Goal: Task Accomplishment & Management: Manage account settings

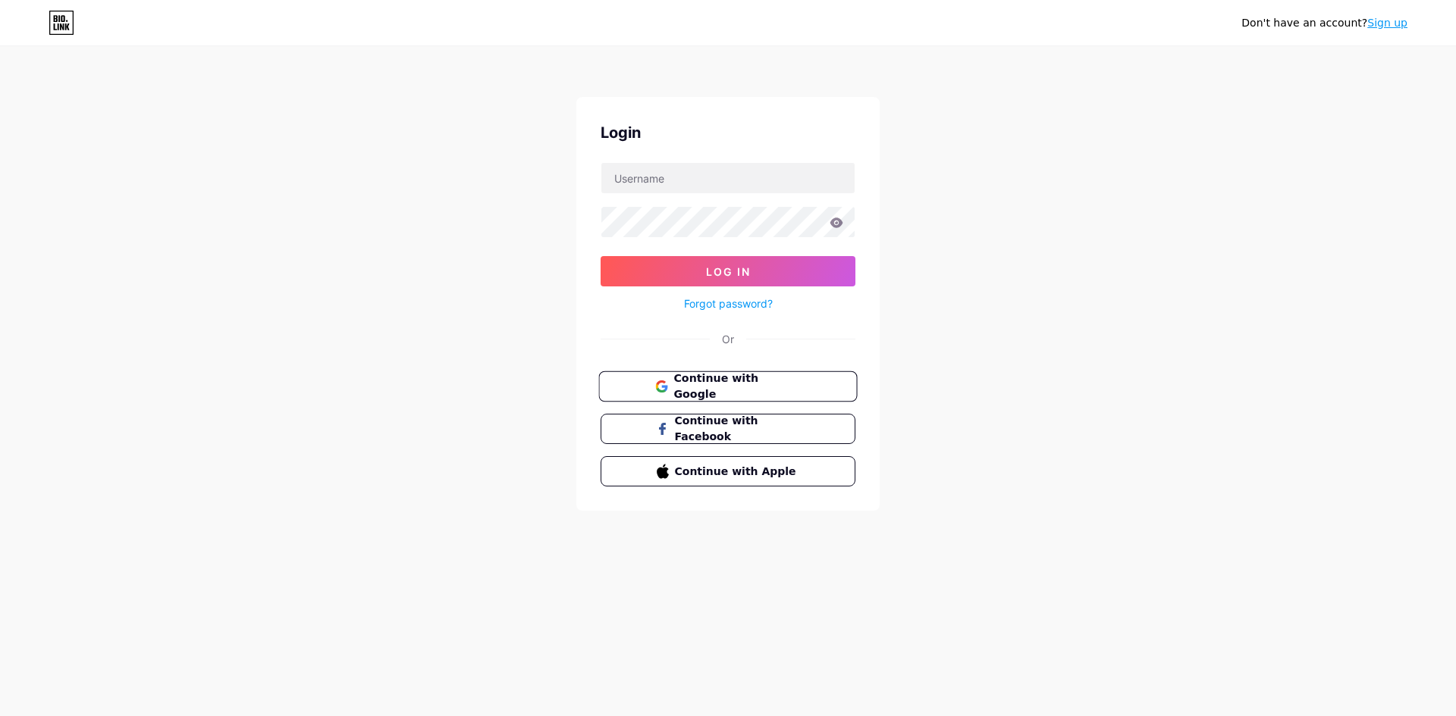
click at [785, 381] on span "Continue with Google" at bounding box center [736, 387] width 127 height 33
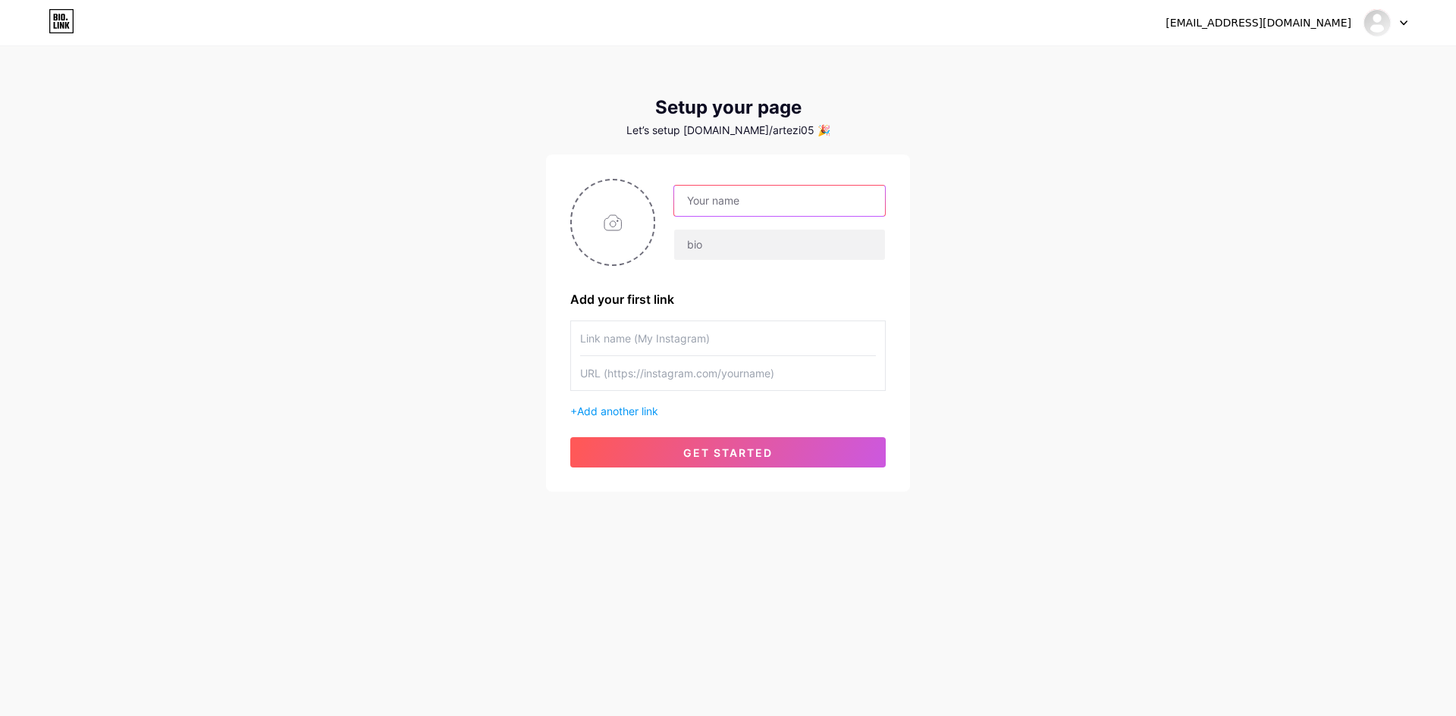
click at [801, 197] on input "text" at bounding box center [779, 201] width 211 height 30
paste input "asustotoslotmaxwin"
type input "asustotoslotmaxwin"
click at [592, 237] on input "file" at bounding box center [613, 222] width 82 height 84
type input "C:\fakepath\asus_pp.png"
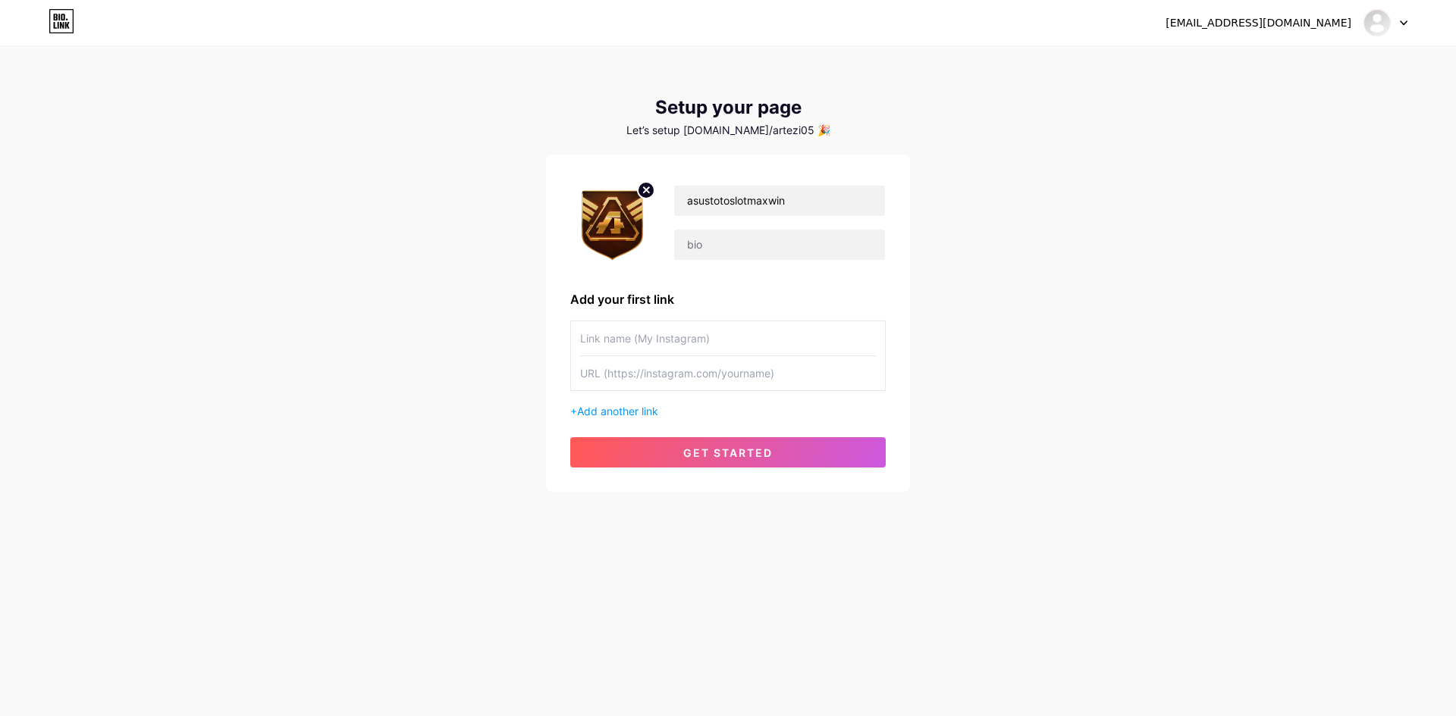
click at [700, 337] on input "text" at bounding box center [728, 338] width 296 height 34
type input "LOGIN ASUSTOTO"
click at [582, 362] on input "text" at bounding box center [728, 373] width 296 height 34
paste input "[URL][DOMAIN_NAME]"
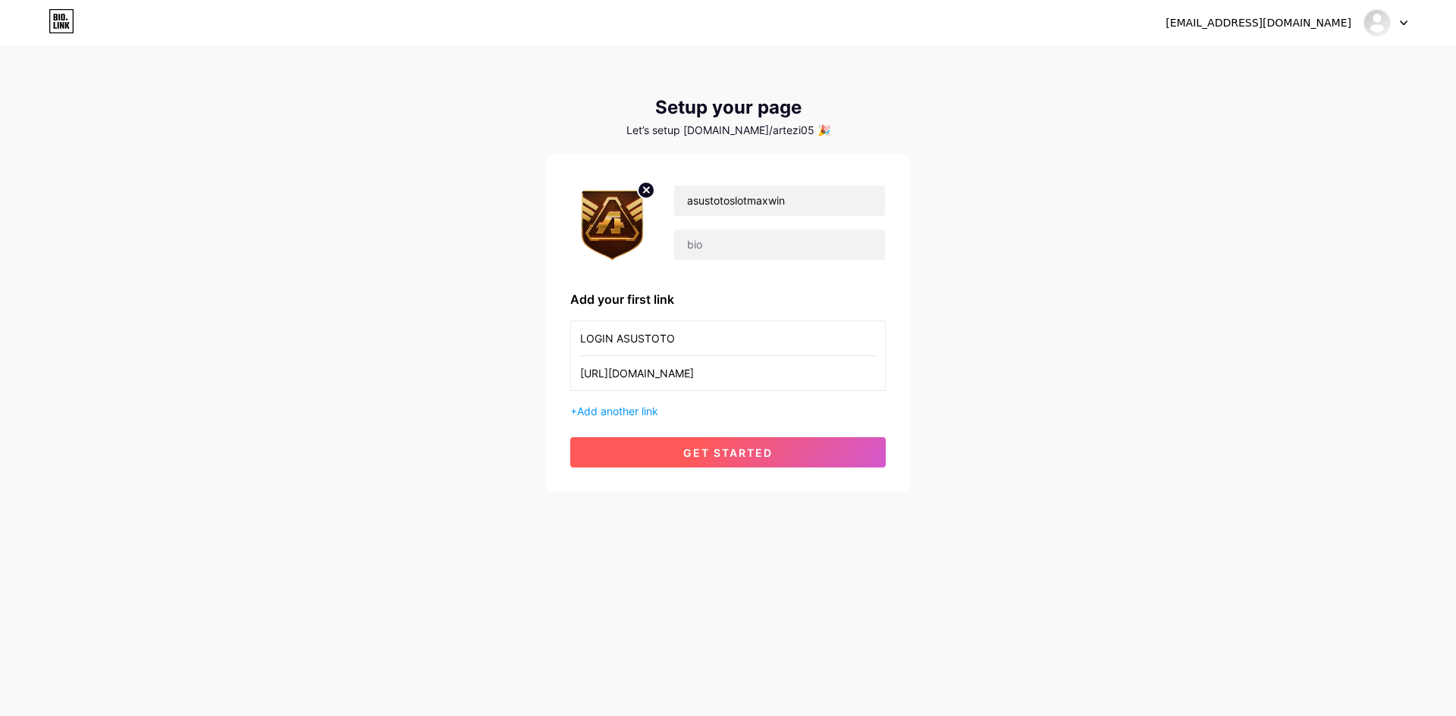
type input "[URL][DOMAIN_NAME]"
click at [773, 450] on button "get started" at bounding box center [727, 452] width 315 height 30
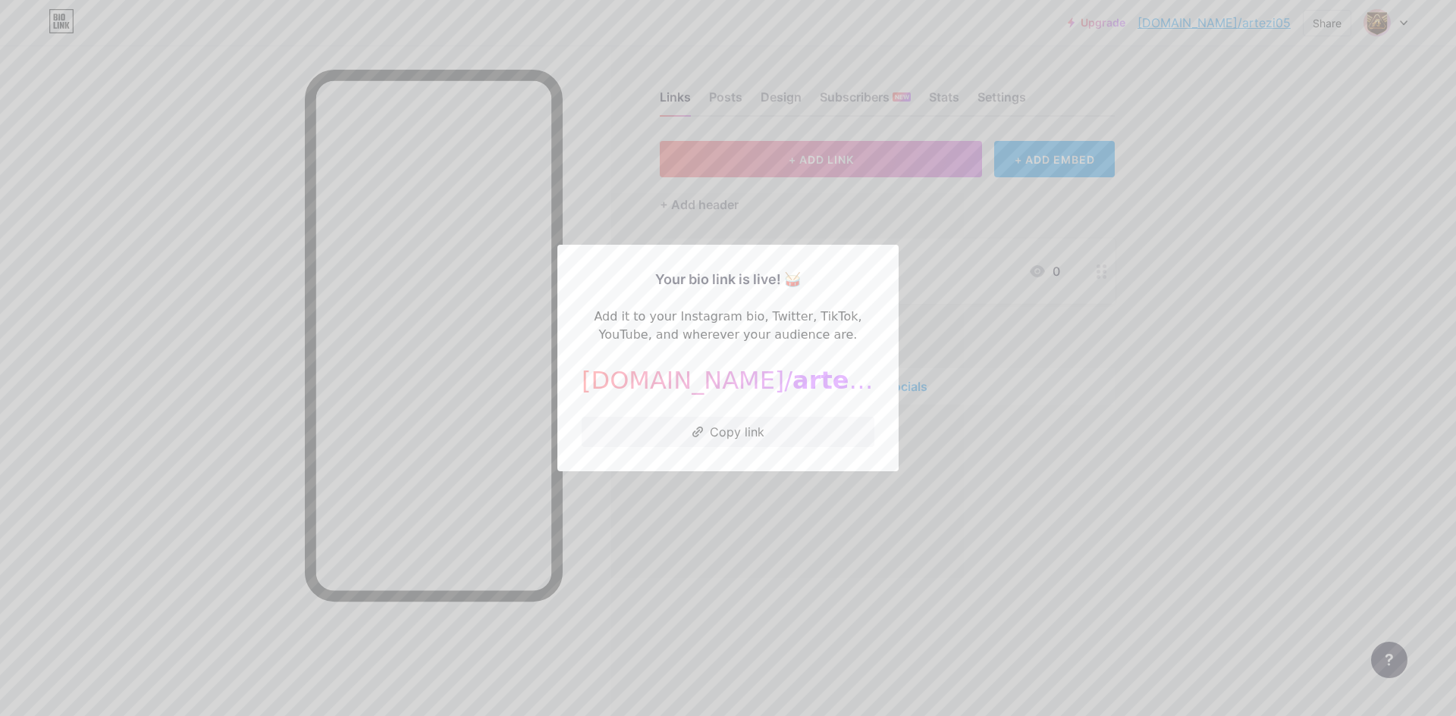
click at [1062, 506] on div at bounding box center [728, 358] width 1456 height 716
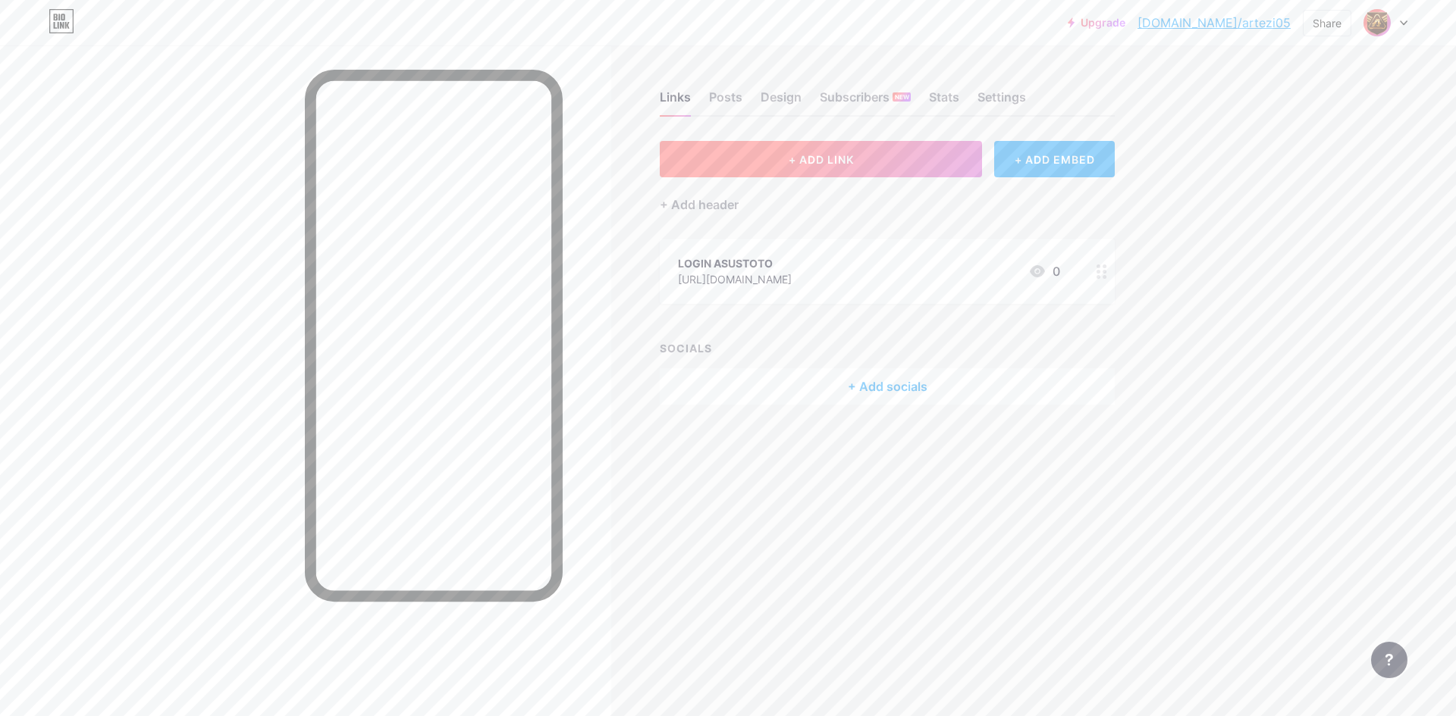
click at [795, 155] on span "+ ADD LINK" at bounding box center [820, 159] width 65 height 13
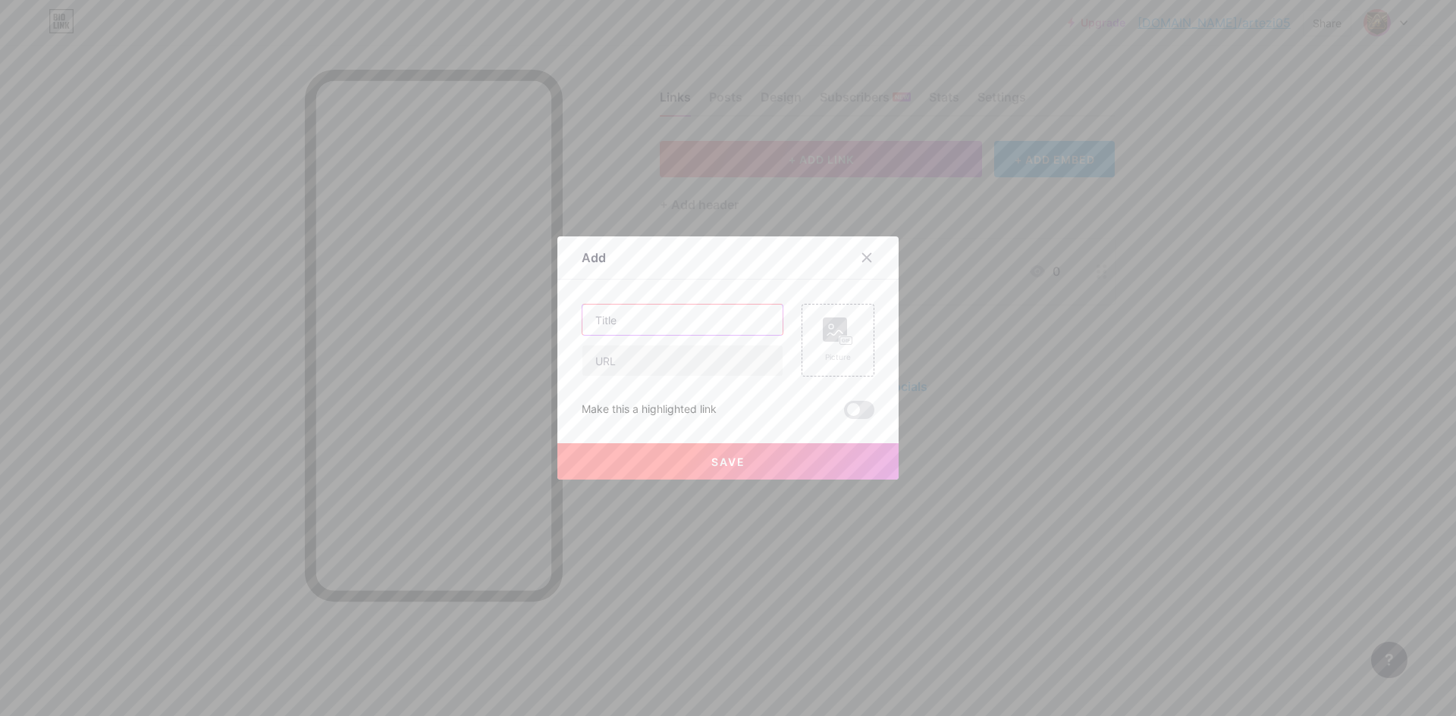
click at [733, 324] on input "text" at bounding box center [682, 320] width 200 height 30
type input "DAFTAR ASUSTOTO"
click at [636, 362] on input "text" at bounding box center [682, 361] width 200 height 30
click at [730, 353] on input "text" at bounding box center [682, 361] width 200 height 30
paste input "[URL][DOMAIN_NAME]"
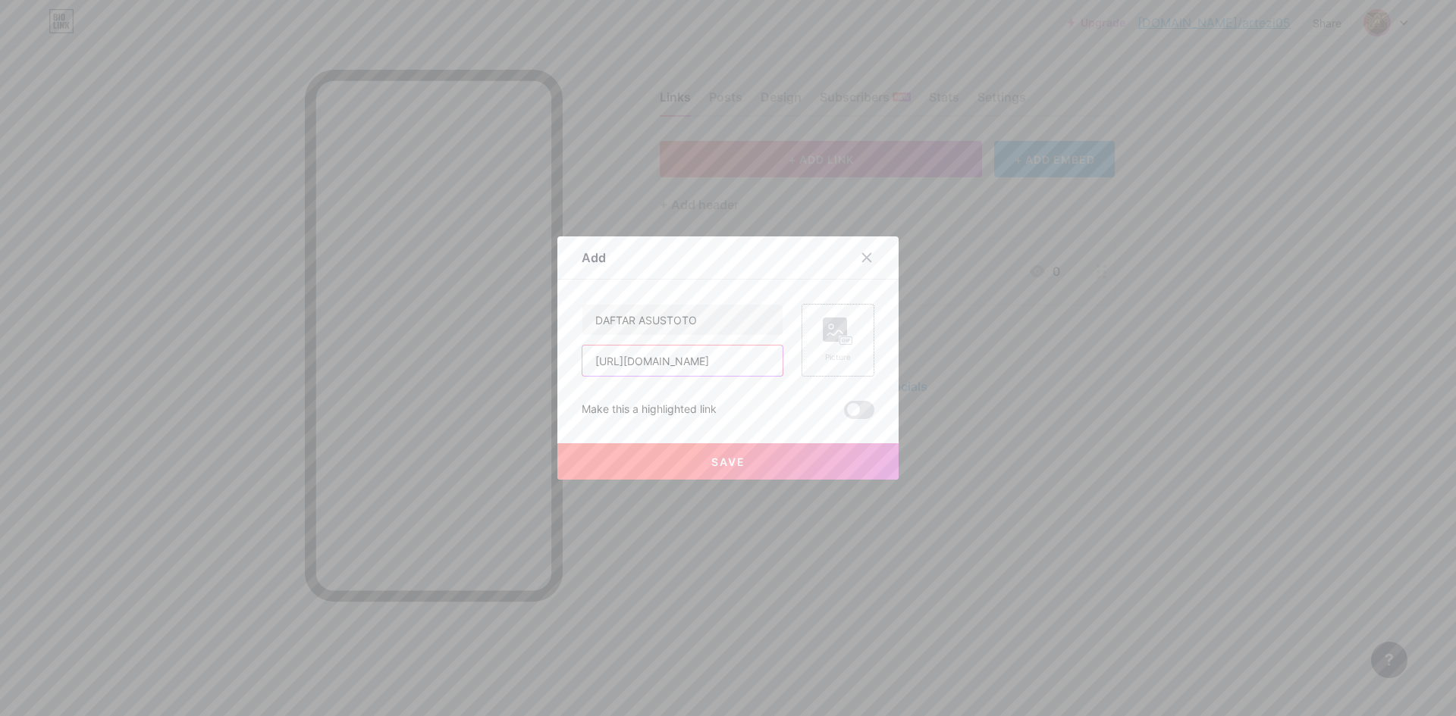
scroll to position [0, 24]
type input "[URL][DOMAIN_NAME]"
click at [840, 338] on rect at bounding box center [846, 341] width 12 height 8
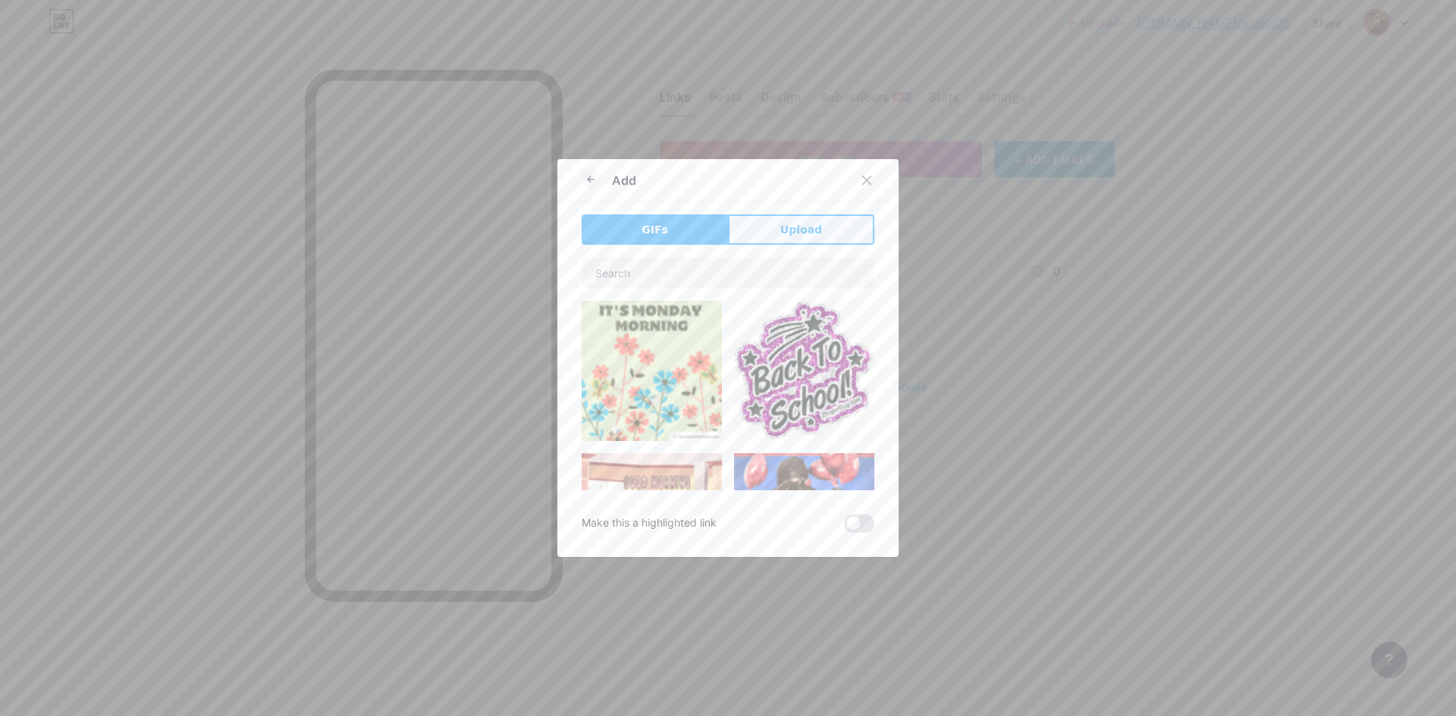
click at [790, 230] on span "Upload" at bounding box center [801, 230] width 42 height 16
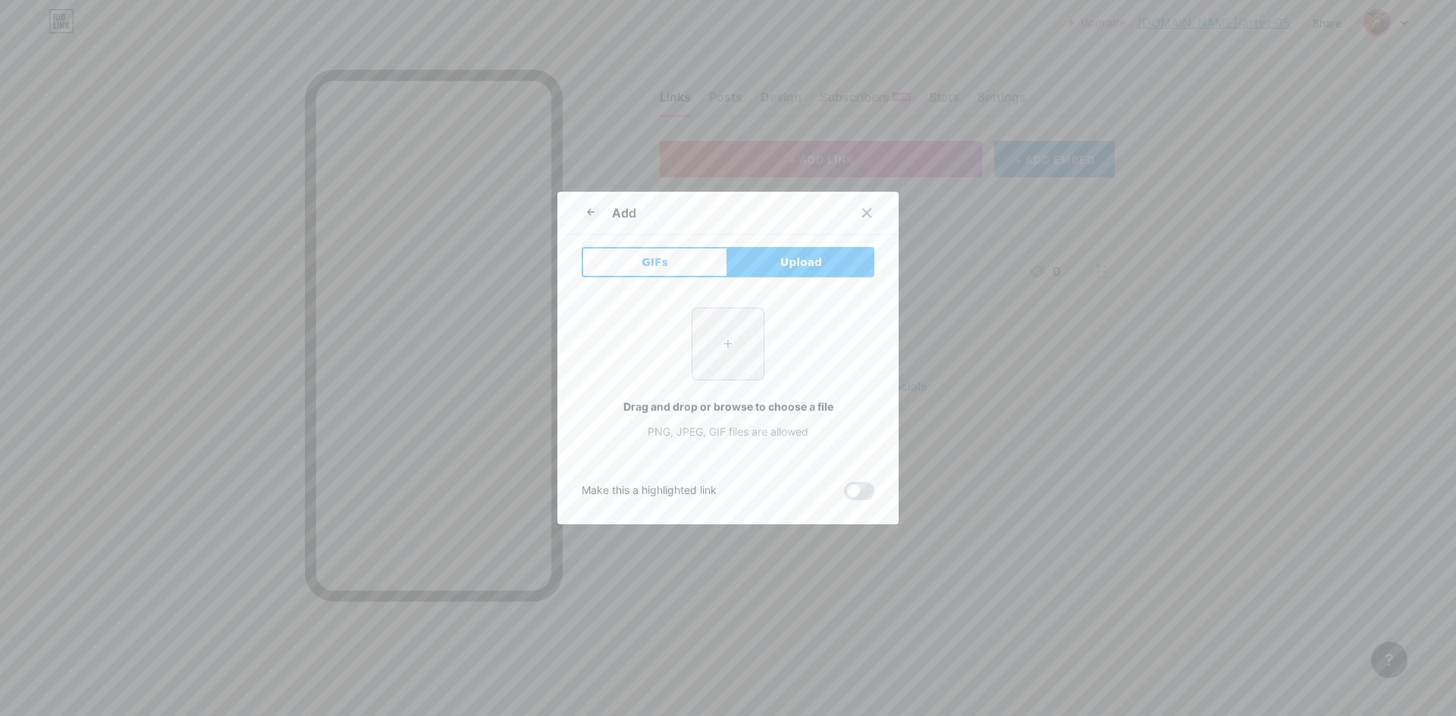
click at [746, 356] on input "file" at bounding box center [727, 344] width 71 height 71
type input "C:\fakepath\asus_pp.png"
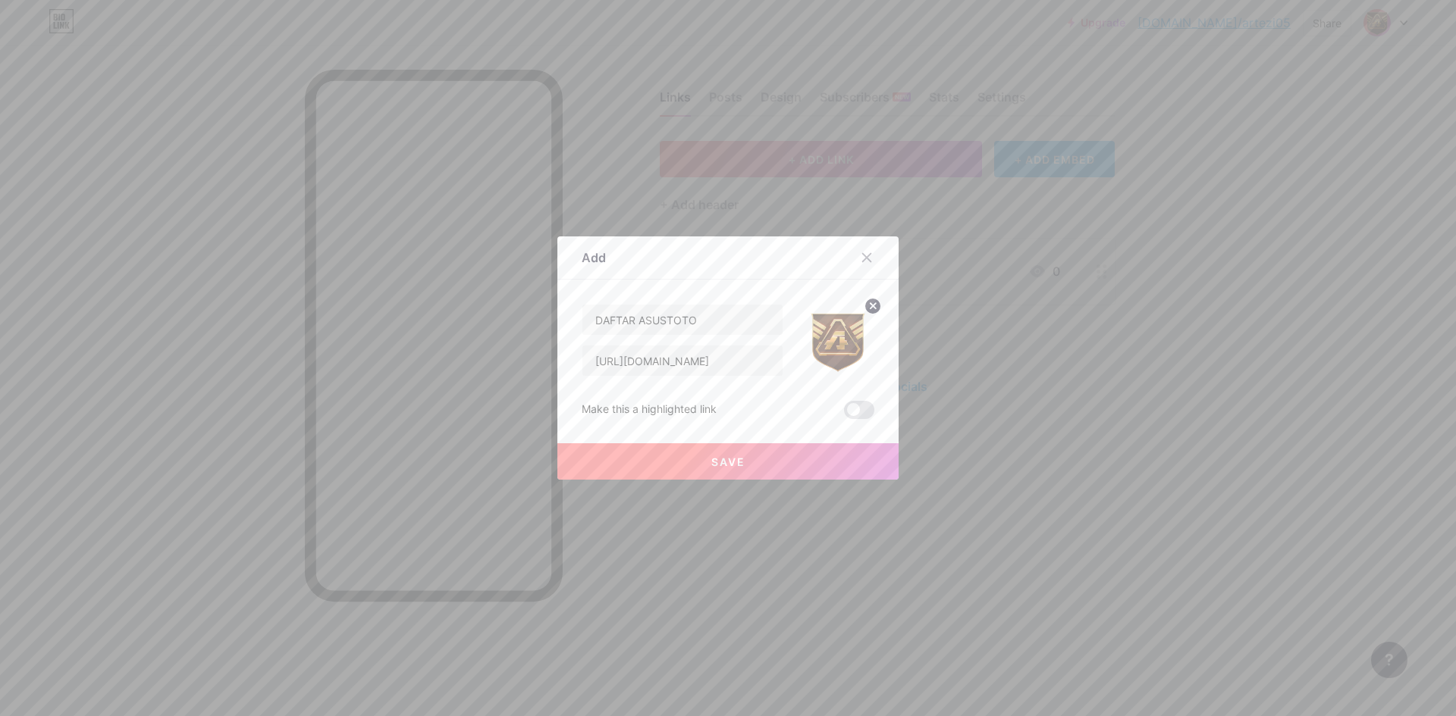
click at [754, 453] on button "Save" at bounding box center [727, 462] width 341 height 36
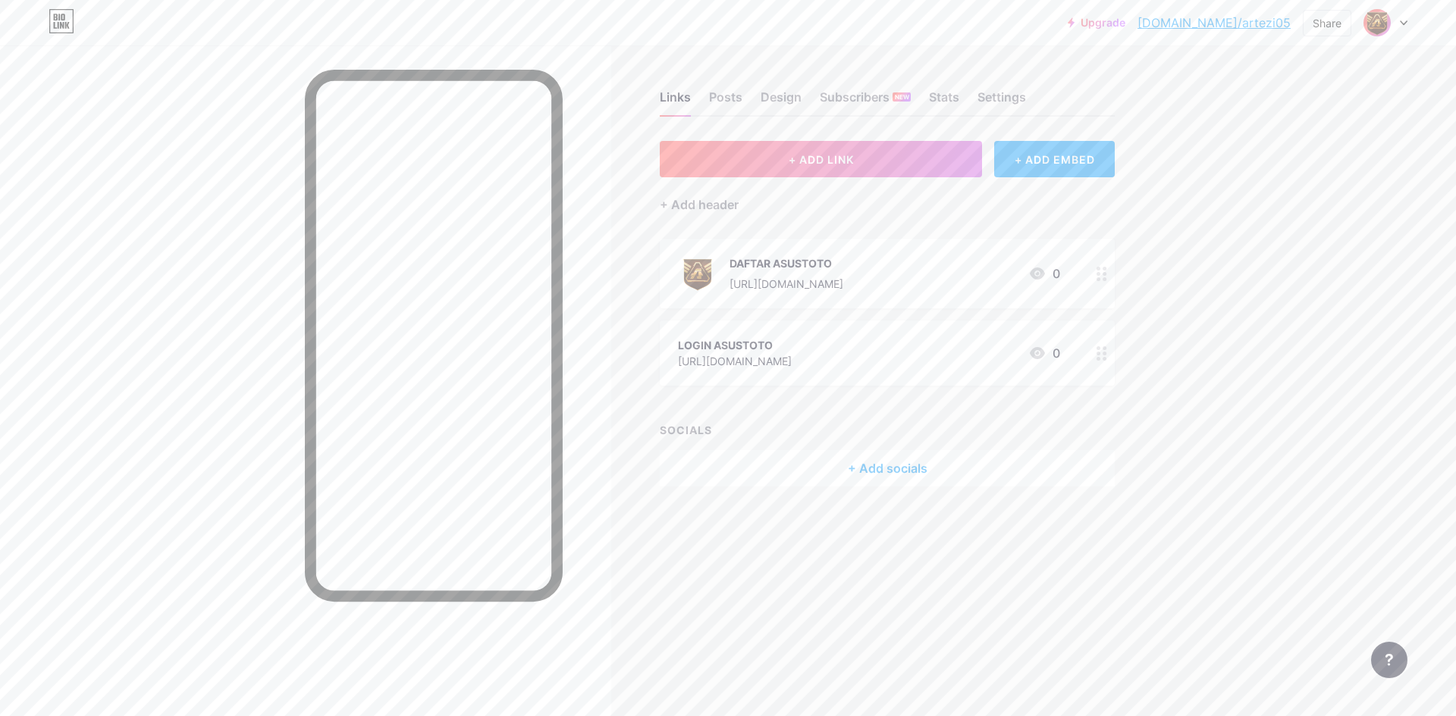
click at [1105, 341] on div at bounding box center [1102, 353] width 26 height 65
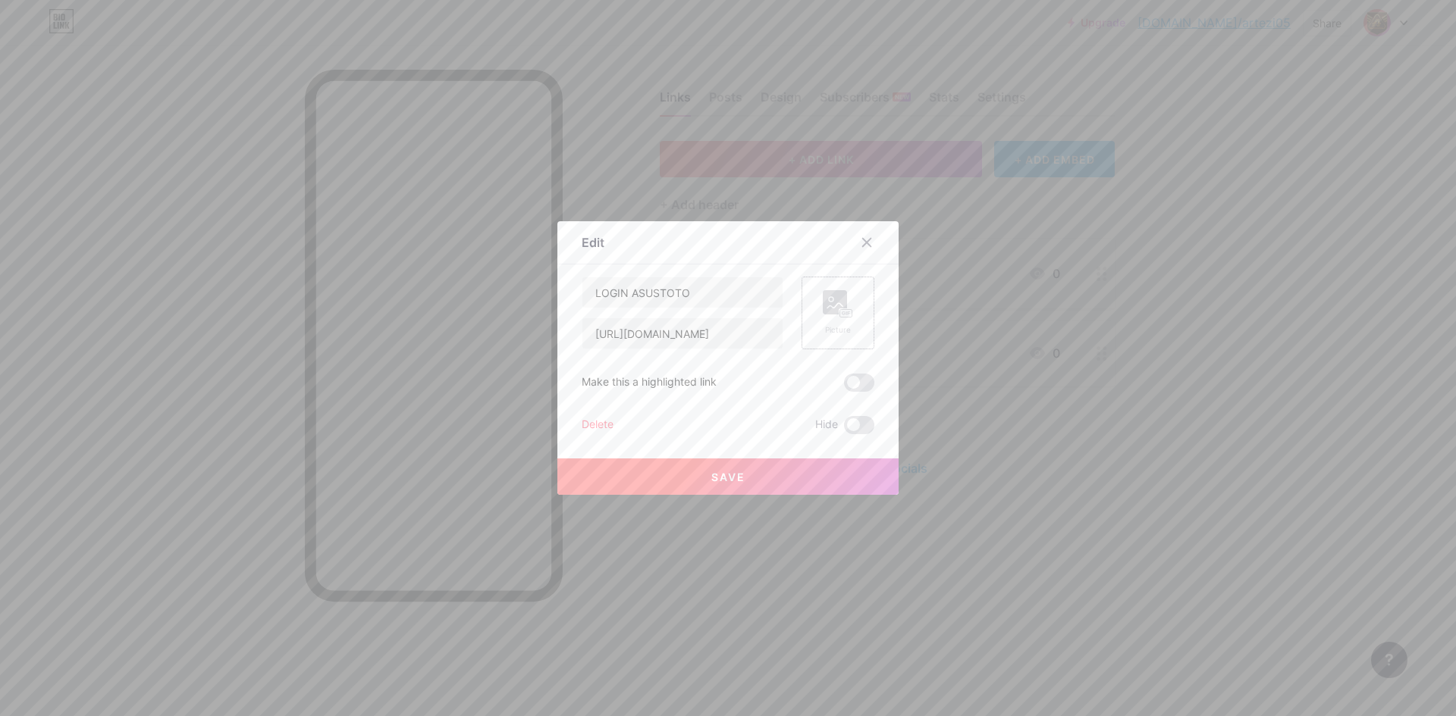
click at [825, 307] on rect at bounding box center [835, 302] width 24 height 24
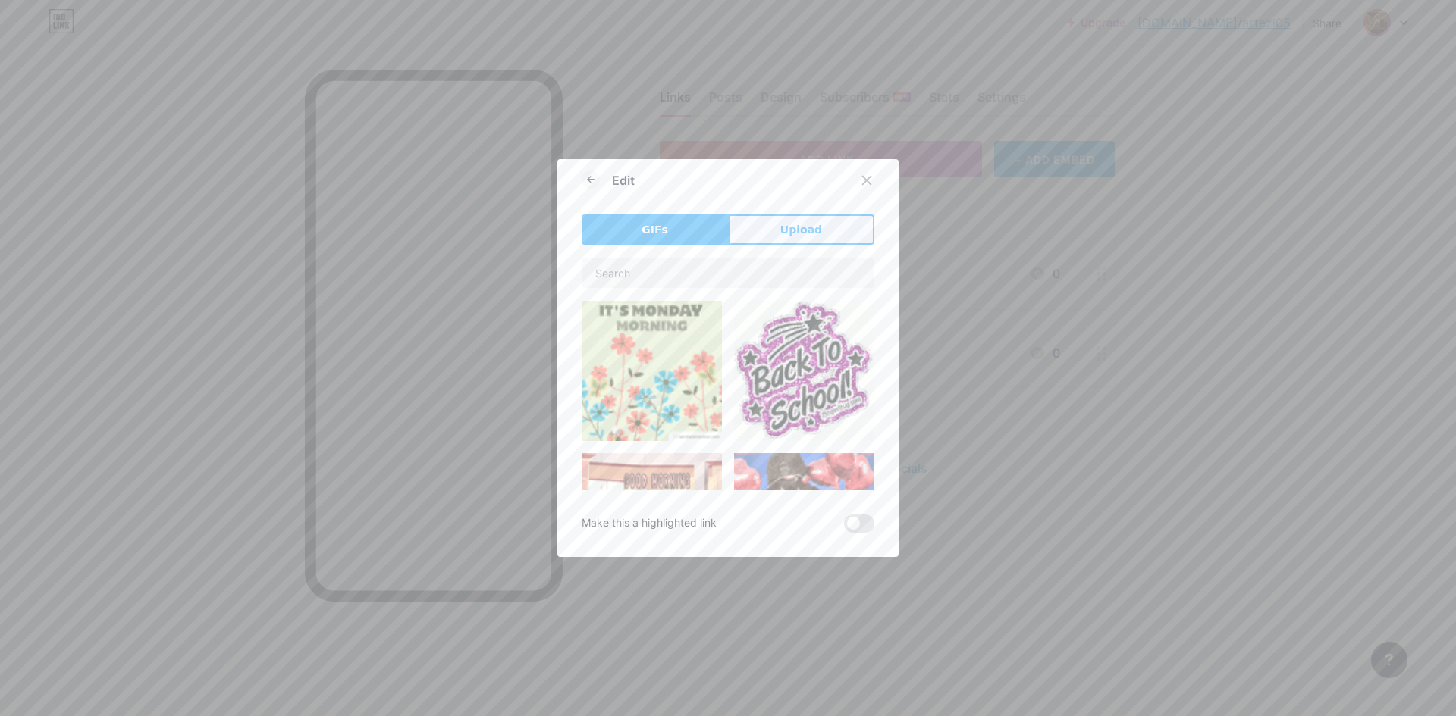
click at [795, 234] on span "Upload" at bounding box center [801, 230] width 42 height 16
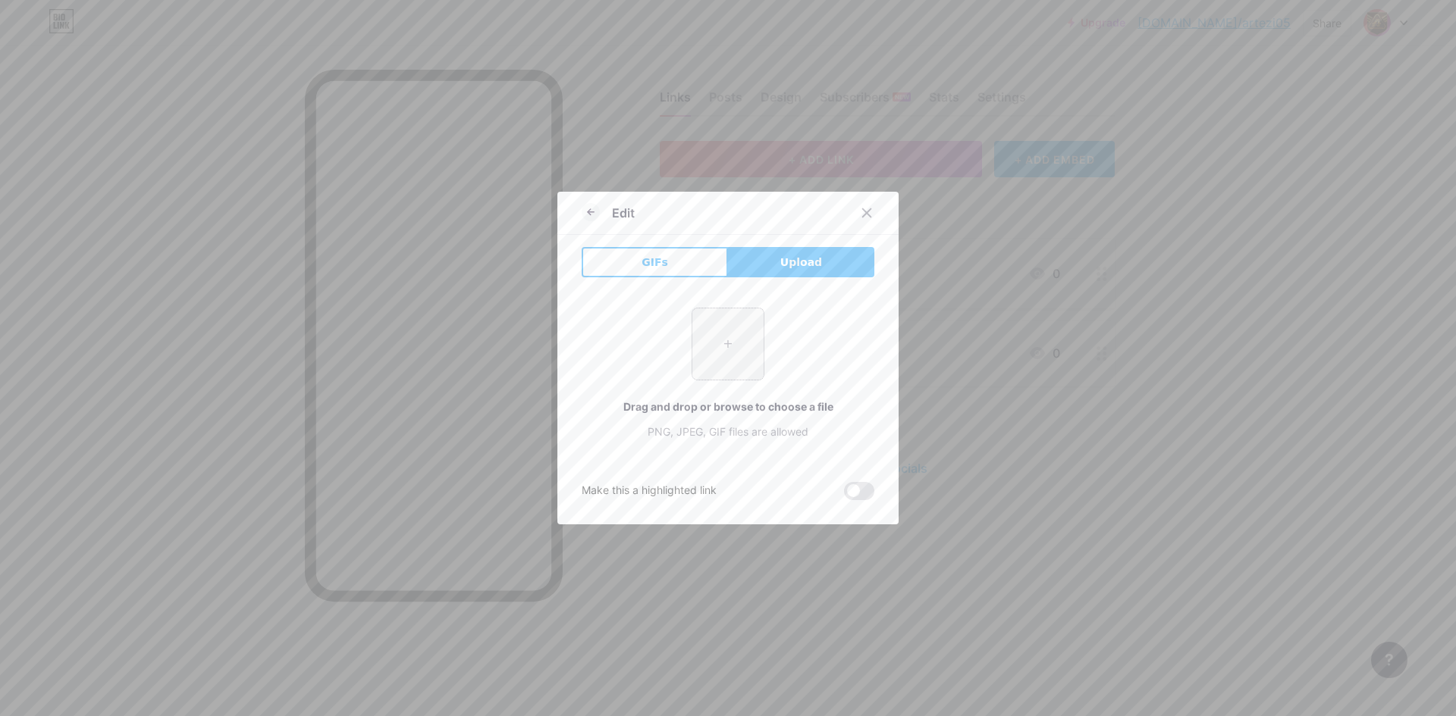
click at [737, 333] on input "file" at bounding box center [727, 344] width 71 height 71
type input "C:\fakepath\asus_pp.png"
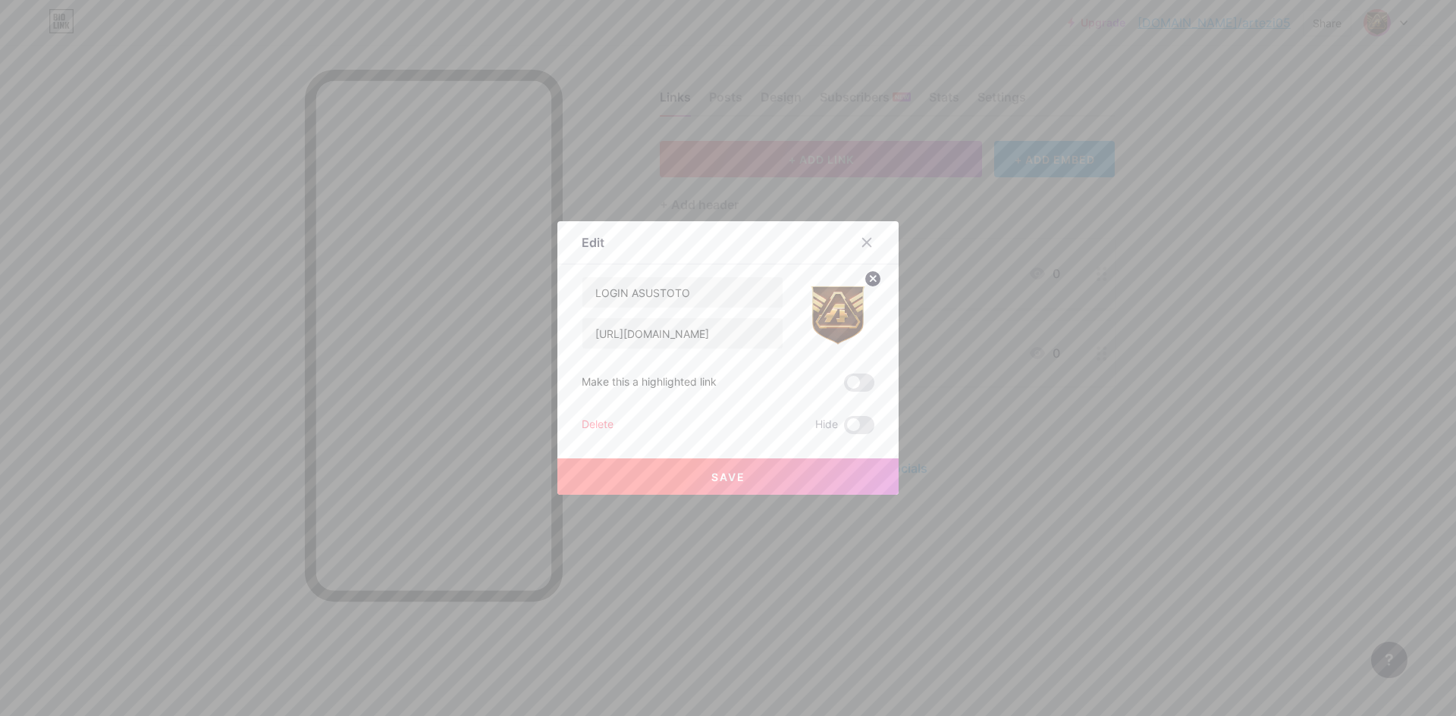
click at [729, 476] on span "Save" at bounding box center [728, 477] width 34 height 13
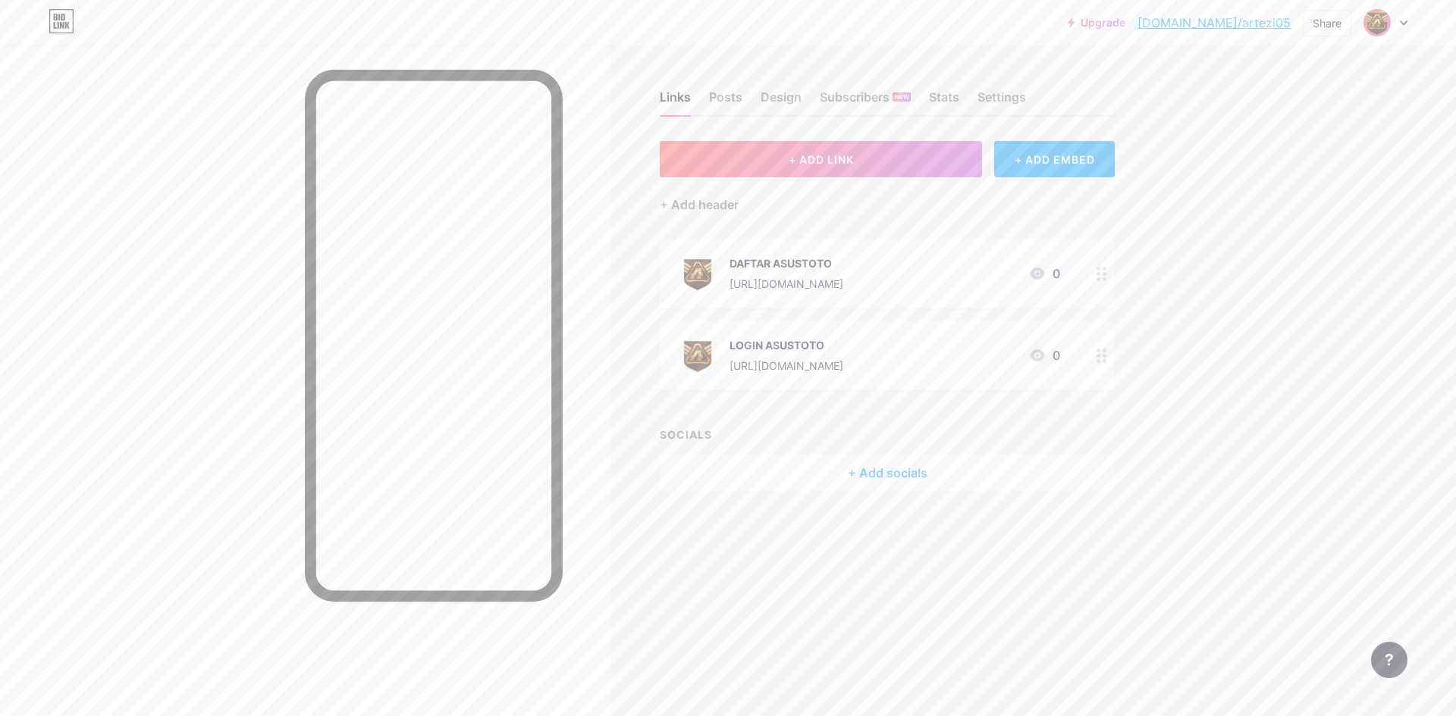
click at [843, 266] on div "DAFTAR ASUSTOTO" at bounding box center [786, 264] width 114 height 16
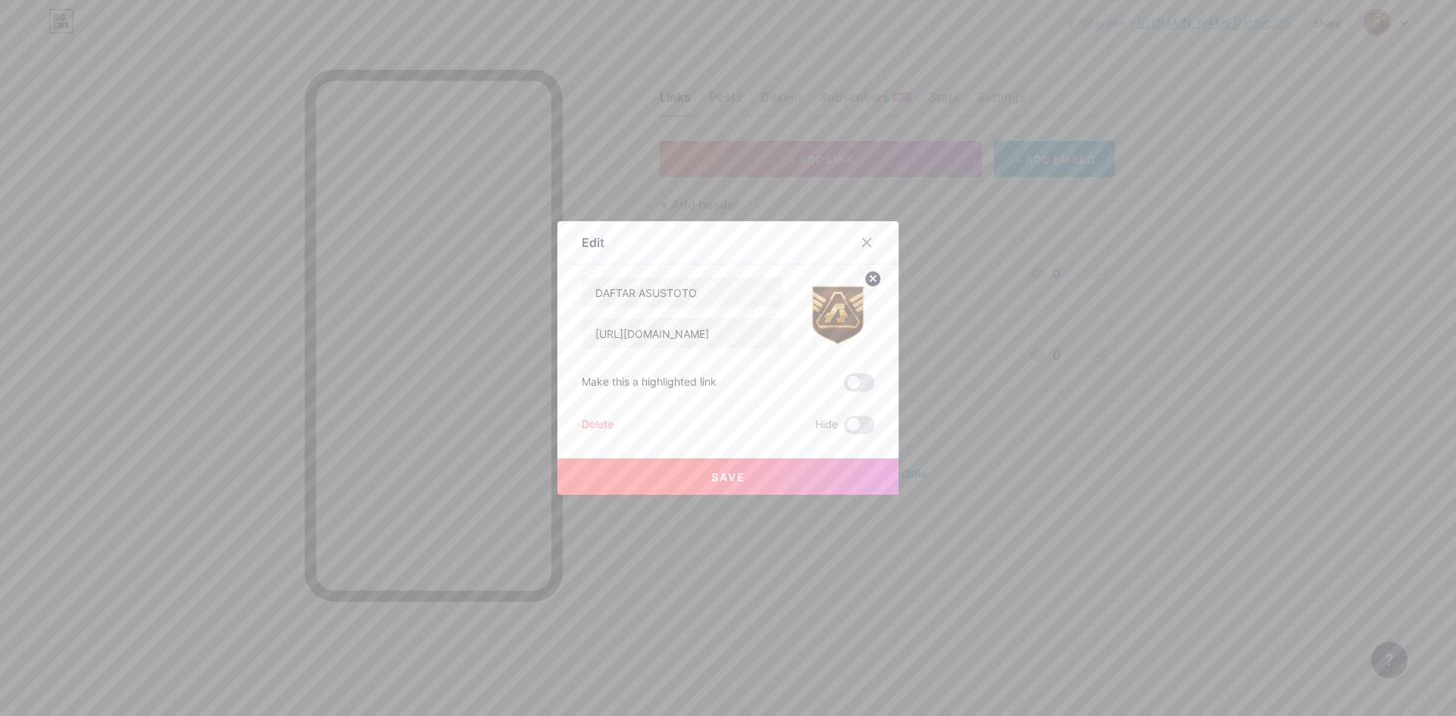
click at [908, 556] on div at bounding box center [728, 358] width 1456 height 716
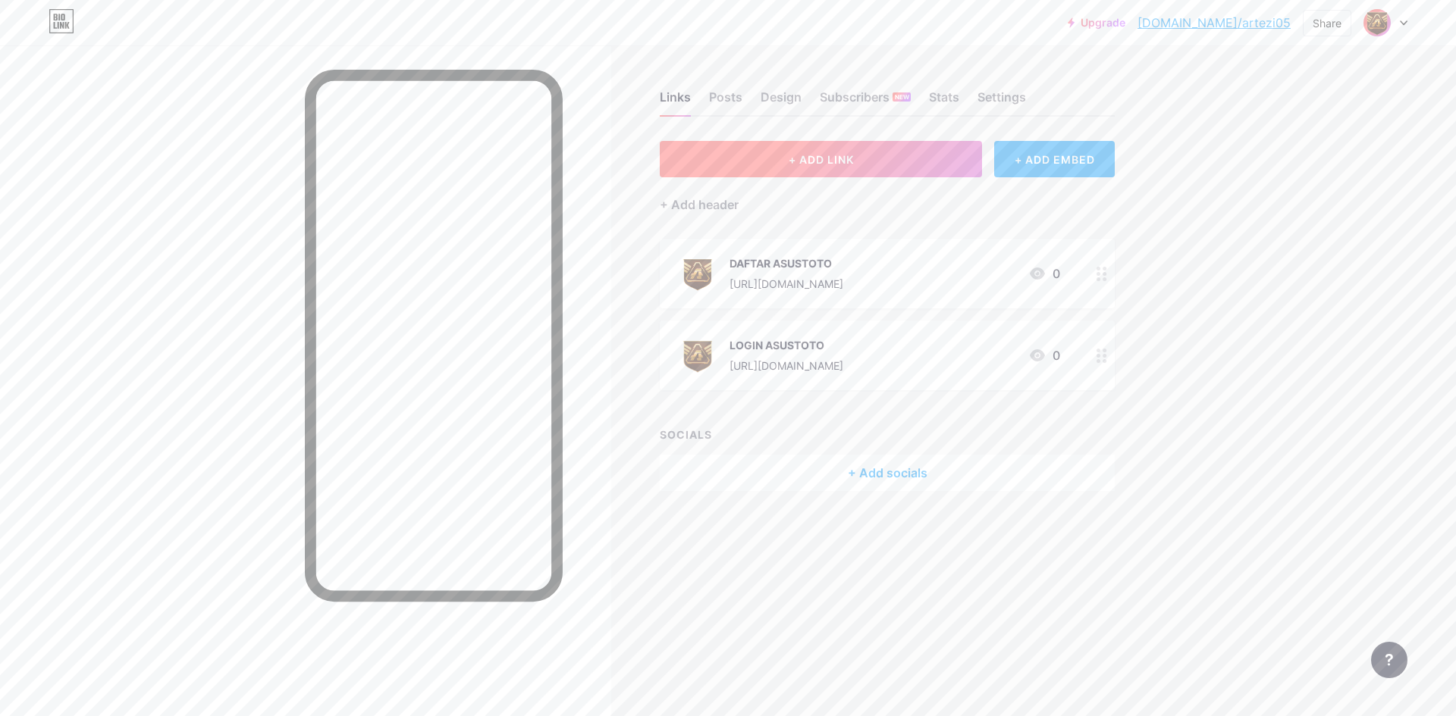
click at [857, 154] on button "+ ADD LINK" at bounding box center [821, 159] width 322 height 36
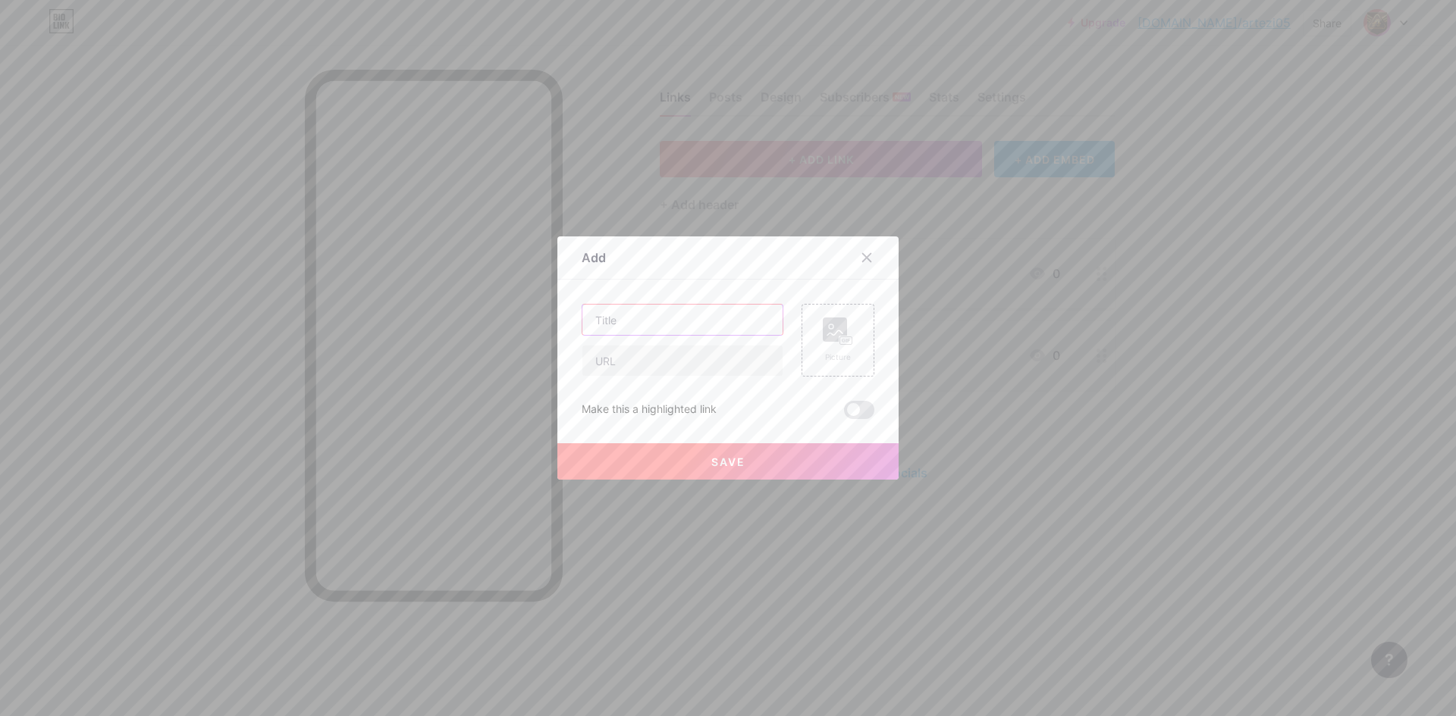
click at [698, 332] on input "text" at bounding box center [682, 320] width 200 height 30
click at [619, 316] on input "text" at bounding box center [682, 320] width 200 height 30
paste input "[URL][DOMAIN_NAME]"
type input "[URL][DOMAIN_NAME]"
click at [666, 366] on input "text" at bounding box center [682, 361] width 200 height 30
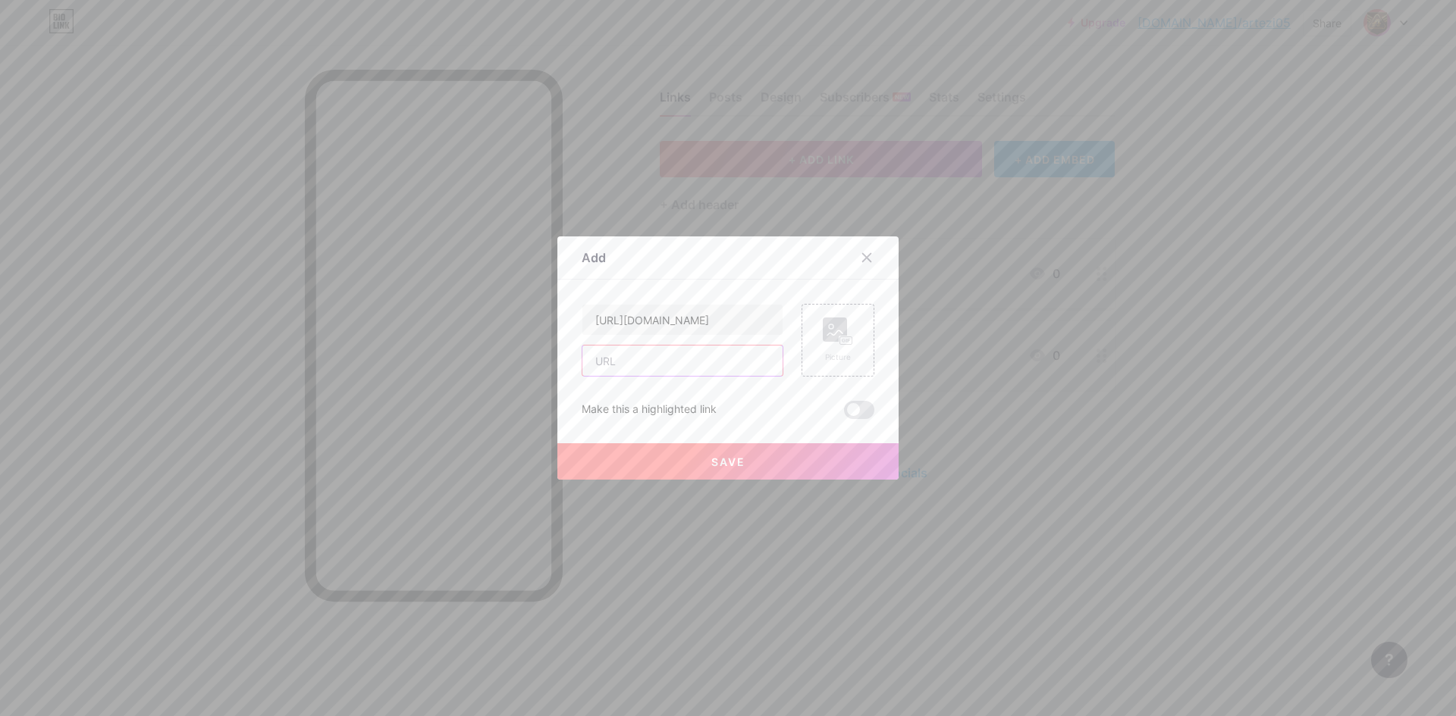
click at [704, 351] on input "text" at bounding box center [682, 361] width 200 height 30
paste input "[URL][DOMAIN_NAME]"
type input "[URL][DOMAIN_NAME]"
click at [736, 327] on input "[URL][DOMAIN_NAME]" at bounding box center [682, 320] width 200 height 30
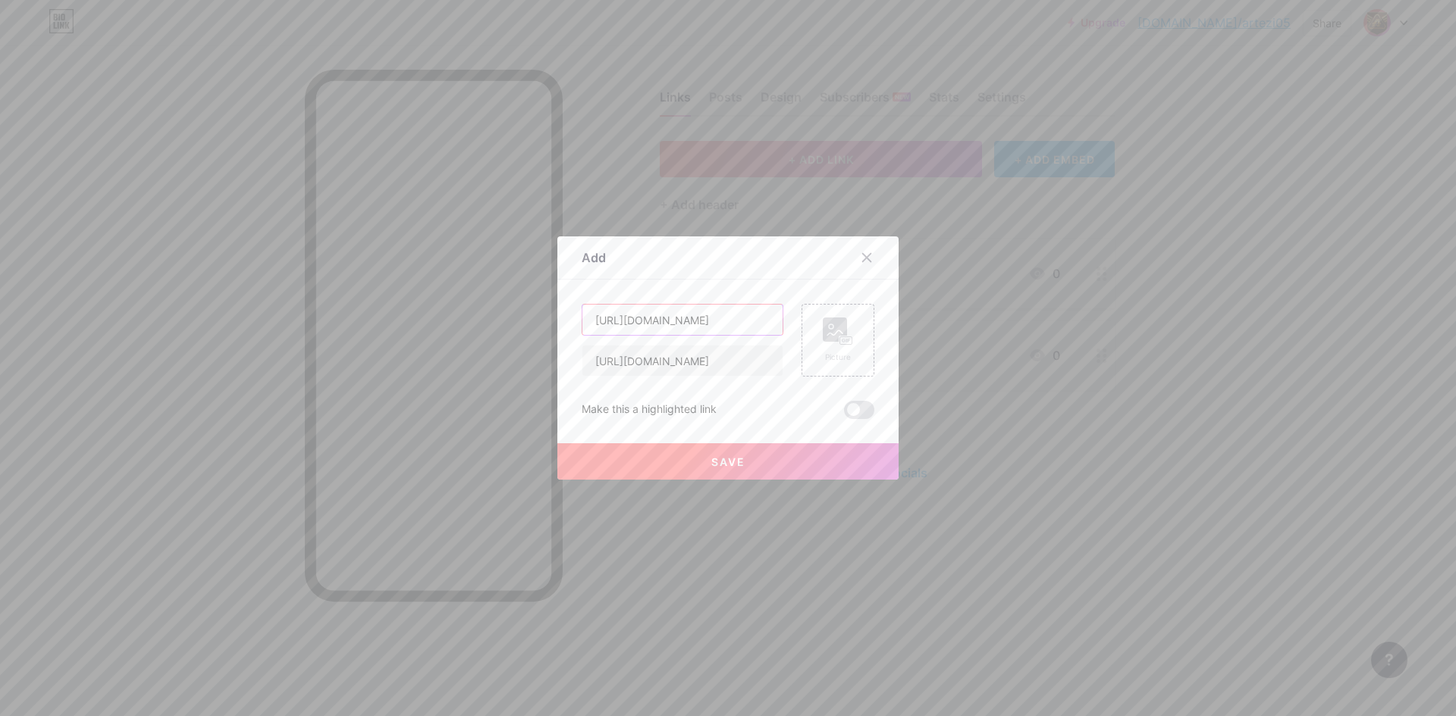
click at [734, 327] on input "[URL][DOMAIN_NAME]" at bounding box center [682, 320] width 200 height 30
type input "RTP GACOR"
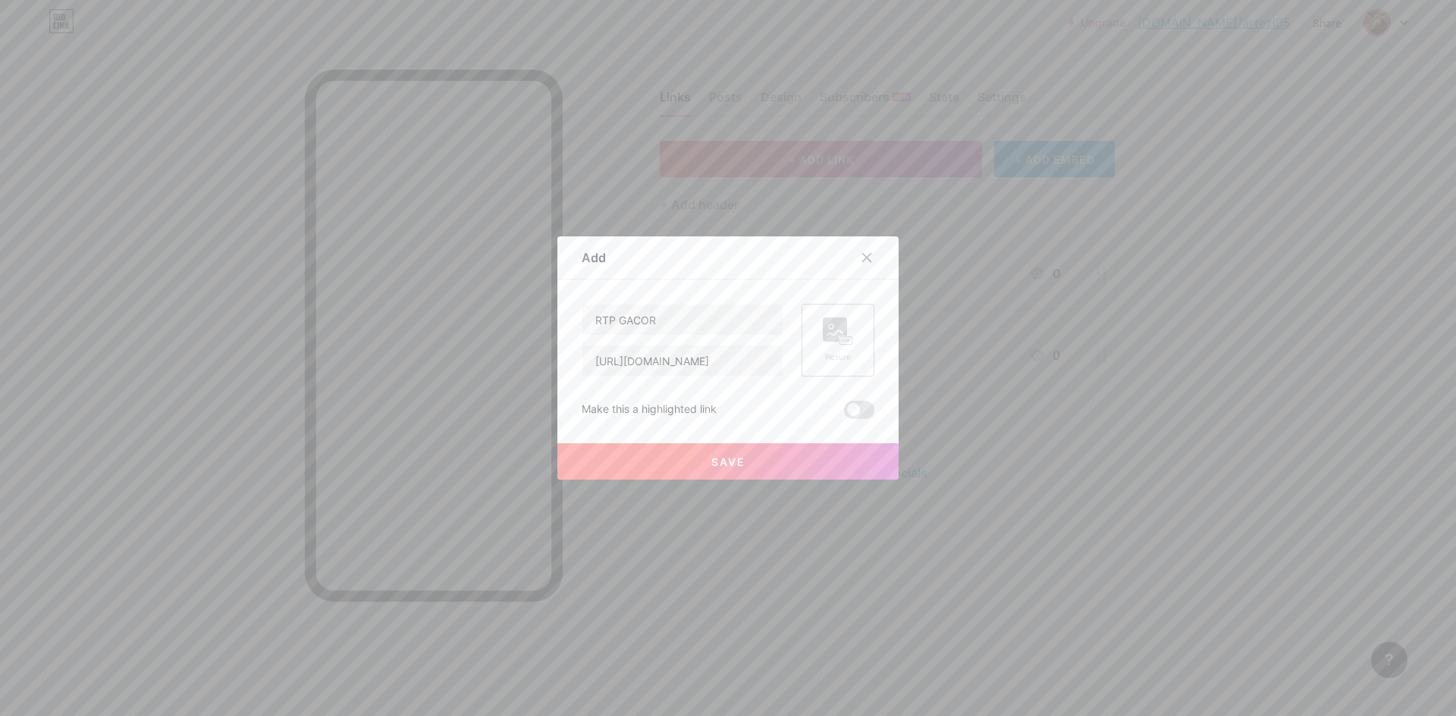
click at [823, 340] on rect at bounding box center [835, 330] width 24 height 24
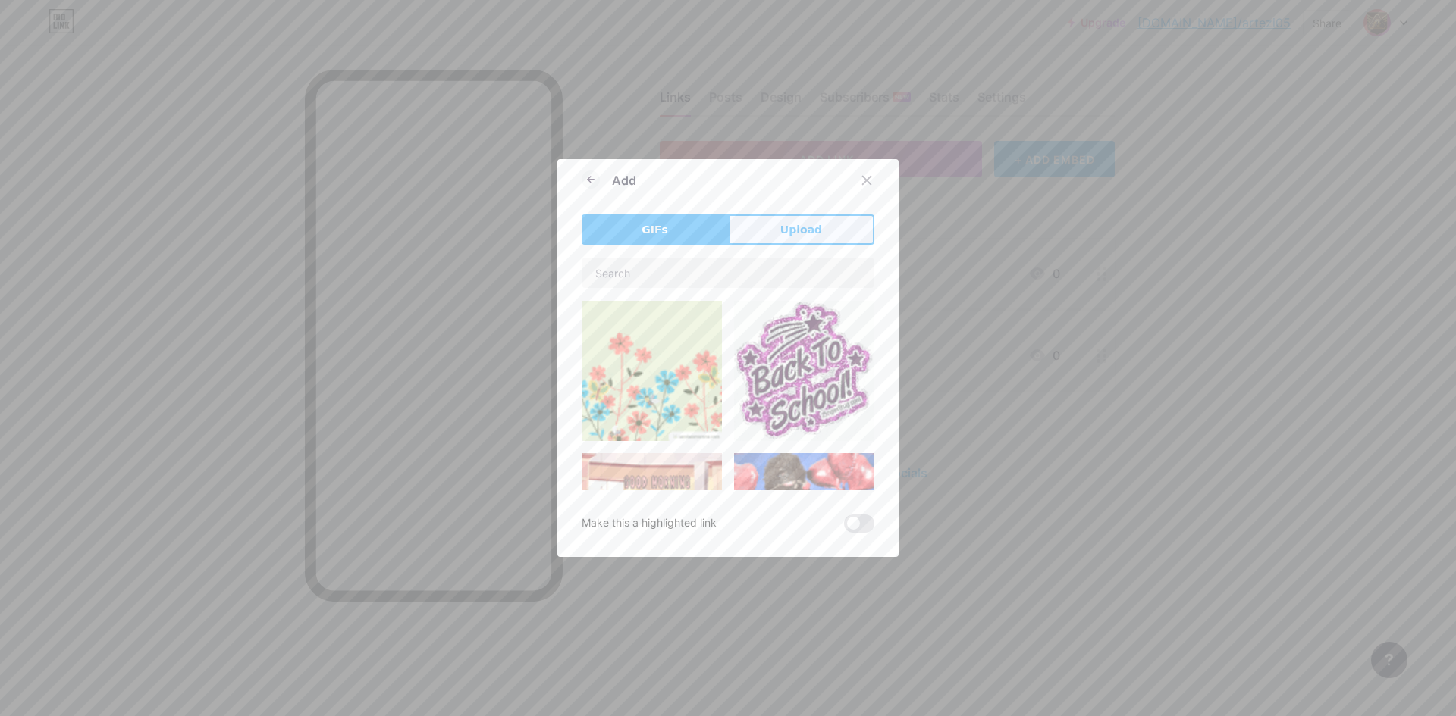
click at [814, 243] on button "Upload" at bounding box center [801, 230] width 146 height 30
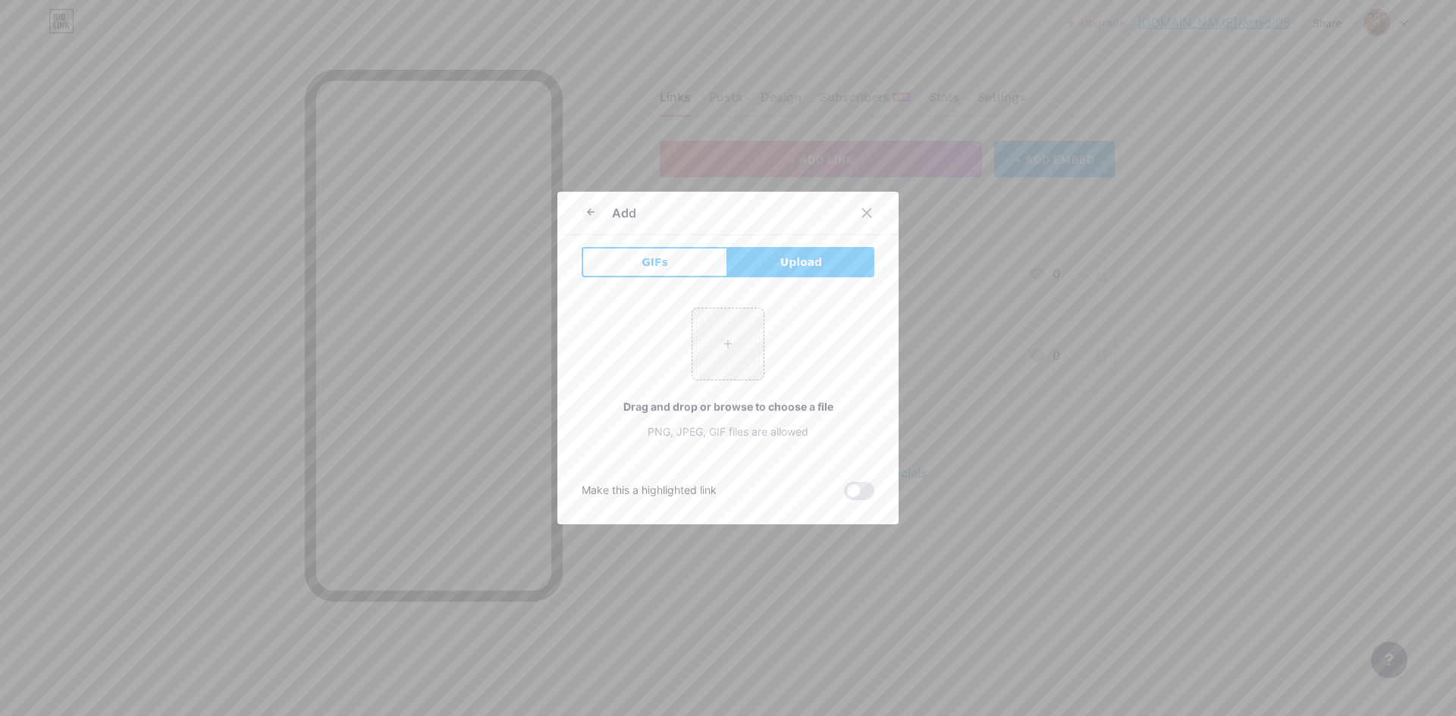
click at [772, 266] on button "Upload" at bounding box center [801, 262] width 146 height 30
click at [726, 384] on div "+ Drag and drop or browse to choose a file PNG, JPEG, GIF files are allowed" at bounding box center [728, 374] width 293 height 132
click at [714, 373] on input "file" at bounding box center [727, 344] width 71 height 71
type input "C:\fakepath\asus_pp.png"
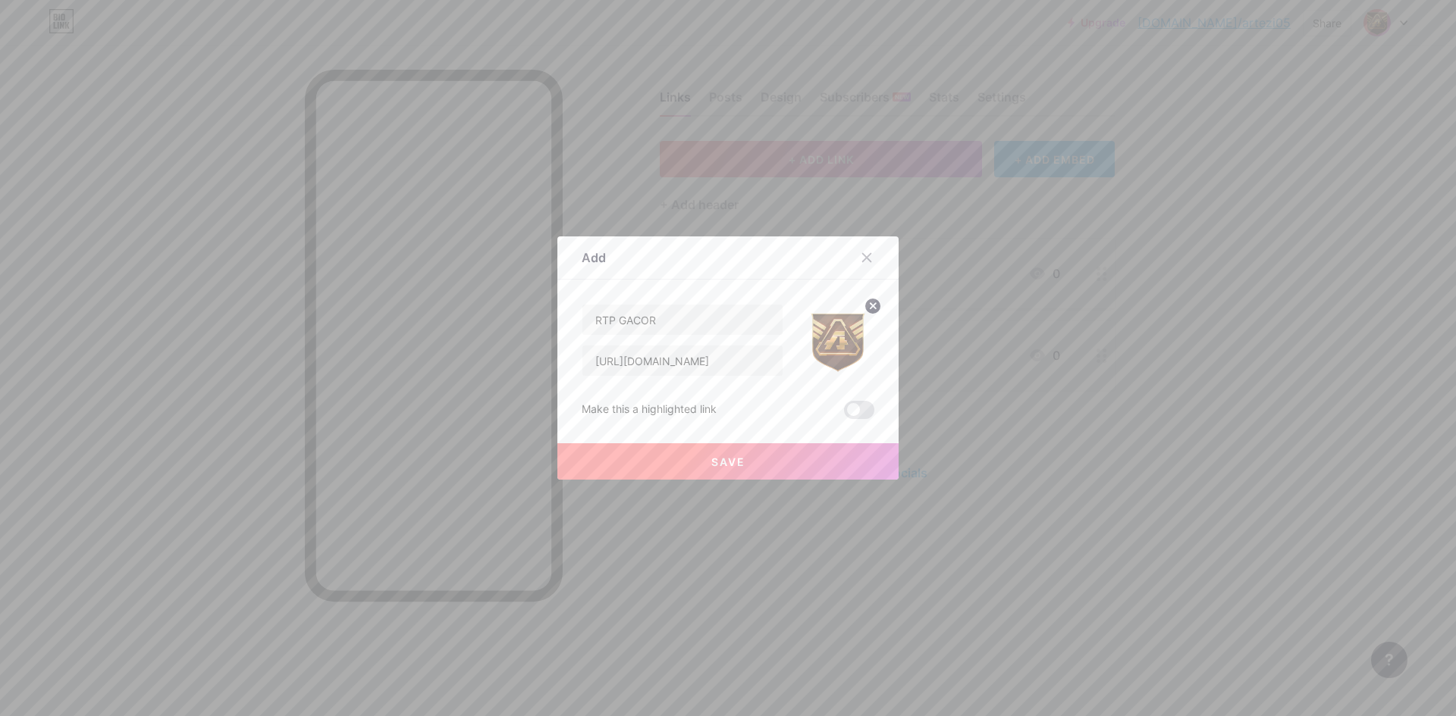
click at [776, 472] on button "Save" at bounding box center [727, 462] width 341 height 36
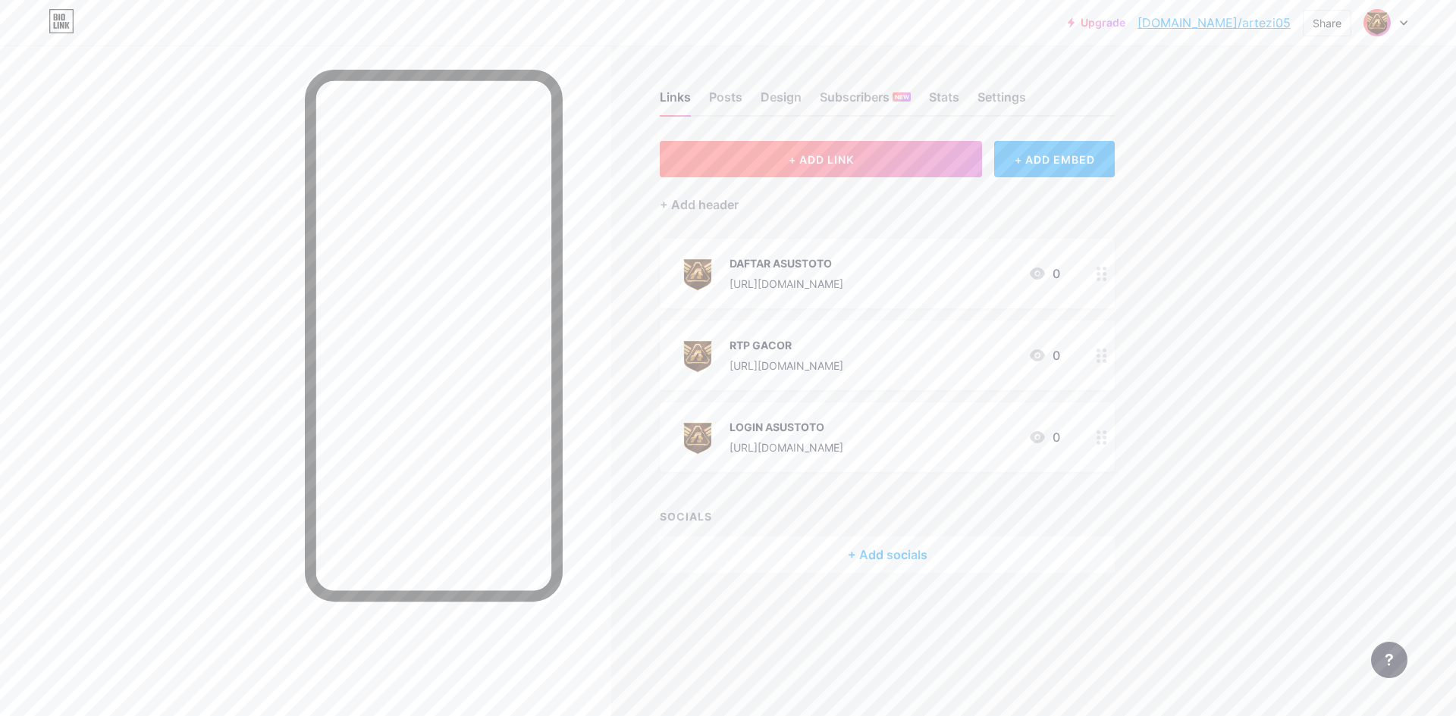
click at [817, 147] on button "+ ADD LINK" at bounding box center [821, 159] width 322 height 36
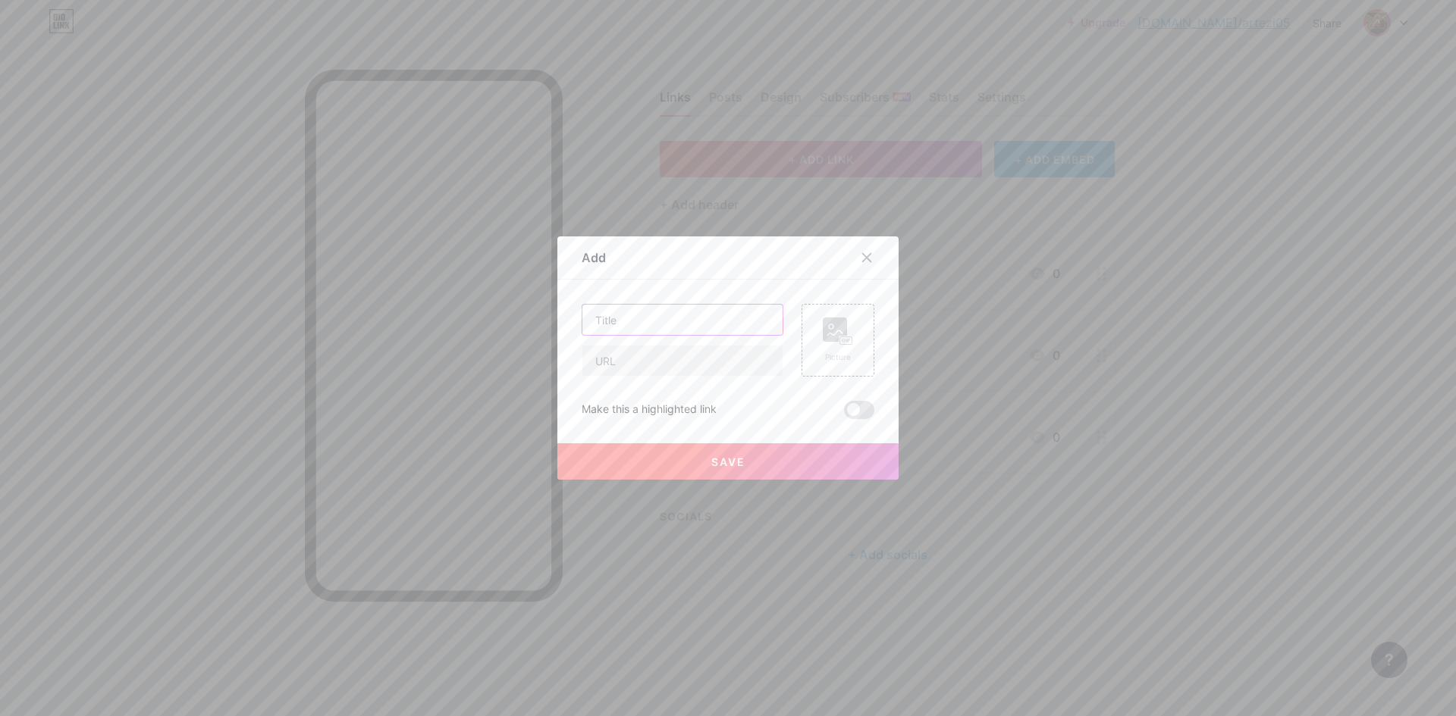
click at [698, 314] on input "text" at bounding box center [682, 320] width 200 height 30
type input "LIVE BOLA"
click at [712, 369] on input "text" at bounding box center [682, 361] width 200 height 30
paste input "[URL][DOMAIN_NAME]"
type input "[URL][DOMAIN_NAME]"
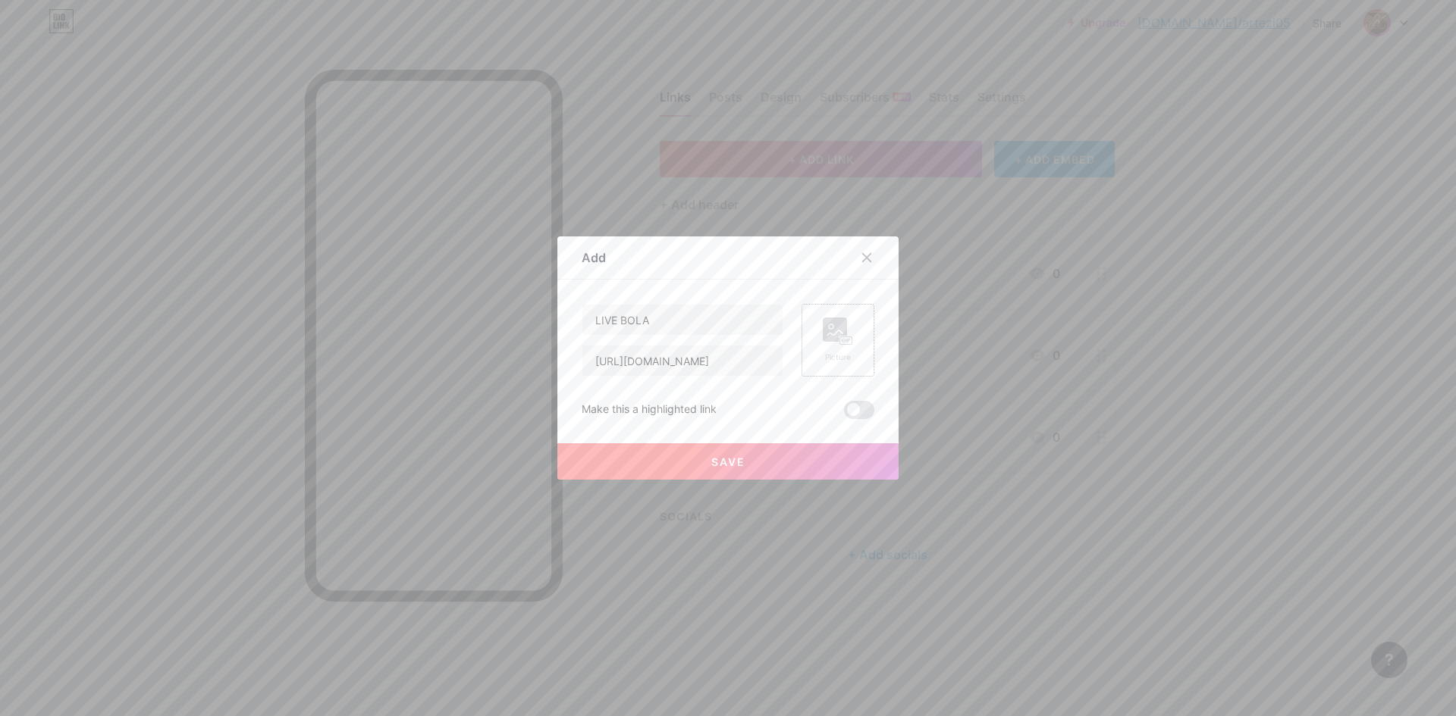
click at [863, 352] on div "Picture" at bounding box center [837, 340] width 73 height 73
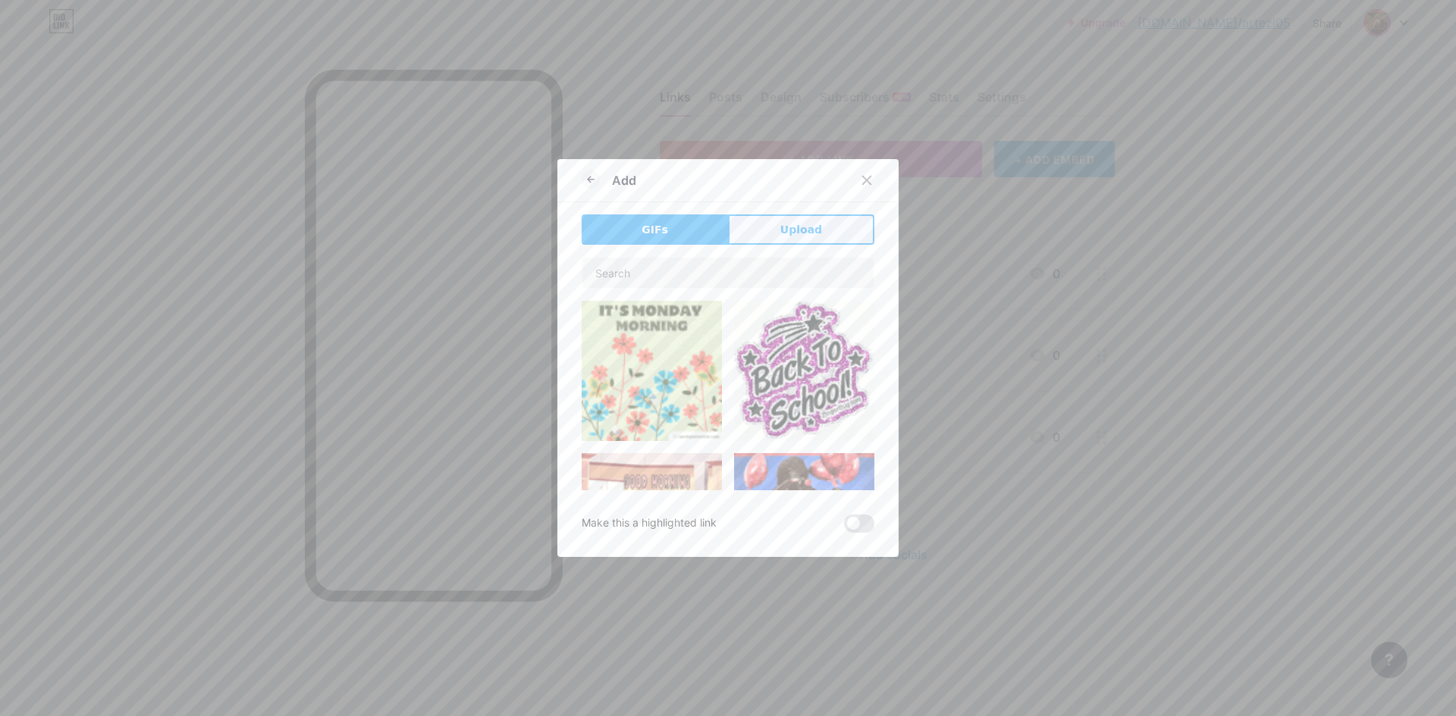
click at [762, 240] on button "Upload" at bounding box center [801, 230] width 146 height 30
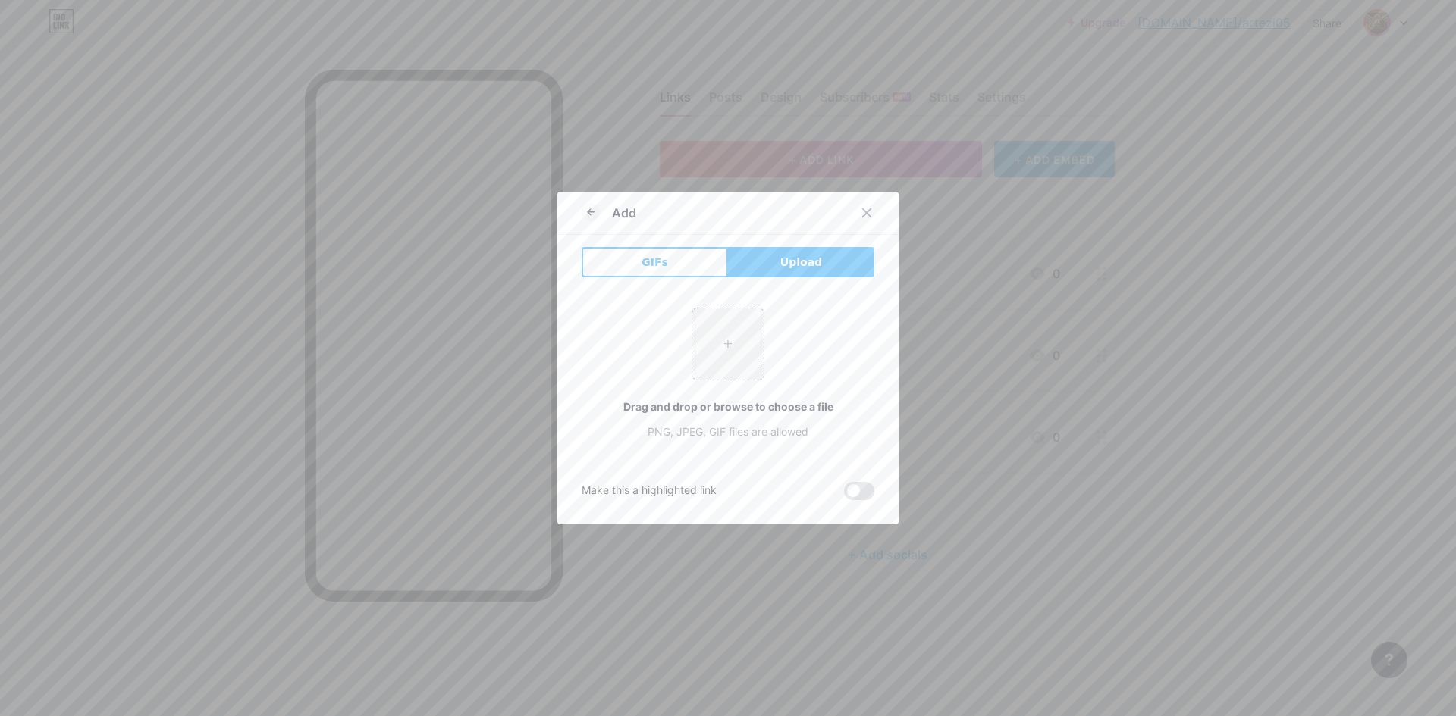
click at [763, 261] on button "Upload" at bounding box center [801, 262] width 146 height 30
click at [716, 339] on input "file" at bounding box center [727, 344] width 71 height 71
type input "C:\fakepath\asus_pp.png"
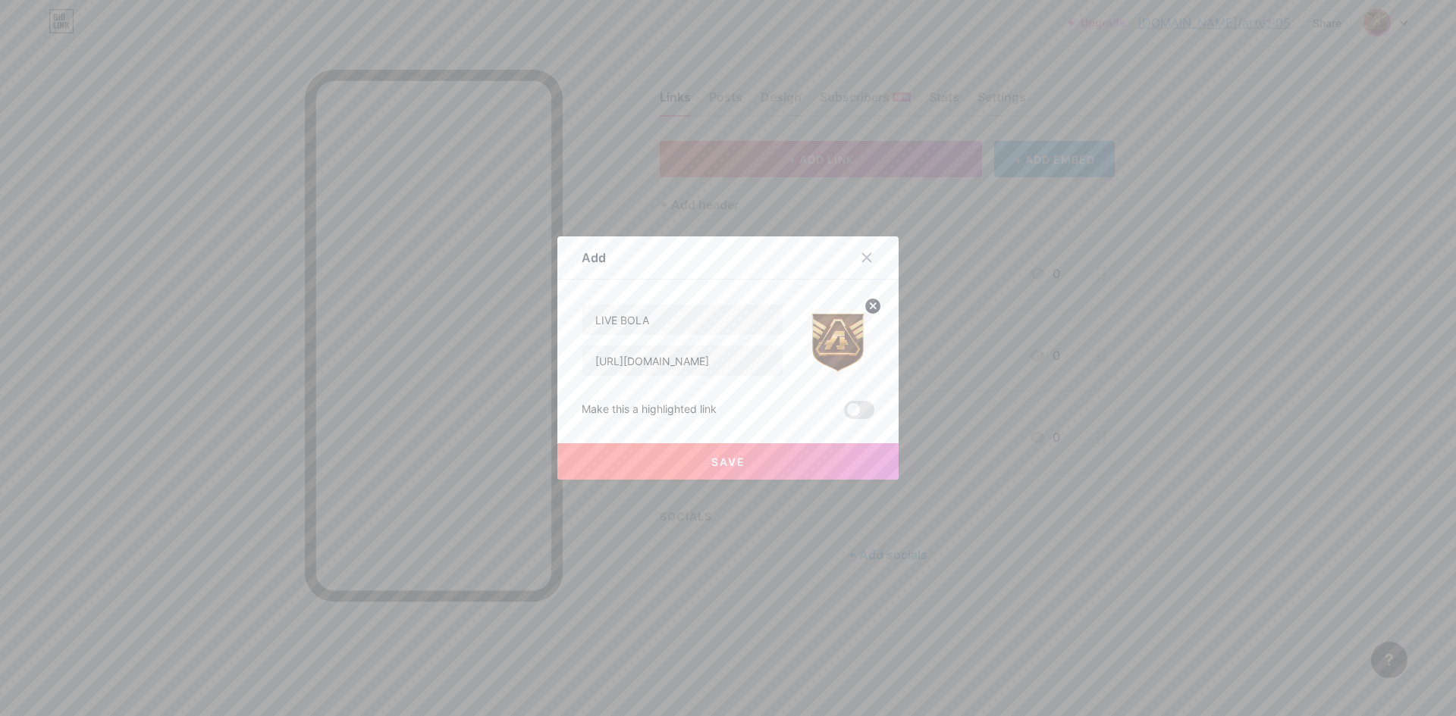
click at [688, 461] on button "Save" at bounding box center [727, 462] width 341 height 36
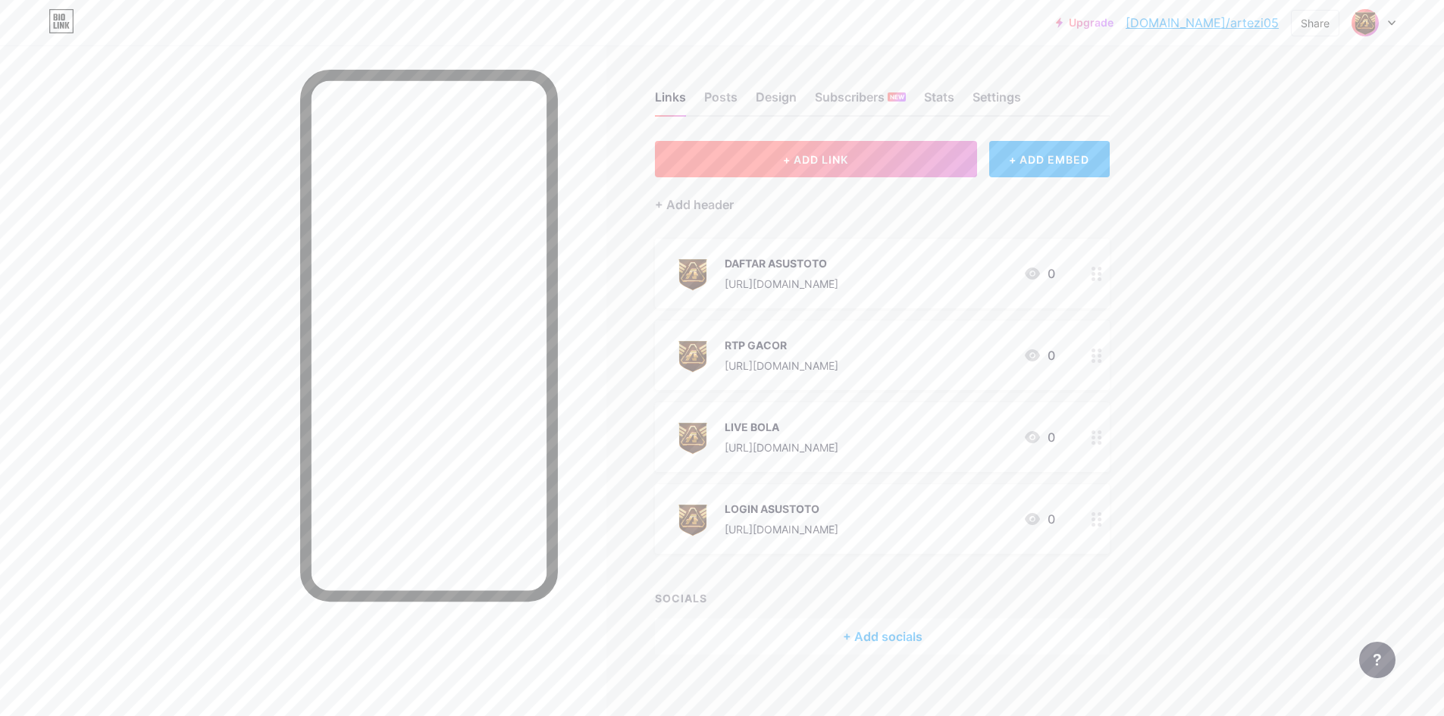
click at [817, 155] on span "+ ADD LINK" at bounding box center [815, 159] width 65 height 13
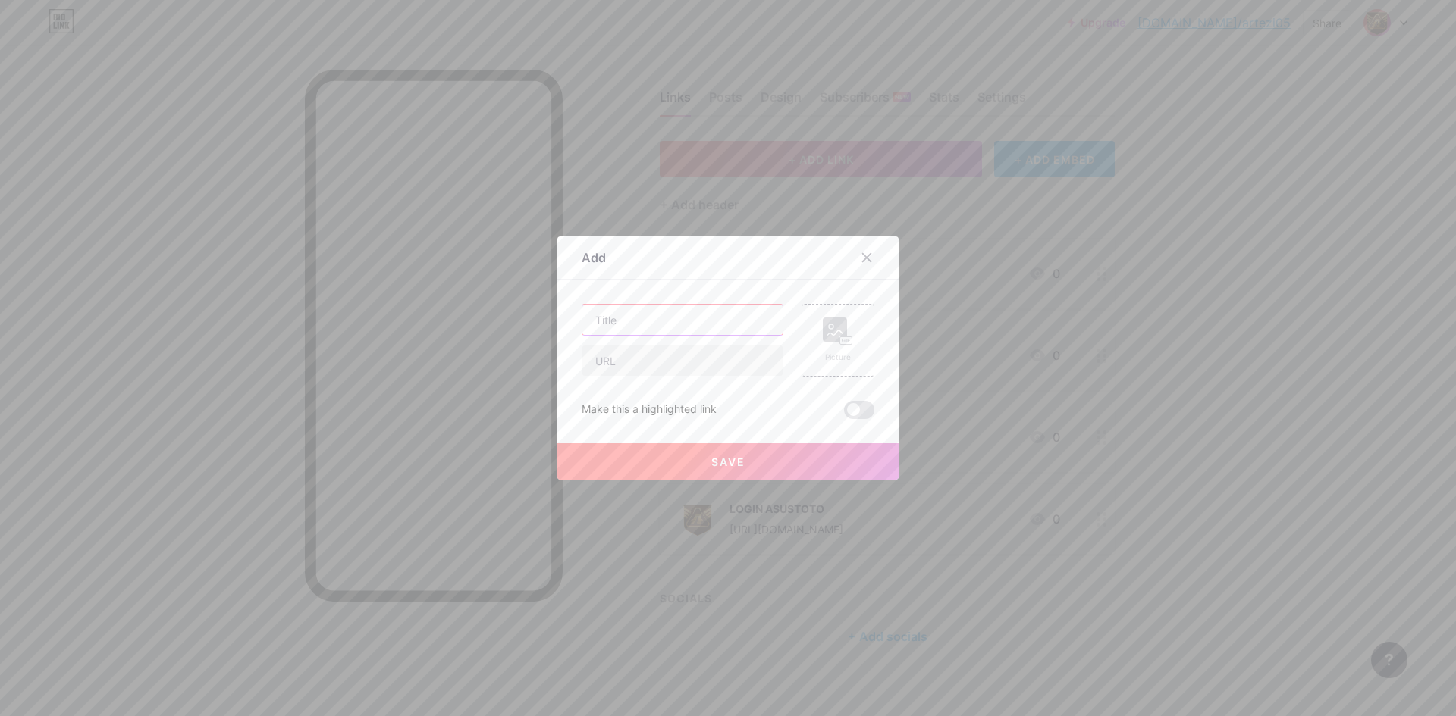
click at [709, 319] on input "text" at bounding box center [682, 320] width 200 height 30
click at [659, 302] on div "Content YouTube Play YouTube video without leaving your page. ADD Vimeo Play Vi…" at bounding box center [728, 350] width 293 height 140
click at [687, 327] on input "text" at bounding box center [682, 320] width 200 height 30
paste input "[URL][DOMAIN_NAME]"
type input "[URL][DOMAIN_NAME]"
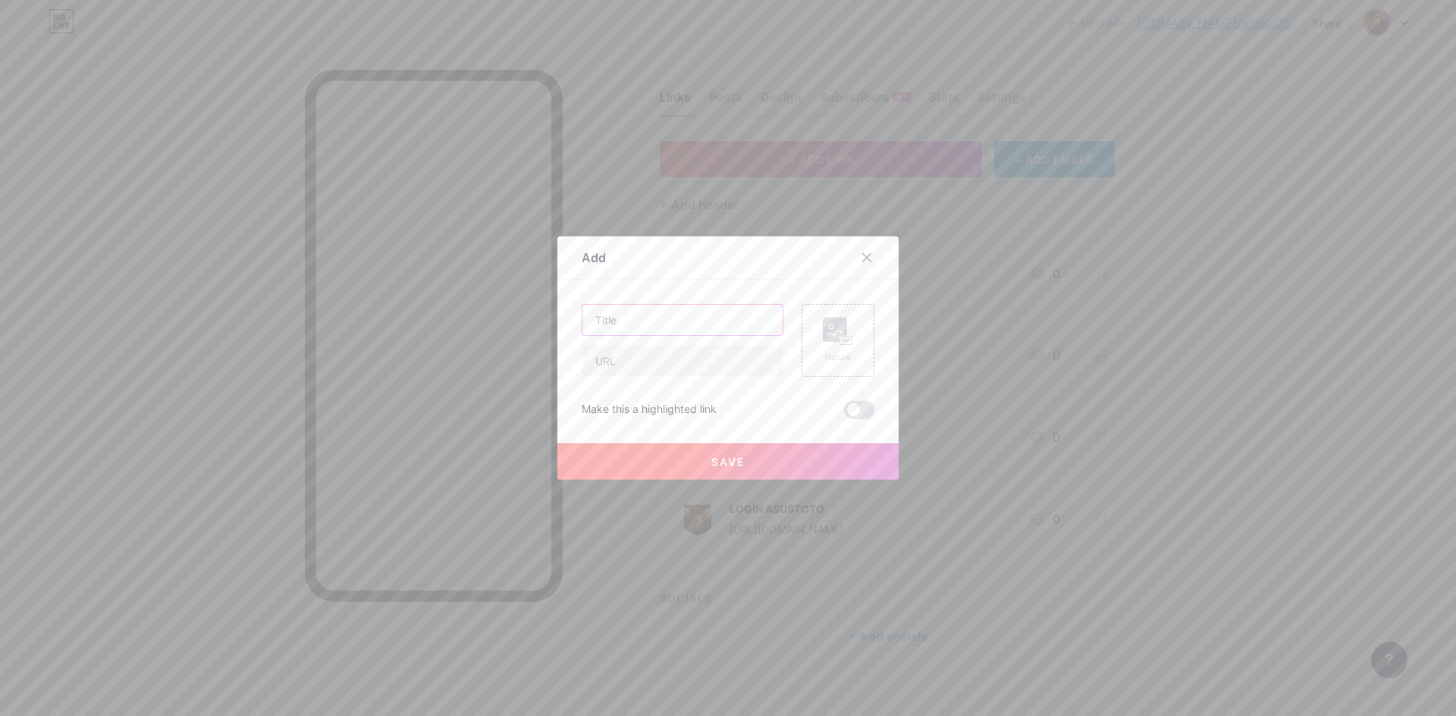
scroll to position [0, 0]
click at [726, 343] on div at bounding box center [683, 340] width 202 height 73
click at [711, 352] on input "text" at bounding box center [682, 361] width 200 height 30
paste input "[URL][DOMAIN_NAME]"
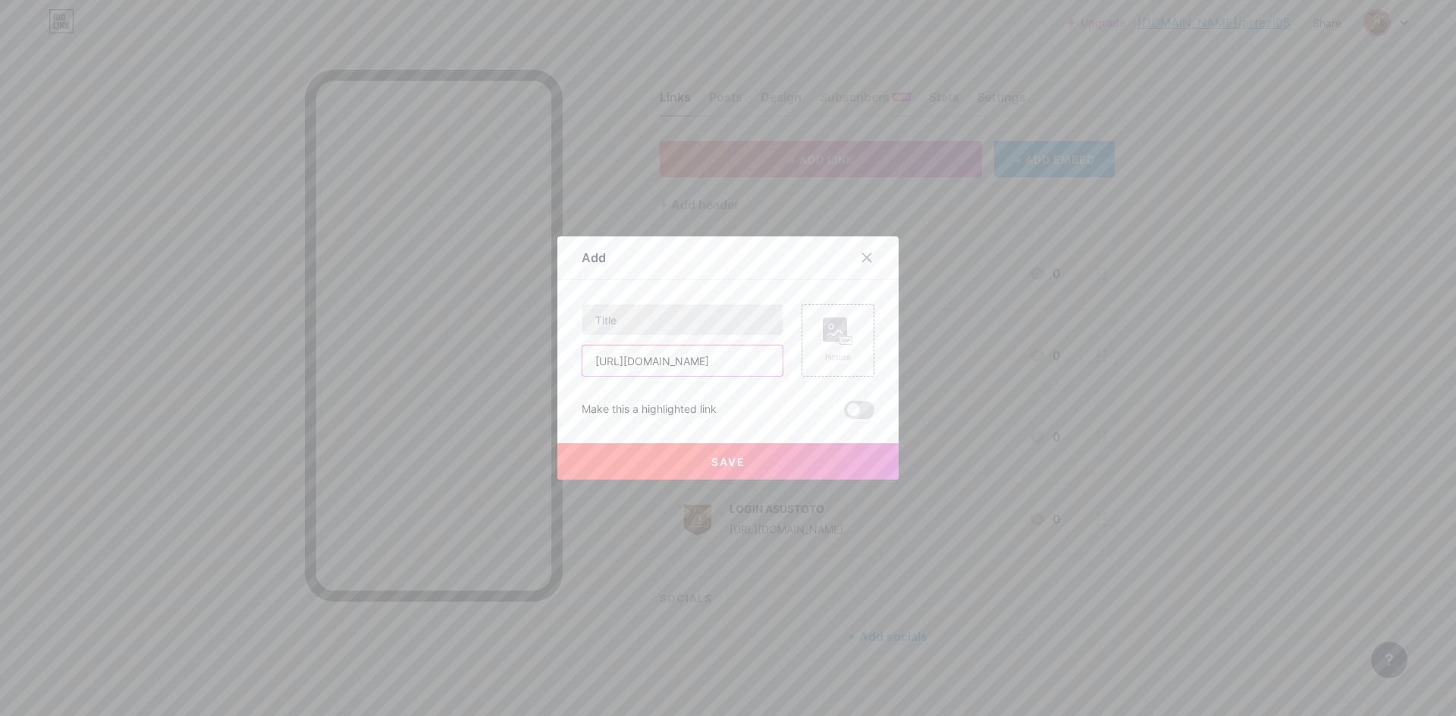
type input "[URL][DOMAIN_NAME]"
click at [685, 316] on input "text" at bounding box center [682, 320] width 200 height 30
type input "GROUP FACEBOOK"
click at [832, 337] on rect at bounding box center [835, 330] width 24 height 24
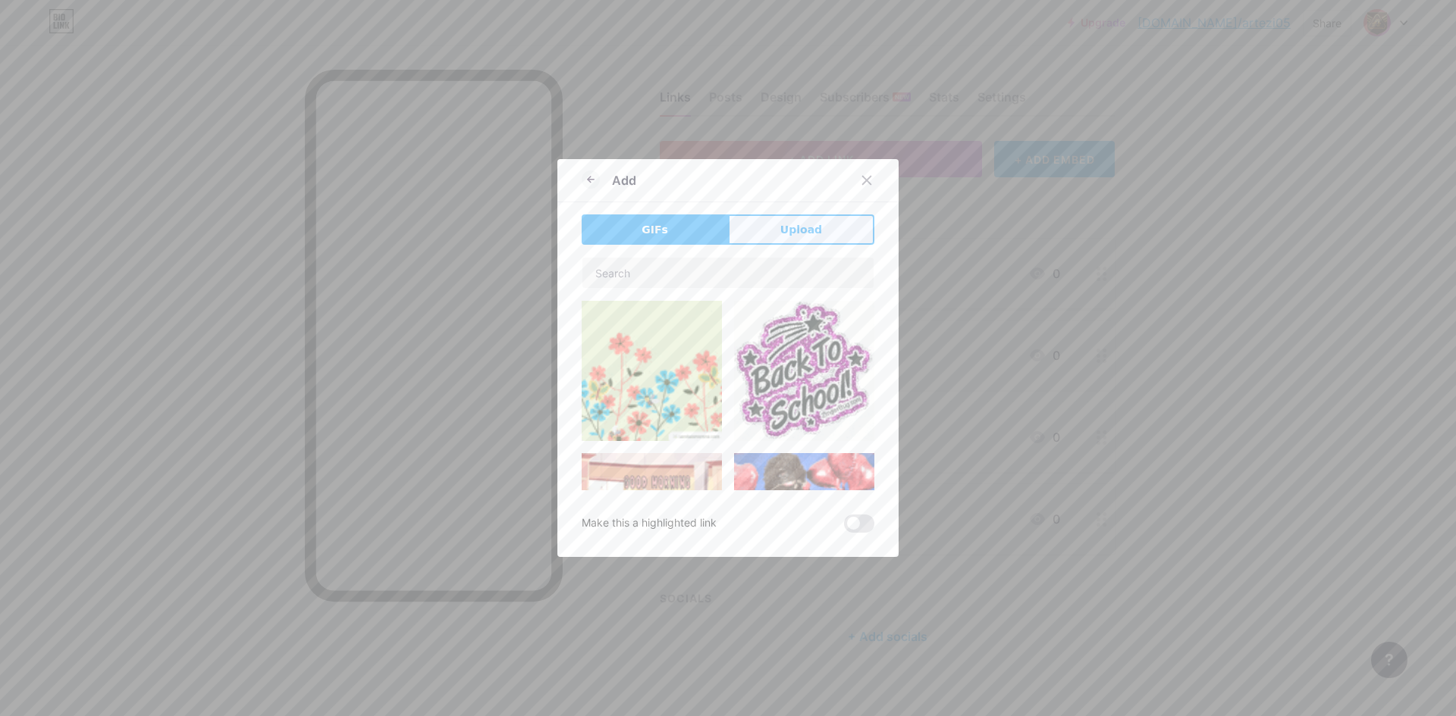
click at [770, 237] on button "Upload" at bounding box center [801, 230] width 146 height 30
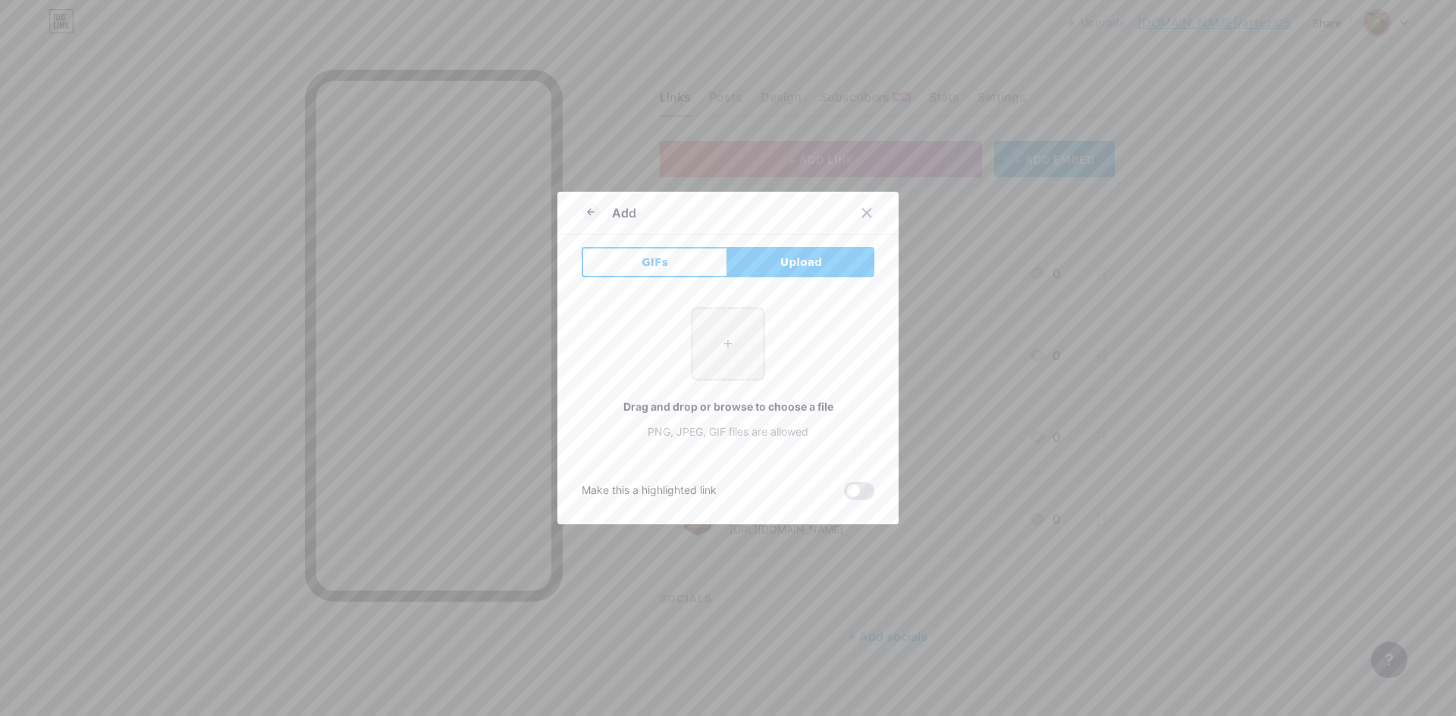
click at [717, 341] on input "file" at bounding box center [727, 344] width 71 height 71
type input "C:\fakepath\asus_pp.png"
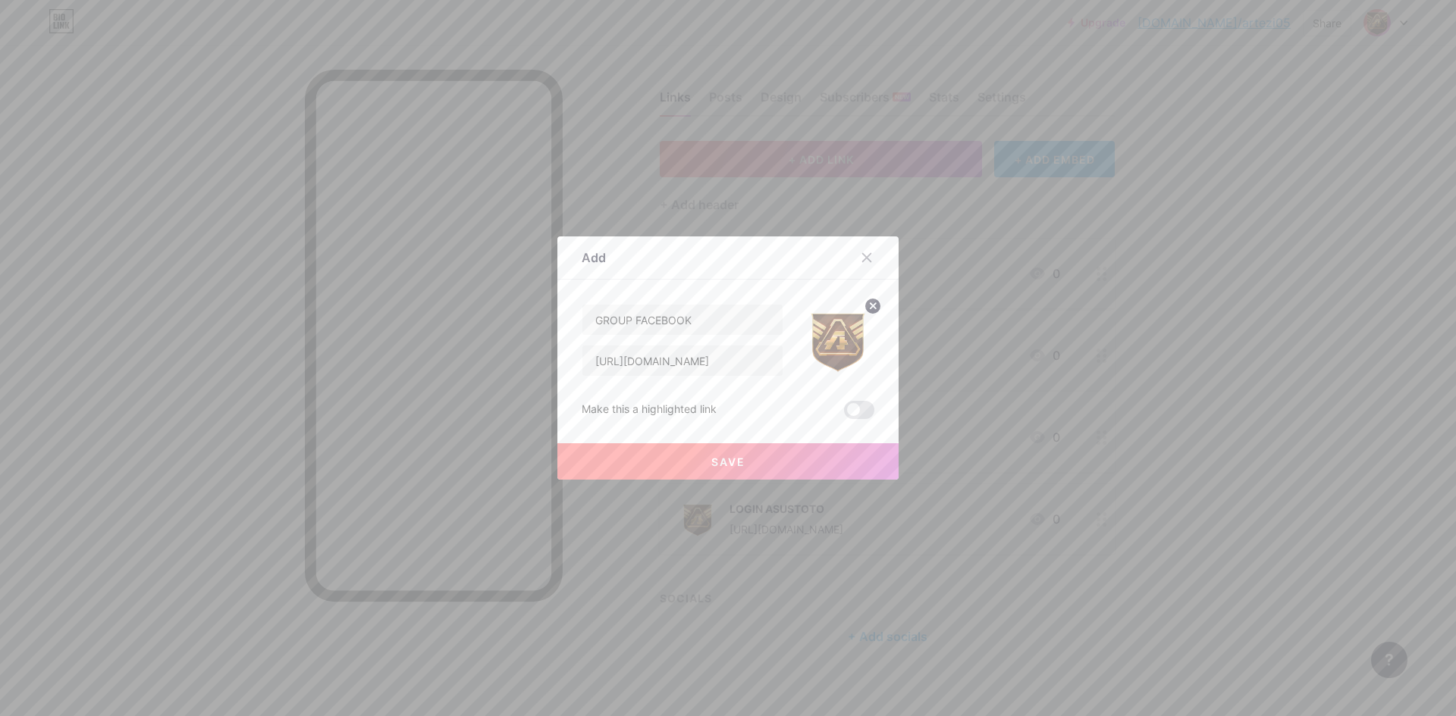
click at [763, 459] on button "Save" at bounding box center [727, 462] width 341 height 36
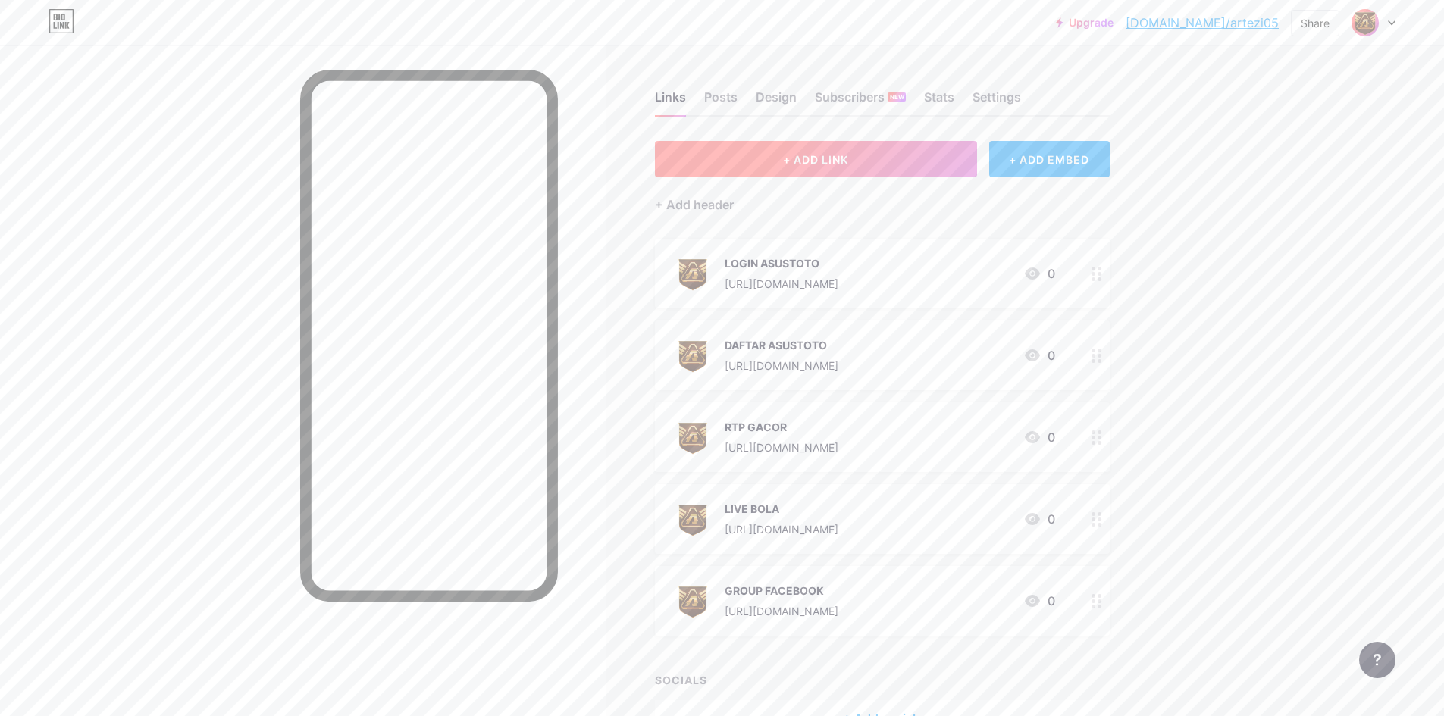
click at [841, 161] on span "+ ADD LINK" at bounding box center [815, 159] width 65 height 13
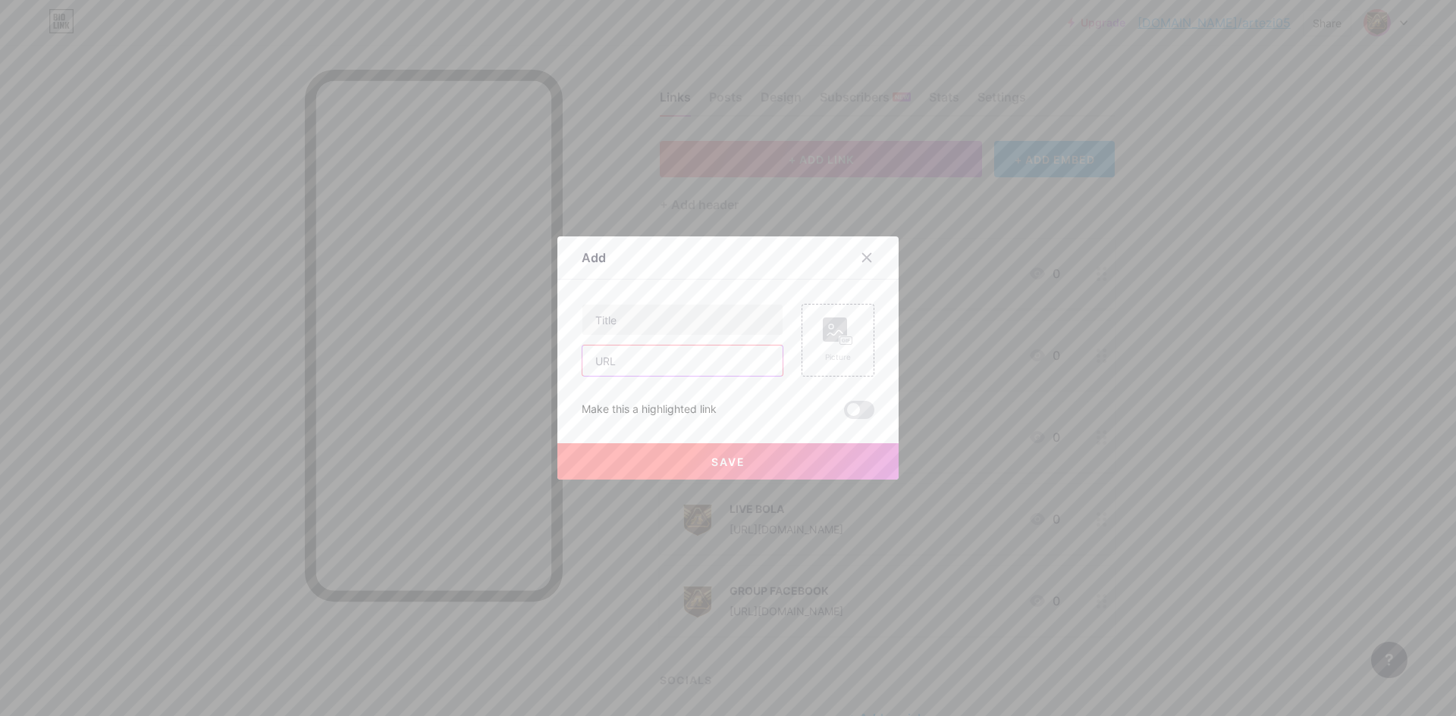
click at [677, 355] on input "text" at bounding box center [682, 361] width 200 height 30
paste input "[URL][DOMAIN_NAME]"
type input "[URL][DOMAIN_NAME]"
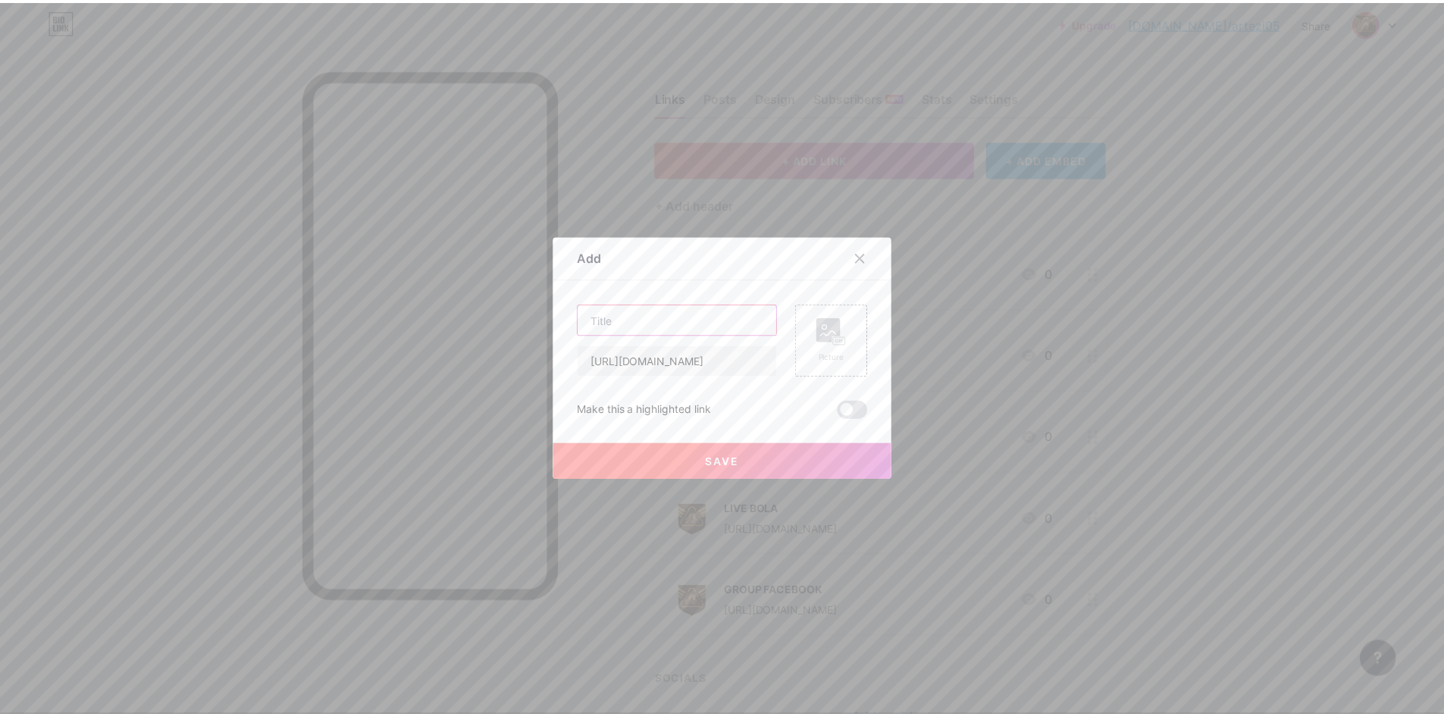
scroll to position [0, 0]
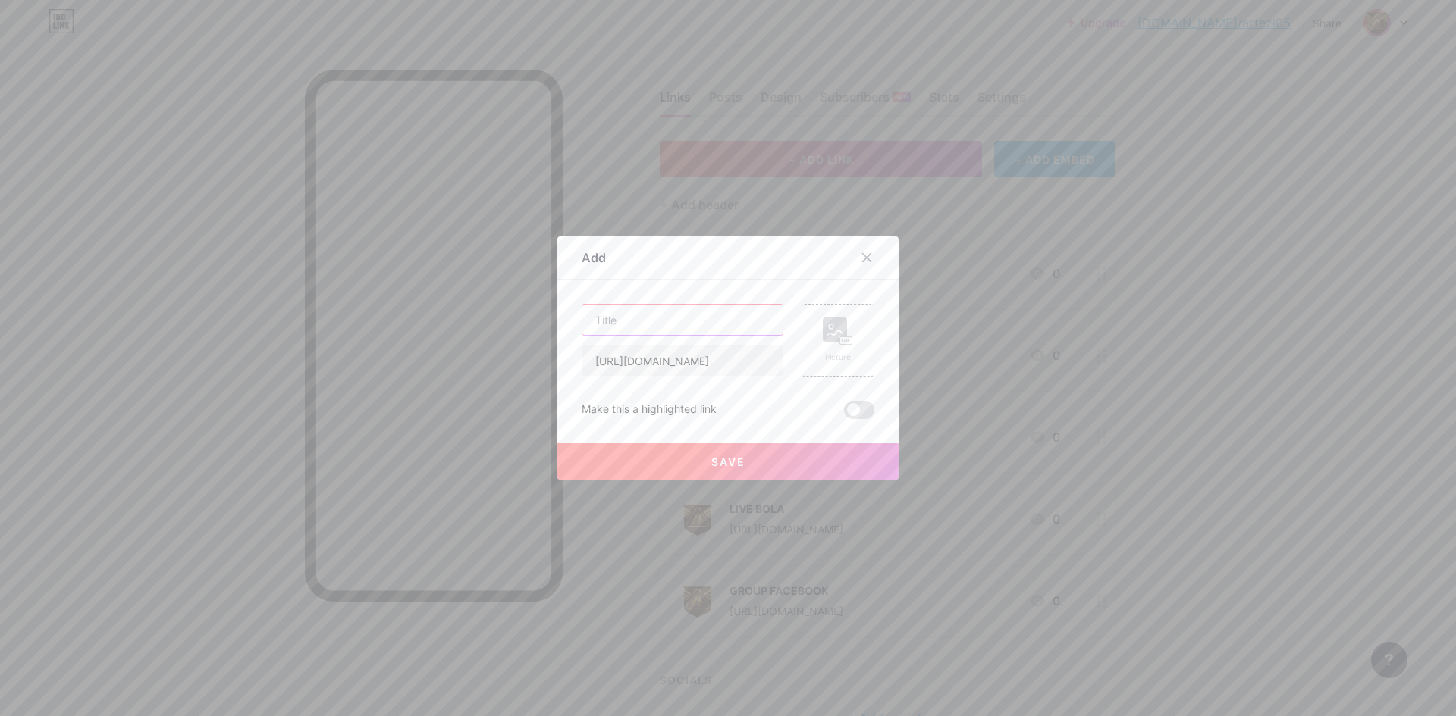
click at [677, 307] on input "text" at bounding box center [682, 320] width 200 height 30
type input "WHATSAPP"
click at [812, 334] on div "Picture" at bounding box center [837, 340] width 73 height 73
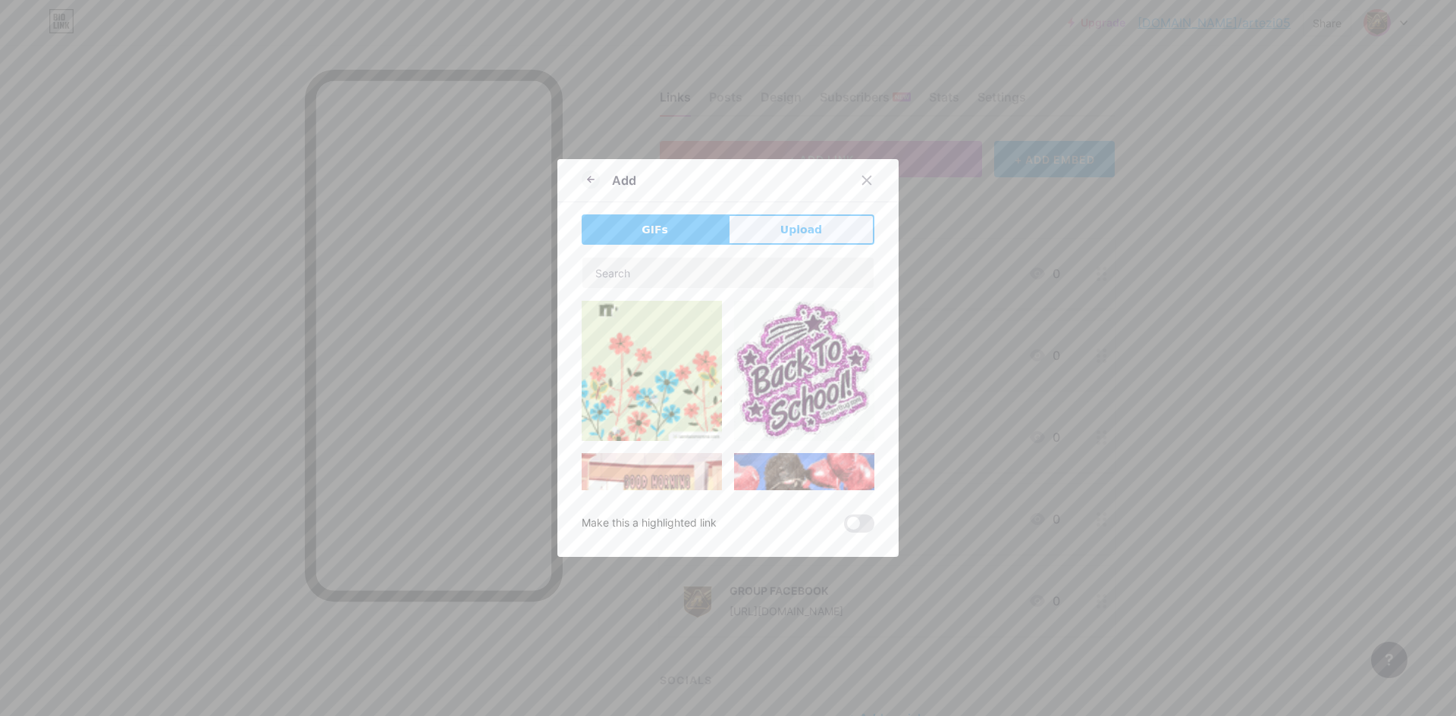
click at [822, 241] on button "Upload" at bounding box center [801, 230] width 146 height 30
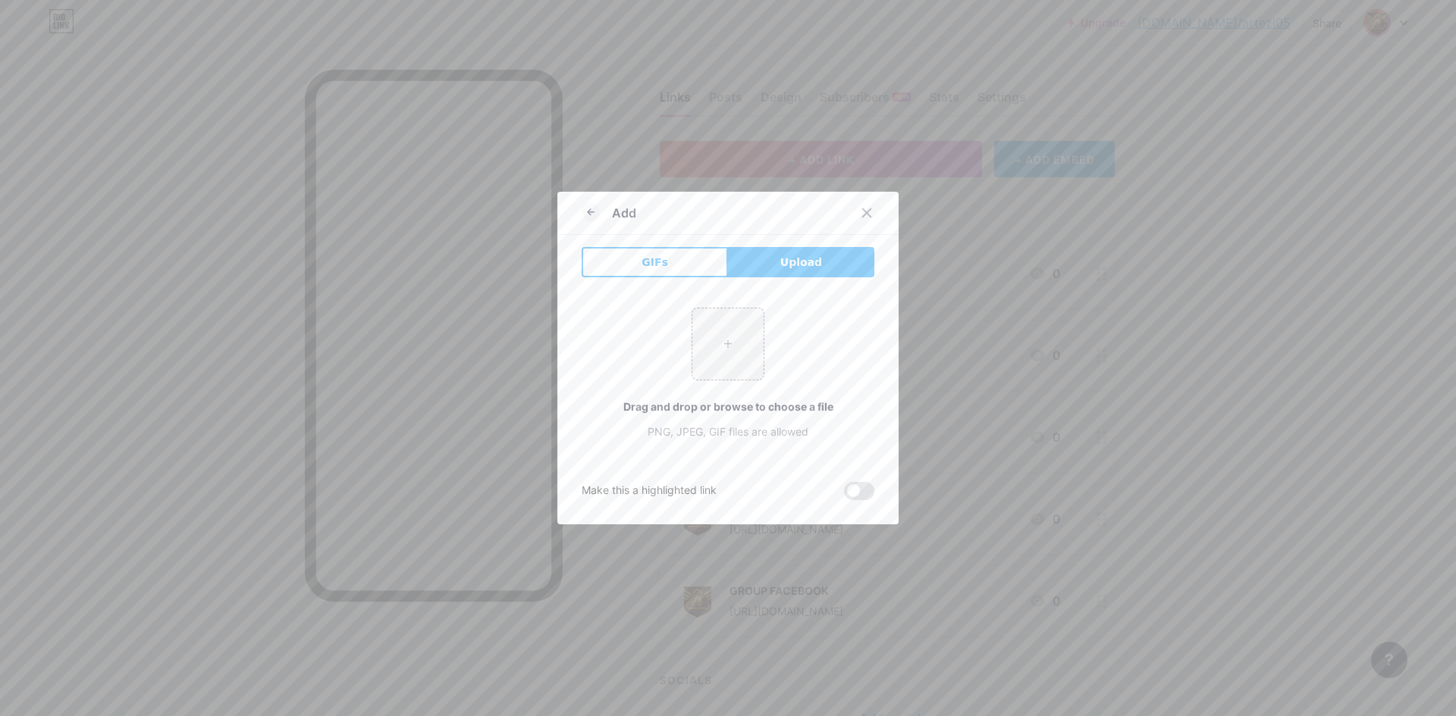
click at [763, 269] on button "Upload" at bounding box center [801, 262] width 146 height 30
click at [729, 335] on input "file" at bounding box center [727, 344] width 71 height 71
type input "C:\fakepath\asus_pp.png"
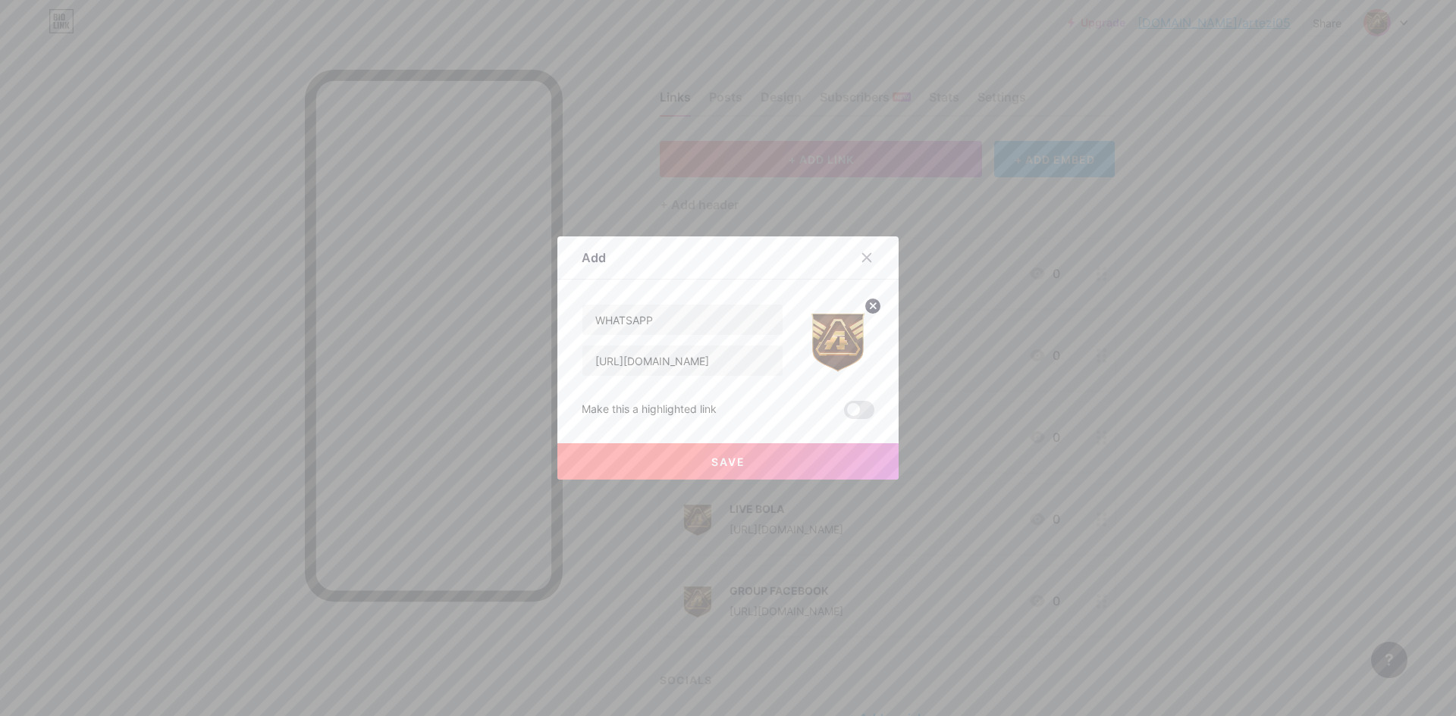
click at [750, 460] on button "Save" at bounding box center [727, 462] width 341 height 36
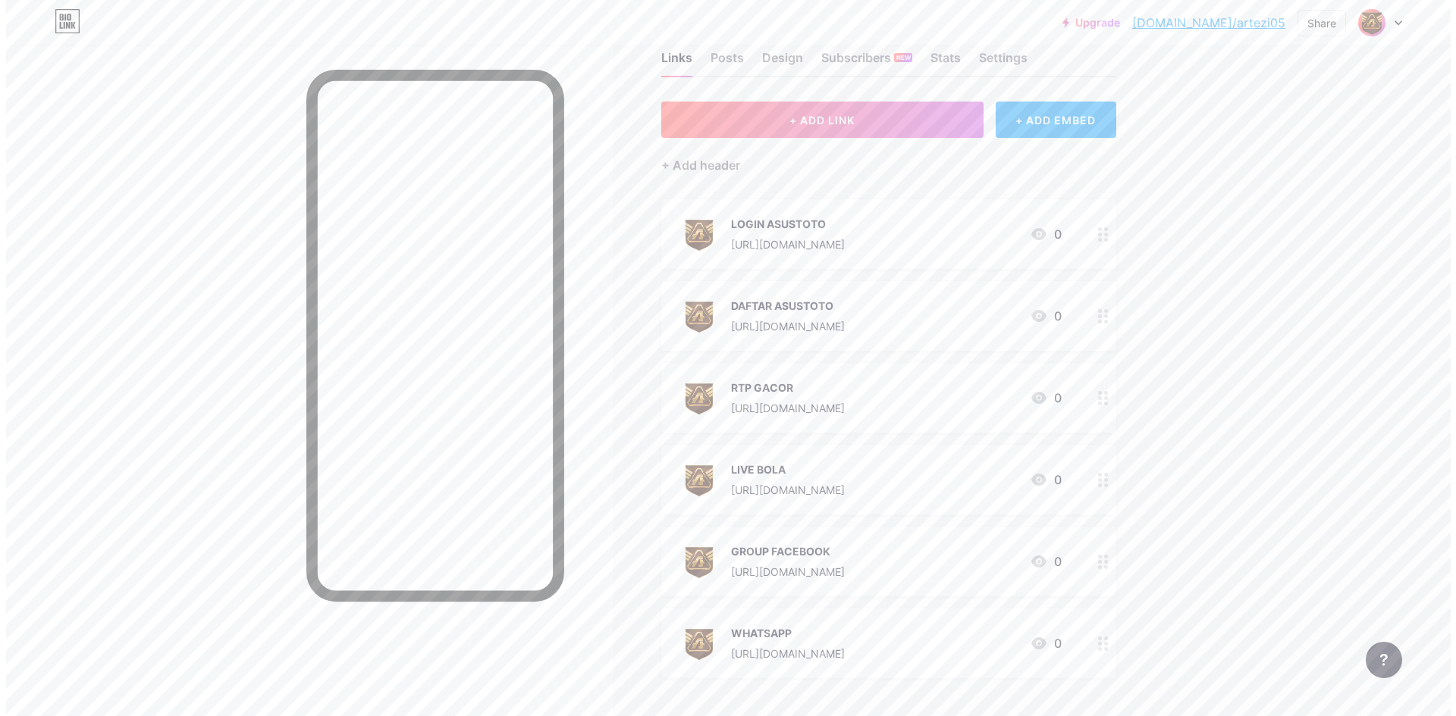
scroll to position [51, 0]
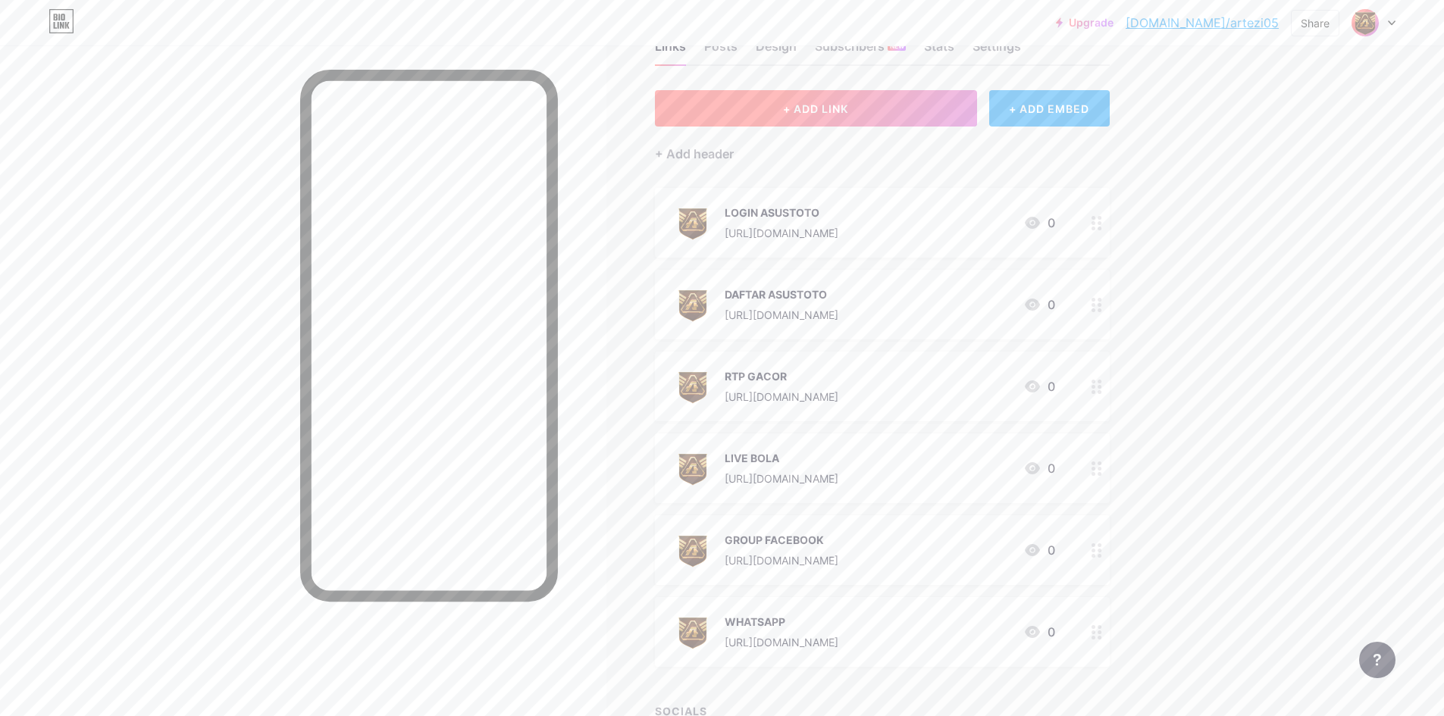
click at [848, 111] on span "+ ADD LINK" at bounding box center [815, 108] width 65 height 13
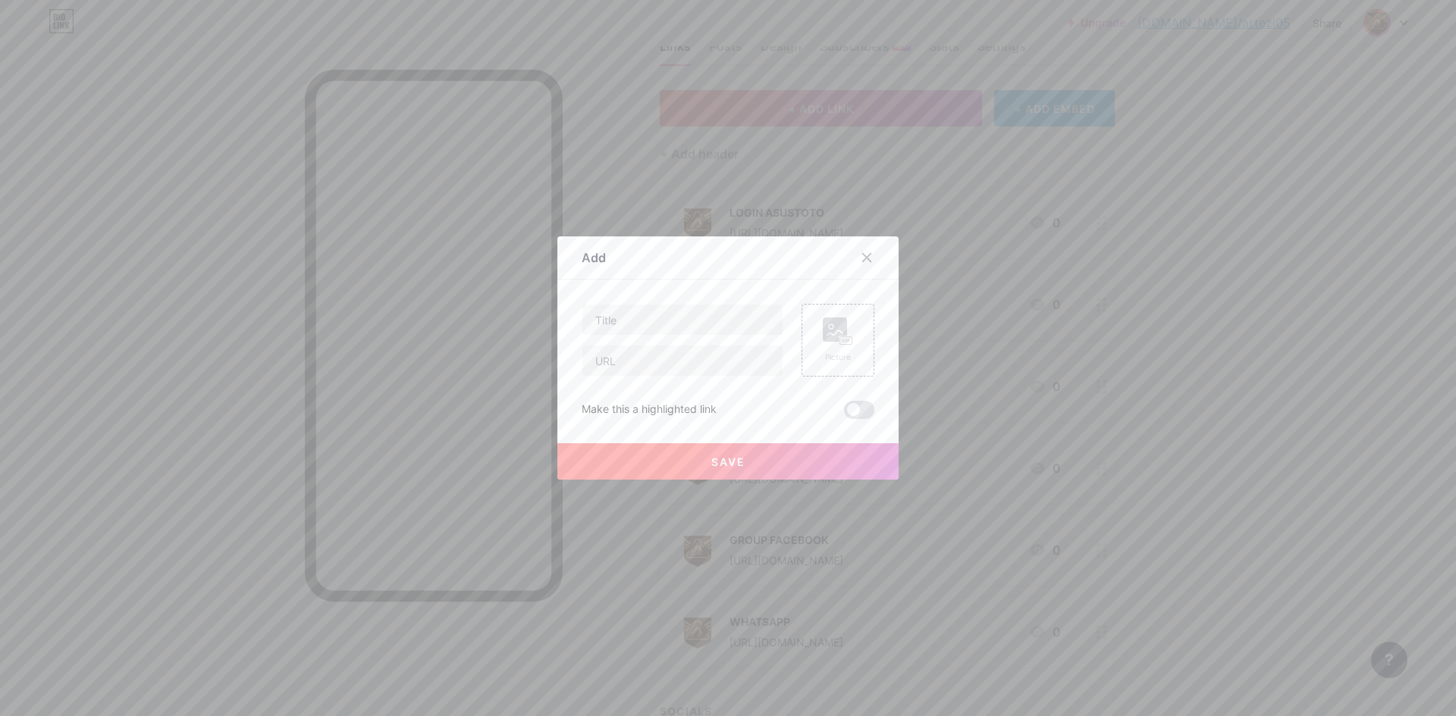
click at [676, 335] on div at bounding box center [683, 320] width 202 height 32
click at [678, 331] on input "text" at bounding box center [682, 320] width 200 height 30
type input "TELEGRAM"
click at [660, 350] on input "text" at bounding box center [682, 361] width 200 height 30
paste input "[URL][DOMAIN_NAME]"
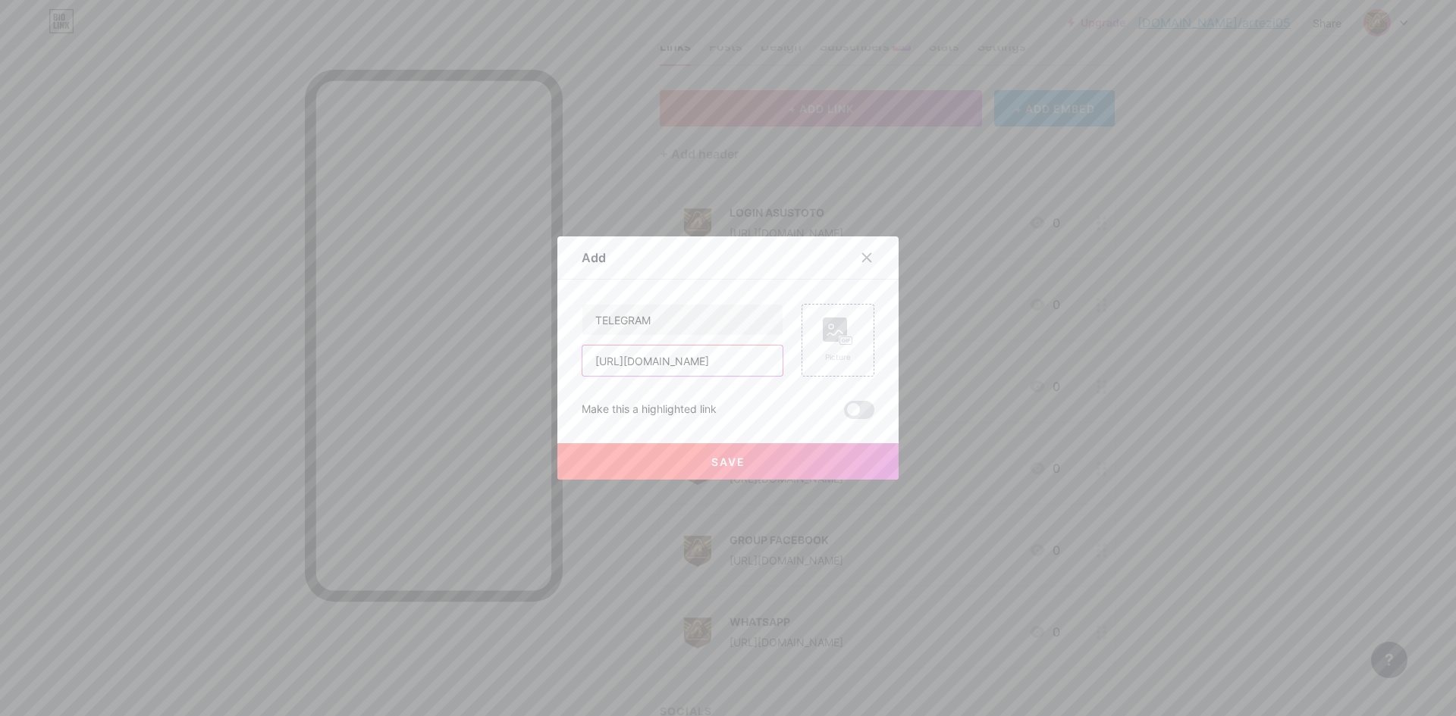
scroll to position [0, 17]
type input "[URL][DOMAIN_NAME]"
click at [826, 346] on div "Picture" at bounding box center [838, 340] width 30 height 45
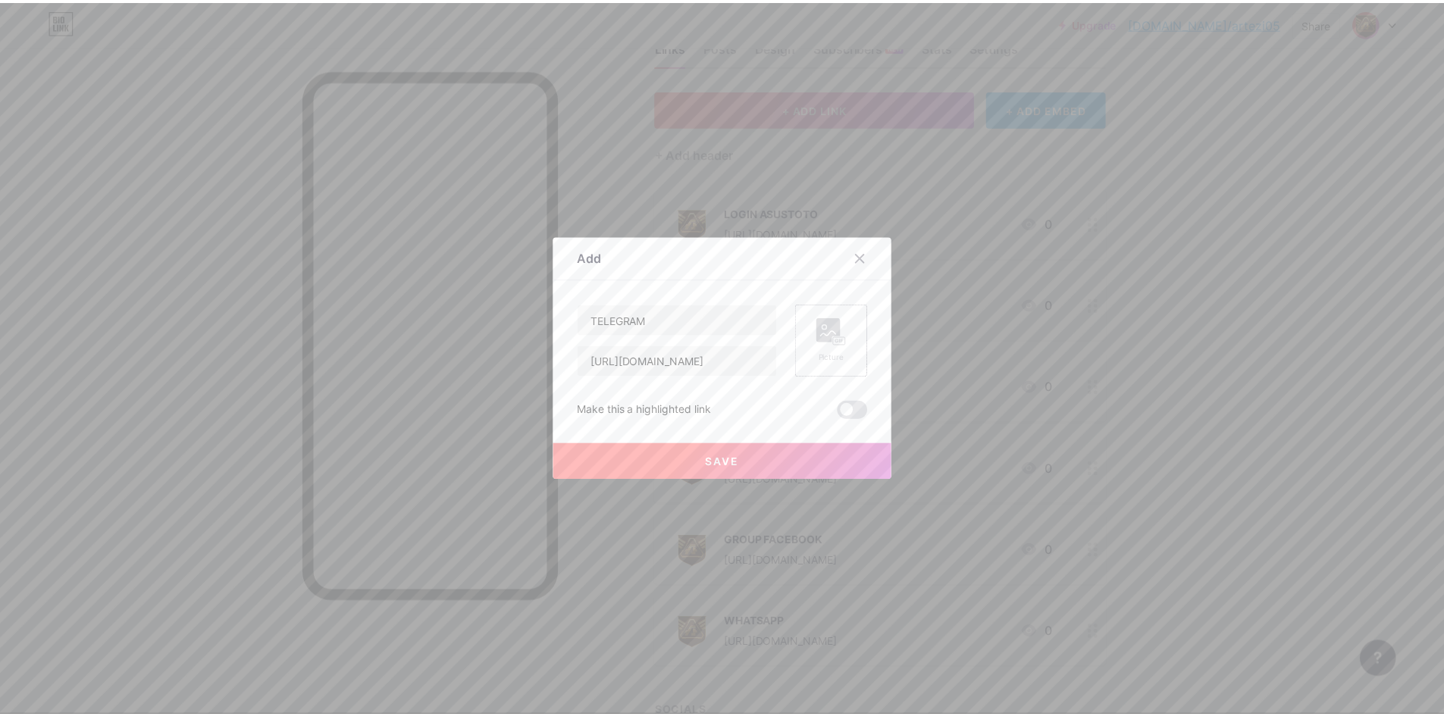
scroll to position [0, 0]
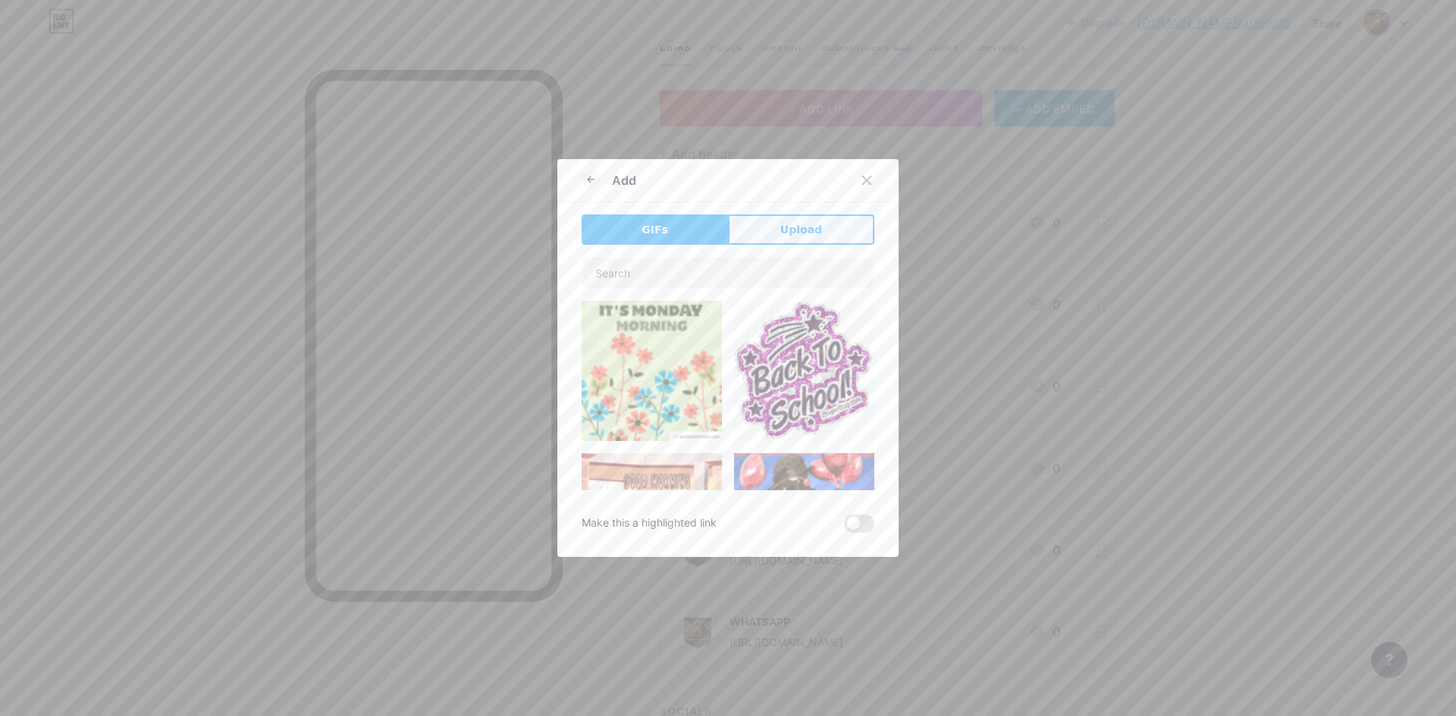
click at [815, 236] on button "Upload" at bounding box center [801, 230] width 146 height 30
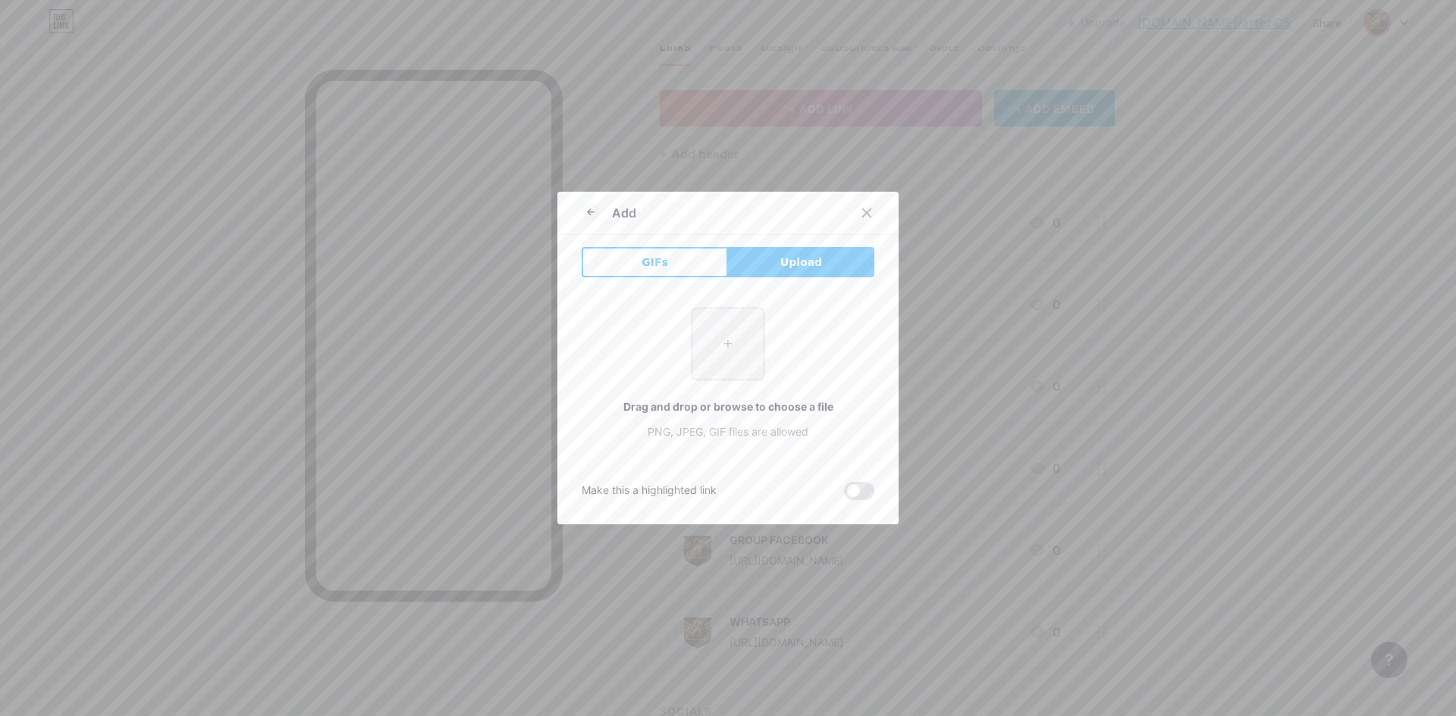
click at [713, 360] on input "file" at bounding box center [727, 344] width 71 height 71
type input "C:\fakepath\asus_pp.png"
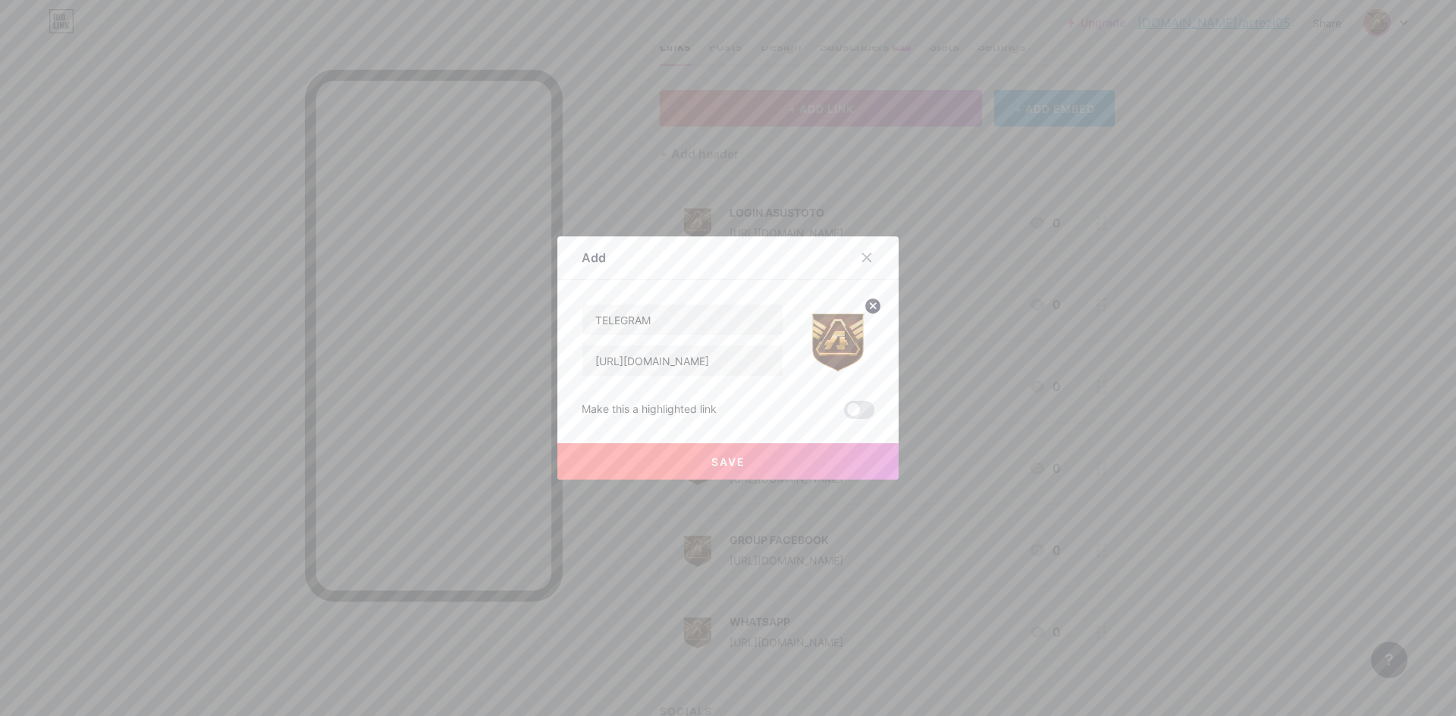
click at [762, 466] on button "Save" at bounding box center [727, 462] width 341 height 36
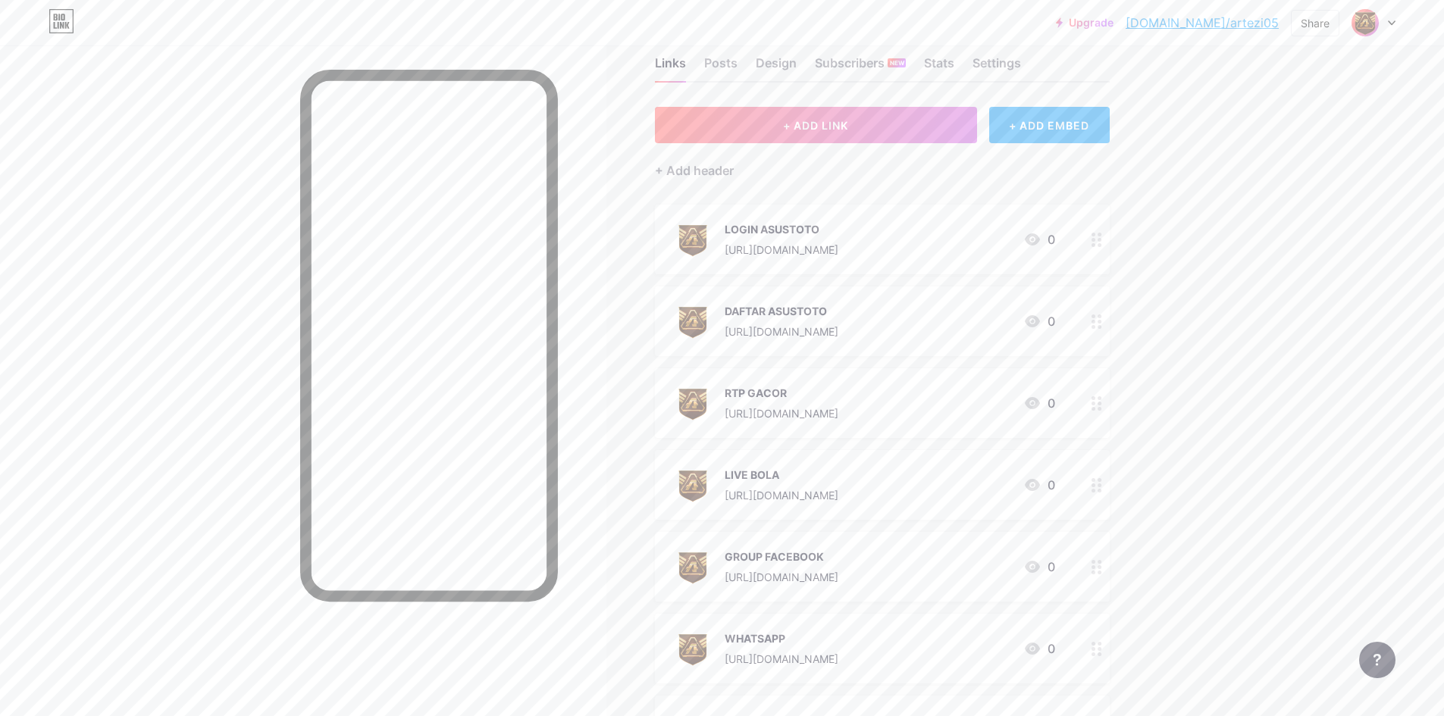
scroll to position [36, 0]
click at [718, 66] on div "Posts" at bounding box center [720, 65] width 33 height 27
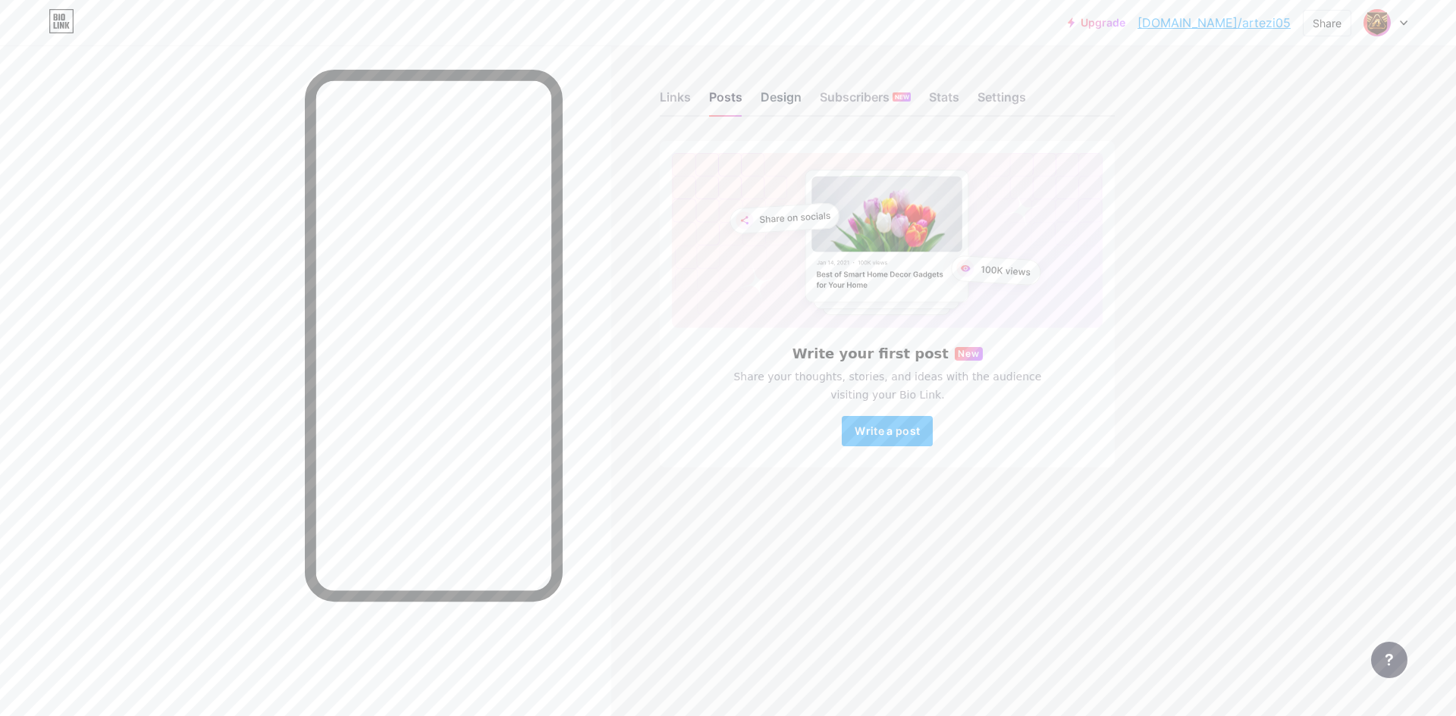
click at [772, 100] on div "Design" at bounding box center [780, 101] width 41 height 27
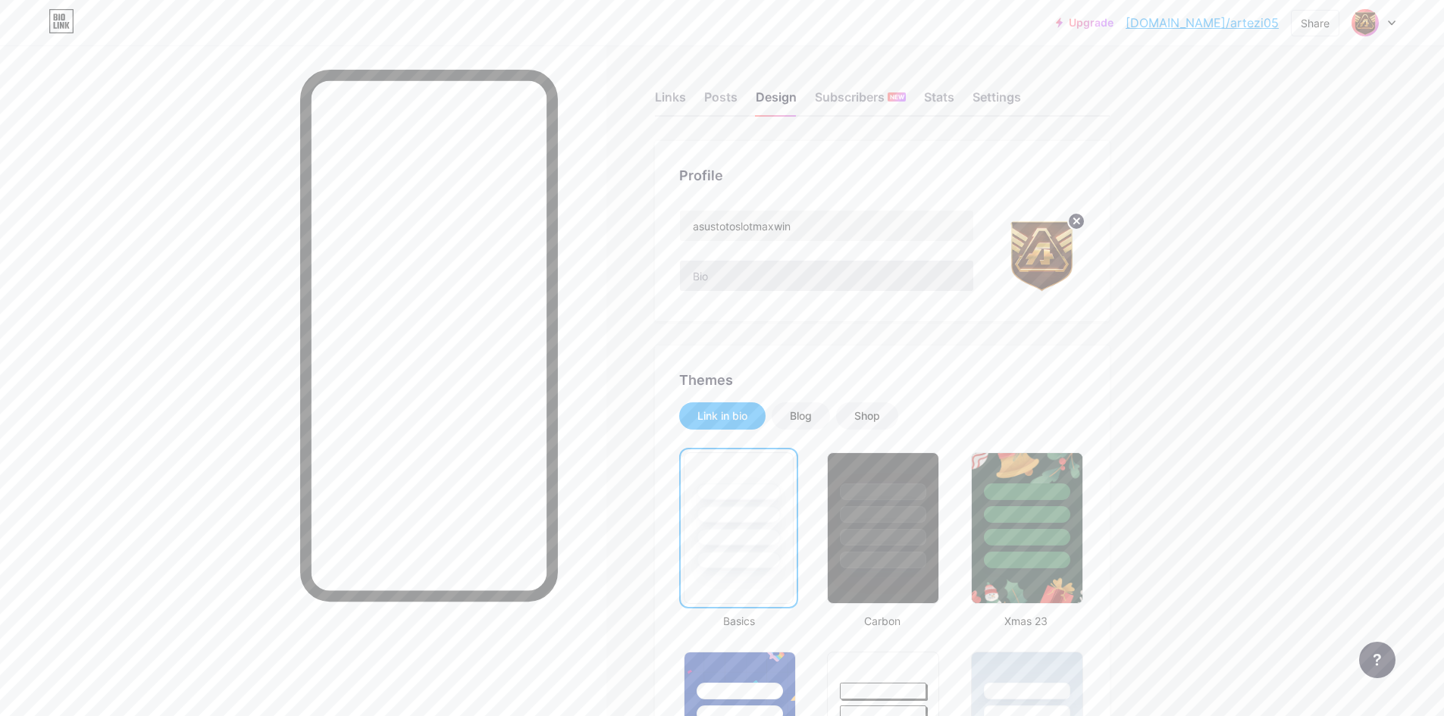
scroll to position [51, 0]
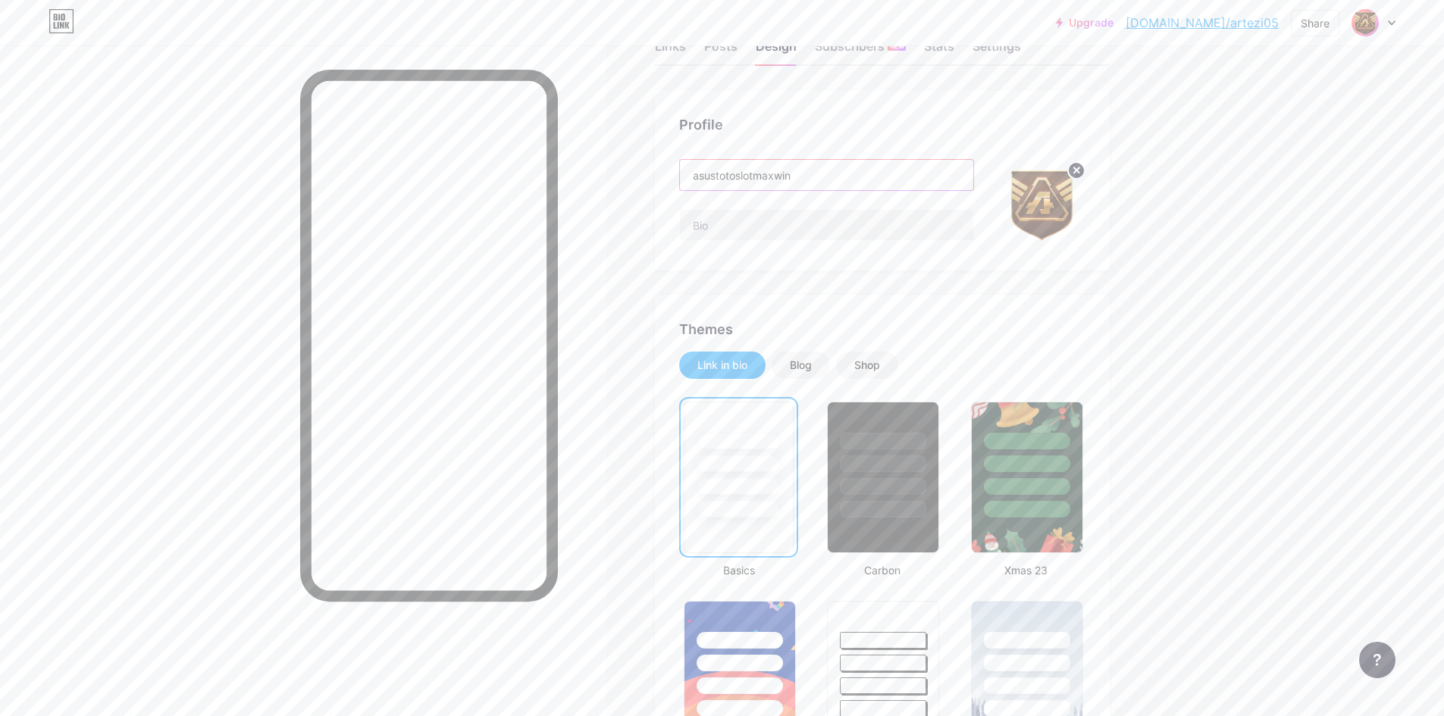
click at [864, 177] on input "asustotoslotmaxwin" at bounding box center [826, 175] width 293 height 30
click at [861, 177] on input "asustotoslotmaxwin" at bounding box center [826, 175] width 293 height 30
paste input "ASUSTOTO Situs Login Aman Tanpa VPN"
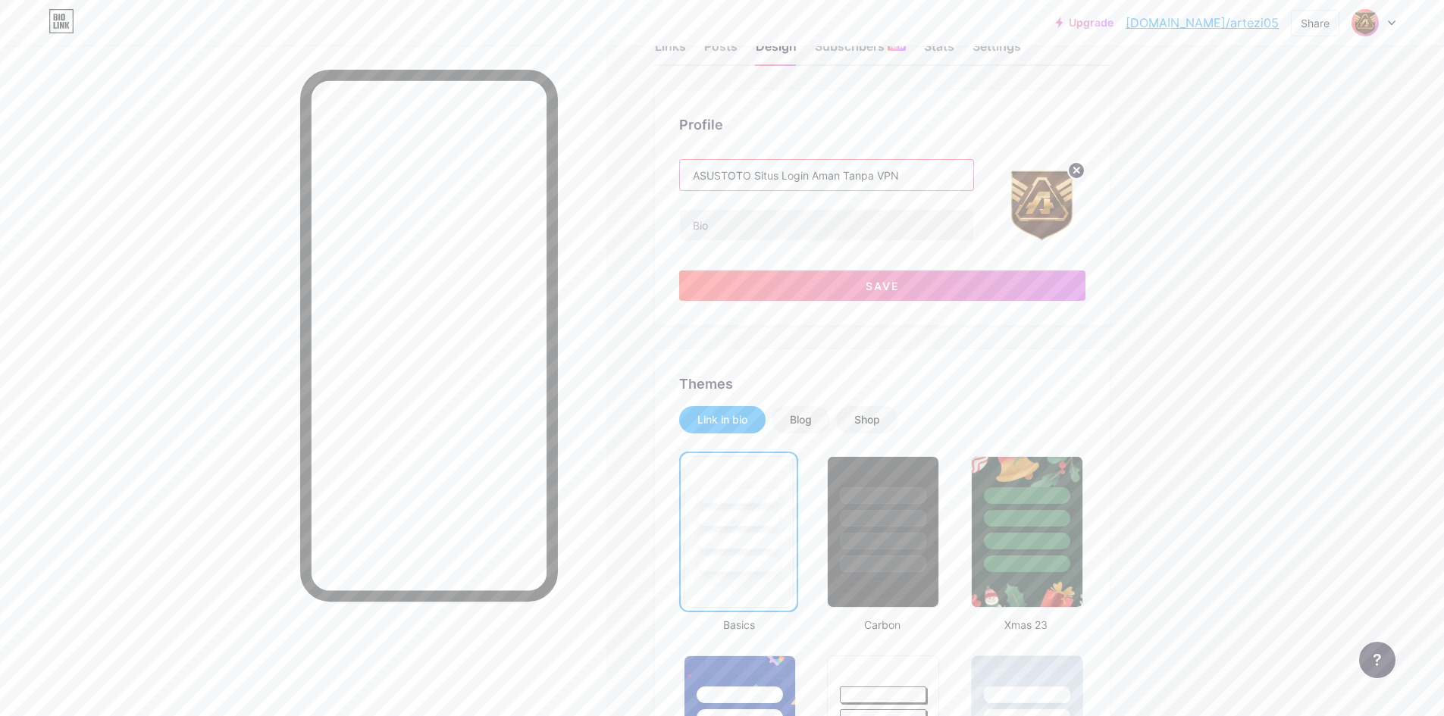
type input "ASUSTOTO Situs Login Aman Tanpa VPN"
click at [885, 210] on input "text" at bounding box center [826, 225] width 293 height 30
paste input "ASUSTOTO hadir sebagai situs login aman tanpa VPN, akses cepat, stabil, [PERSON…"
type input "ASUSTOTO hadir sebagai situs login aman tanpa VPN, akses cepat, stabil, [PERSON…"
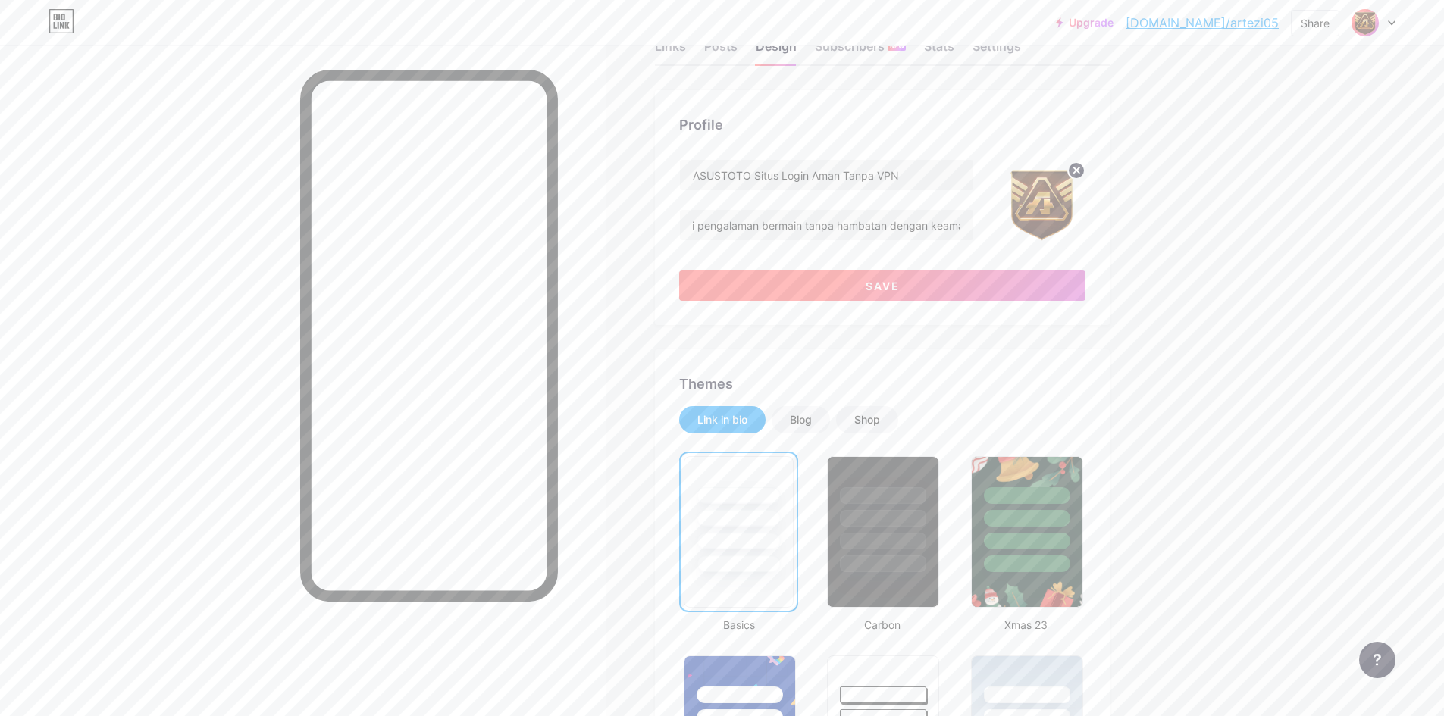
scroll to position [0, 0]
click at [966, 295] on button "Save" at bounding box center [882, 286] width 406 height 30
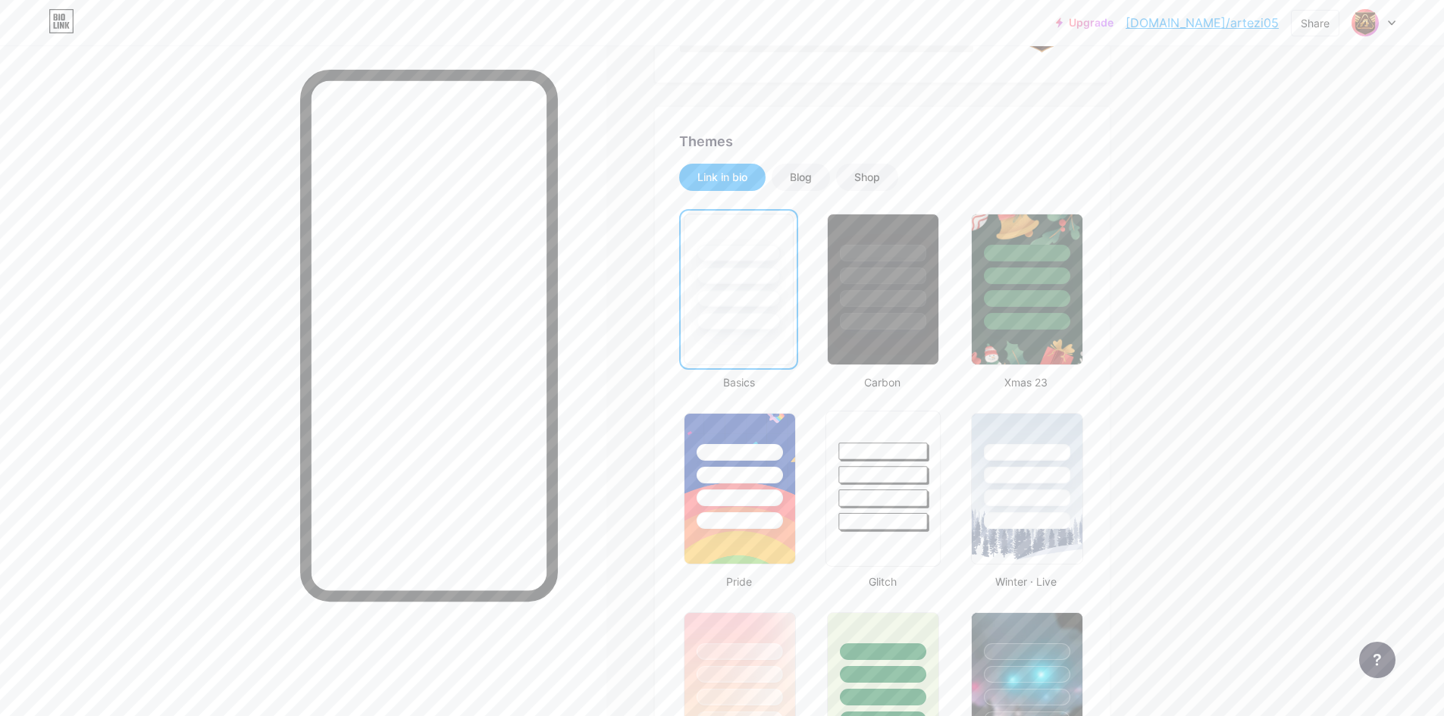
scroll to position [278, 0]
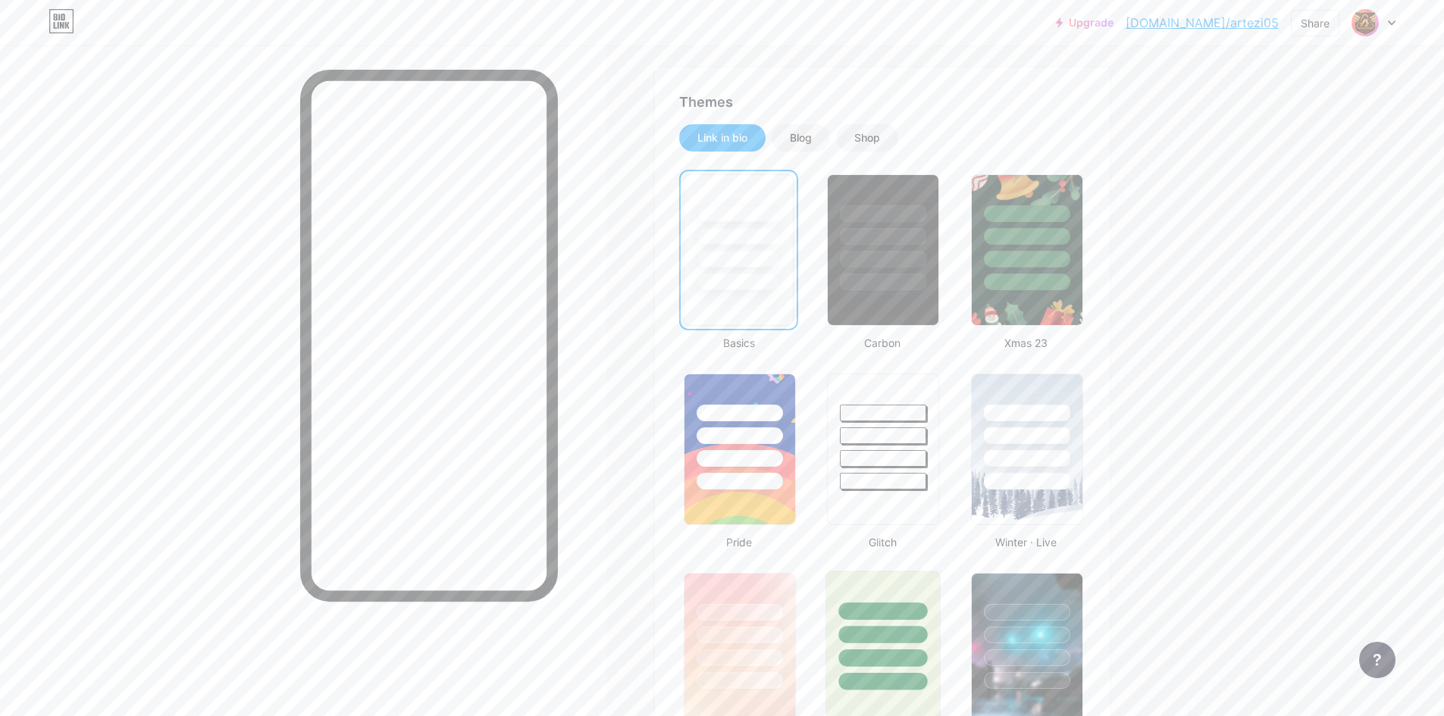
click at [836, 591] on div at bounding box center [883, 631] width 114 height 119
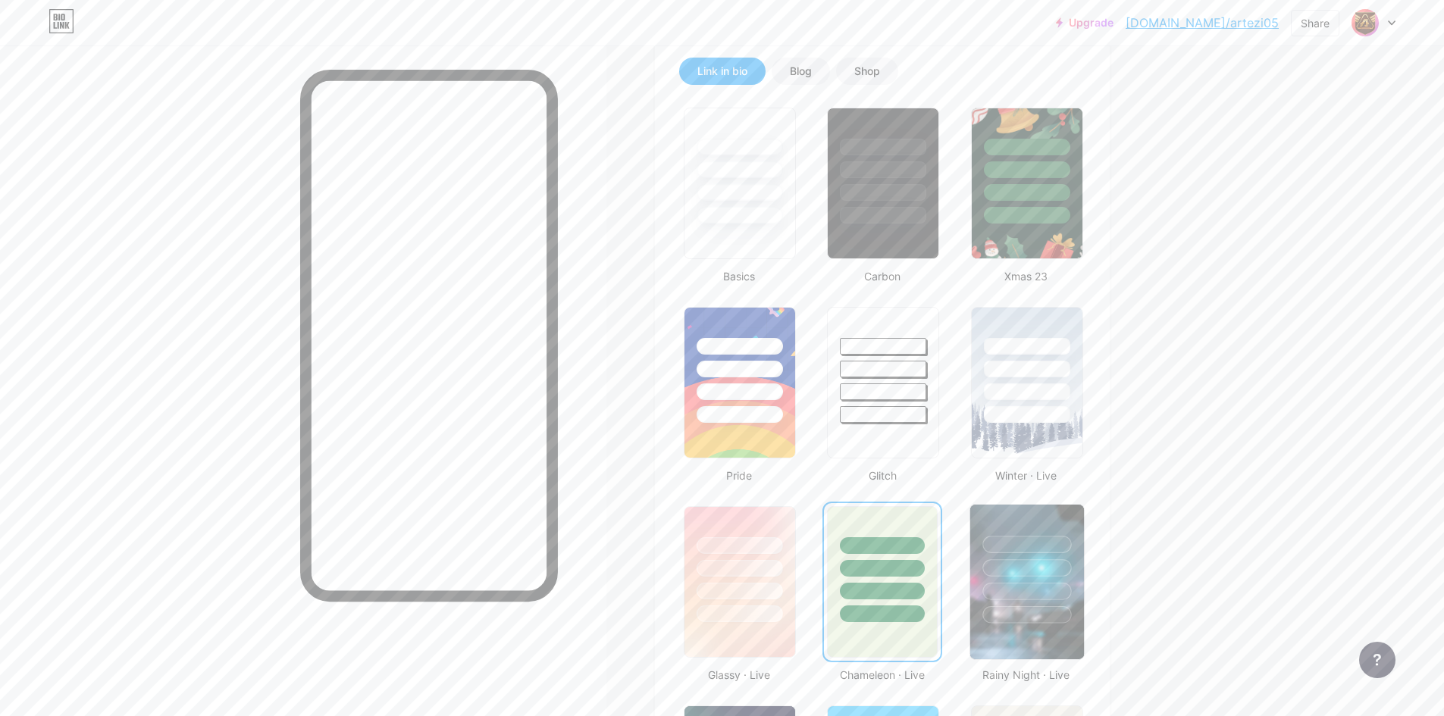
scroll to position [354, 0]
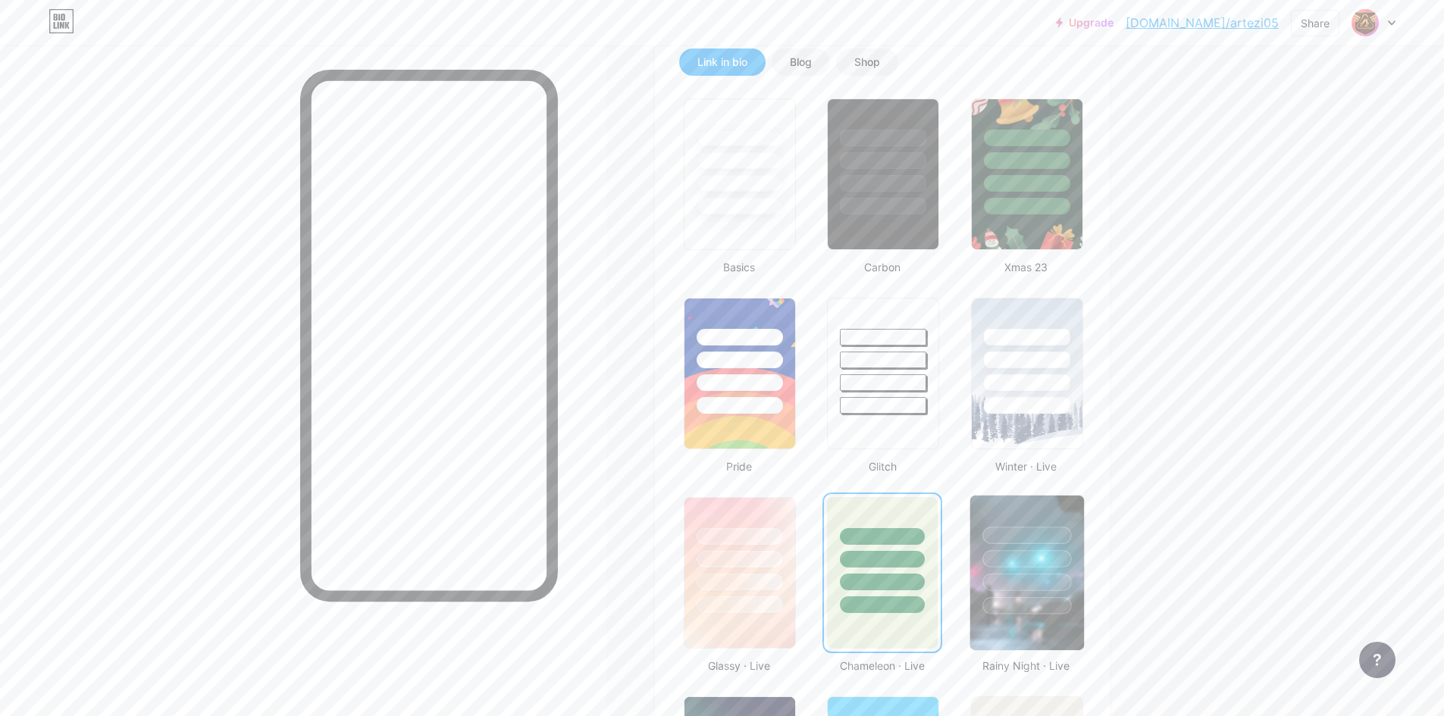
click at [998, 503] on div at bounding box center [1027, 555] width 114 height 119
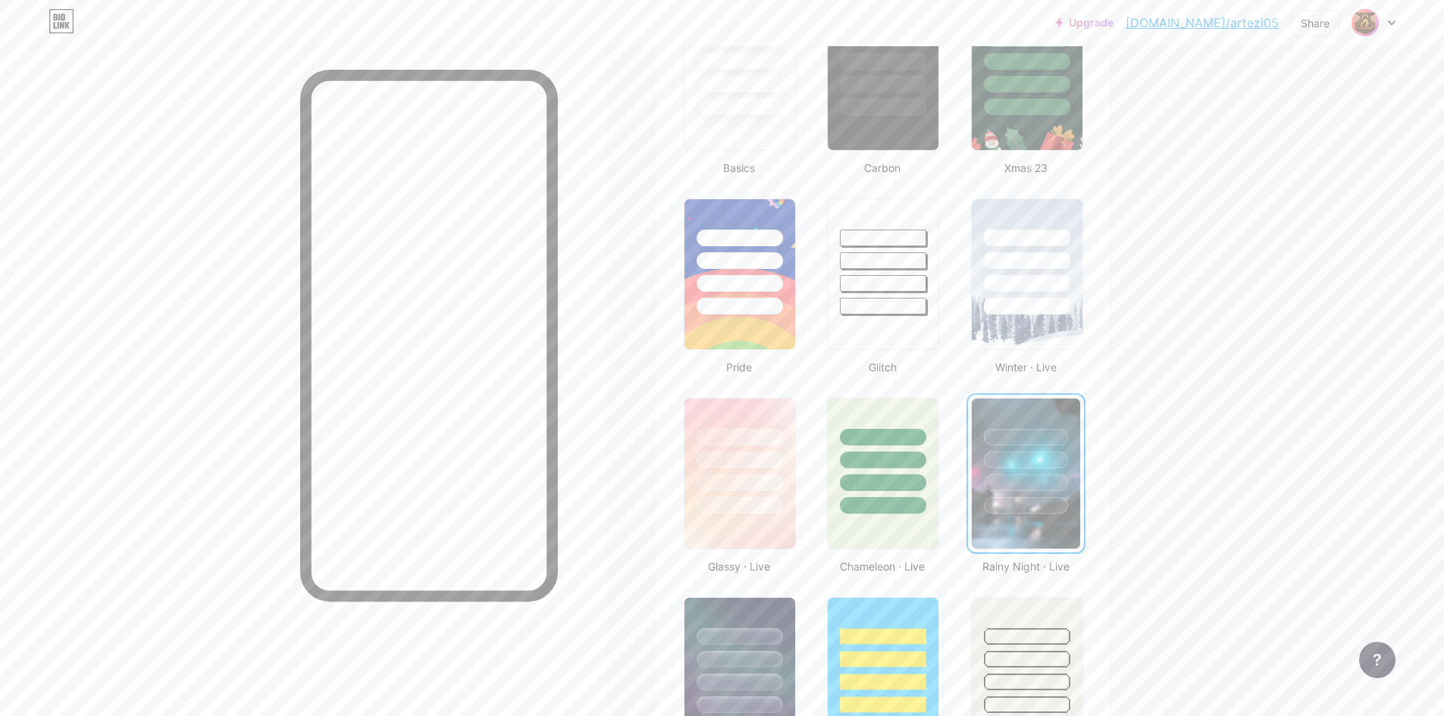
scroll to position [455, 0]
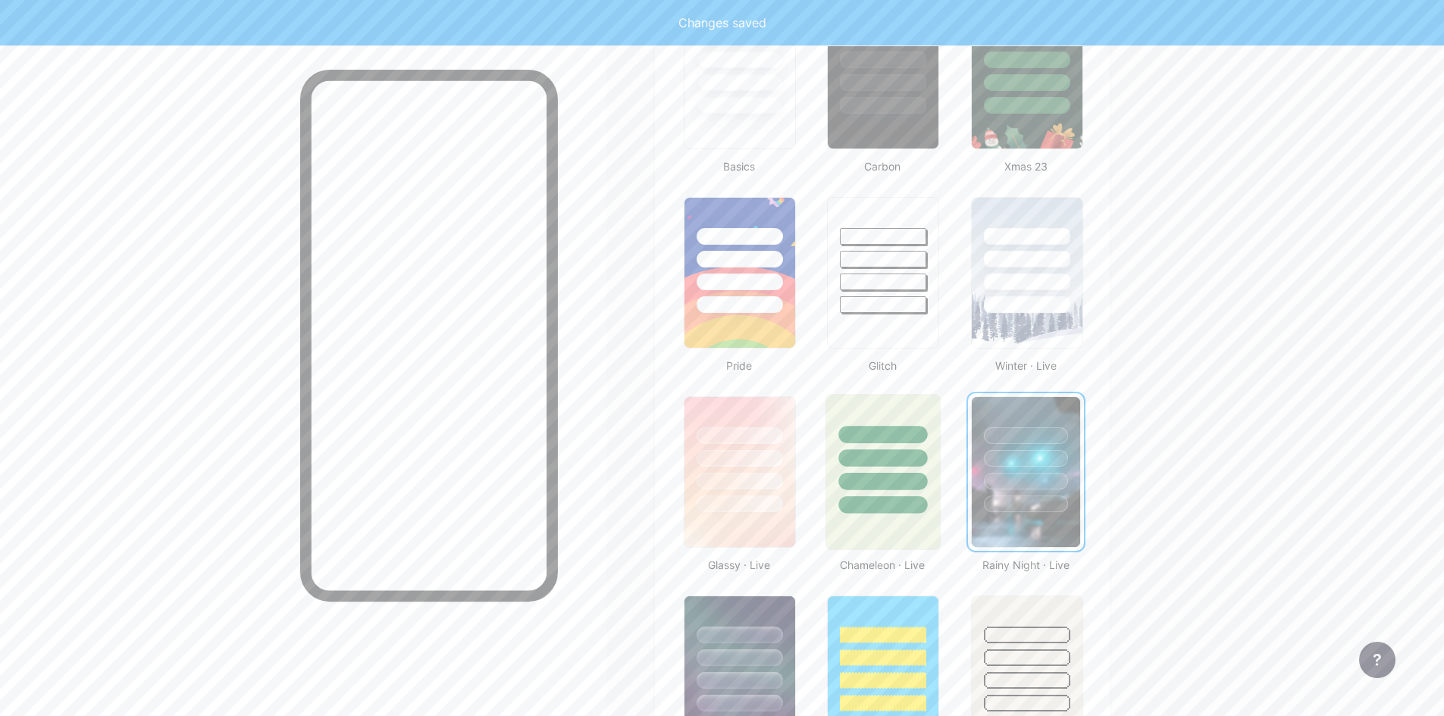
click at [861, 410] on div at bounding box center [883, 454] width 114 height 119
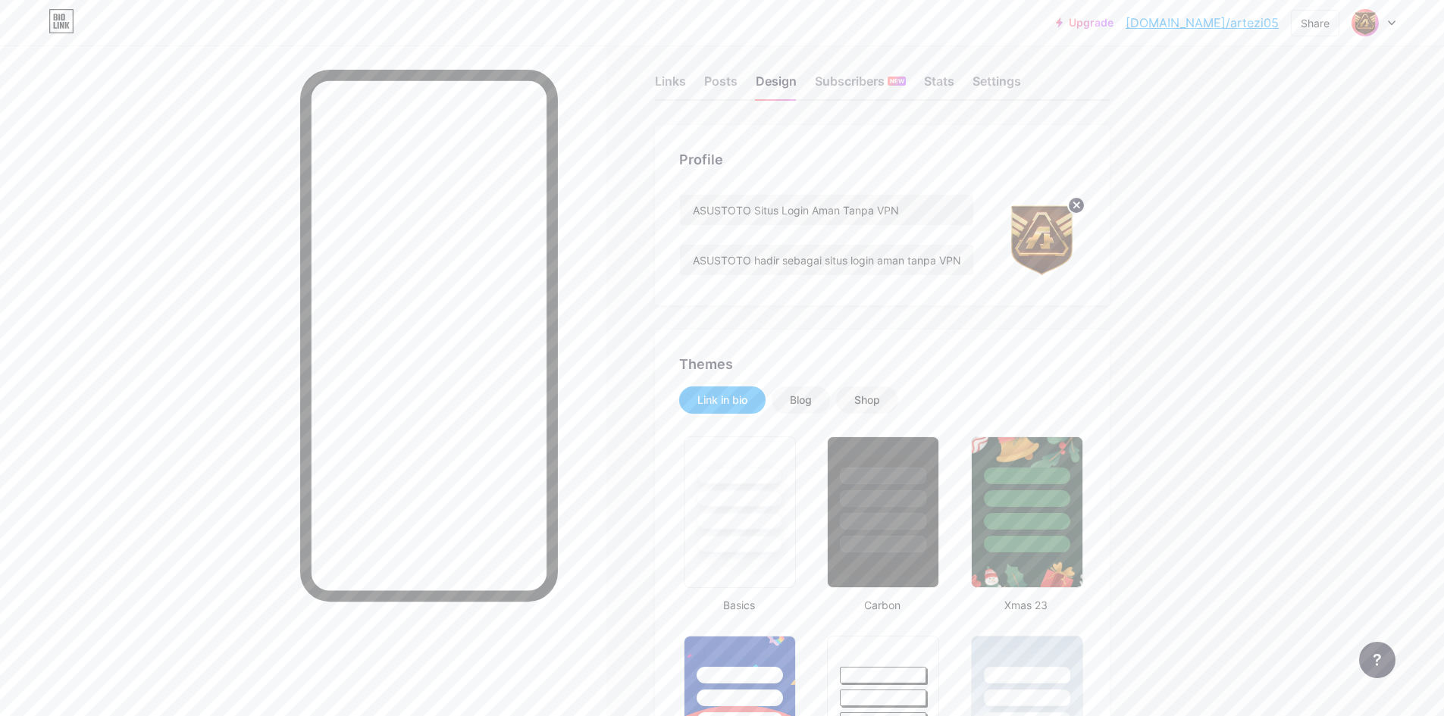
scroll to position [0, 0]
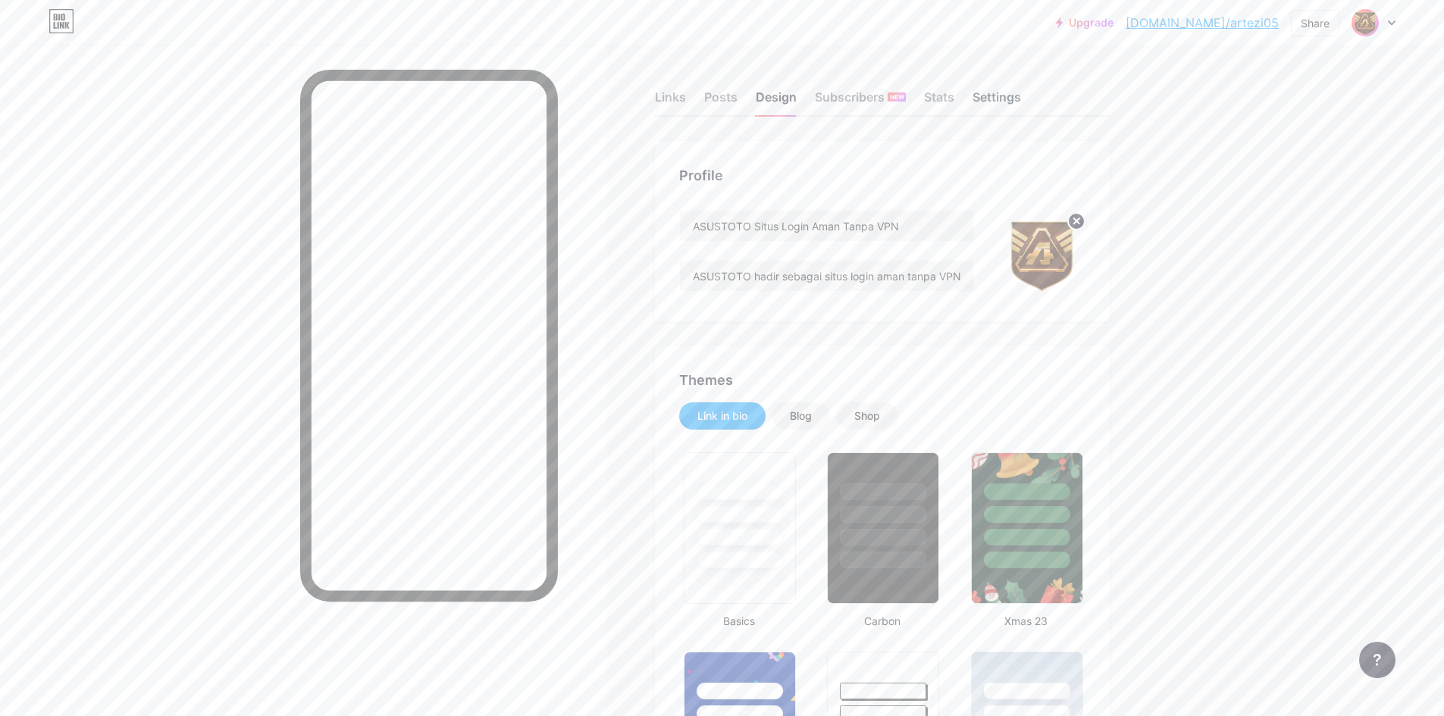
click at [1000, 92] on div "Settings" at bounding box center [997, 101] width 49 height 27
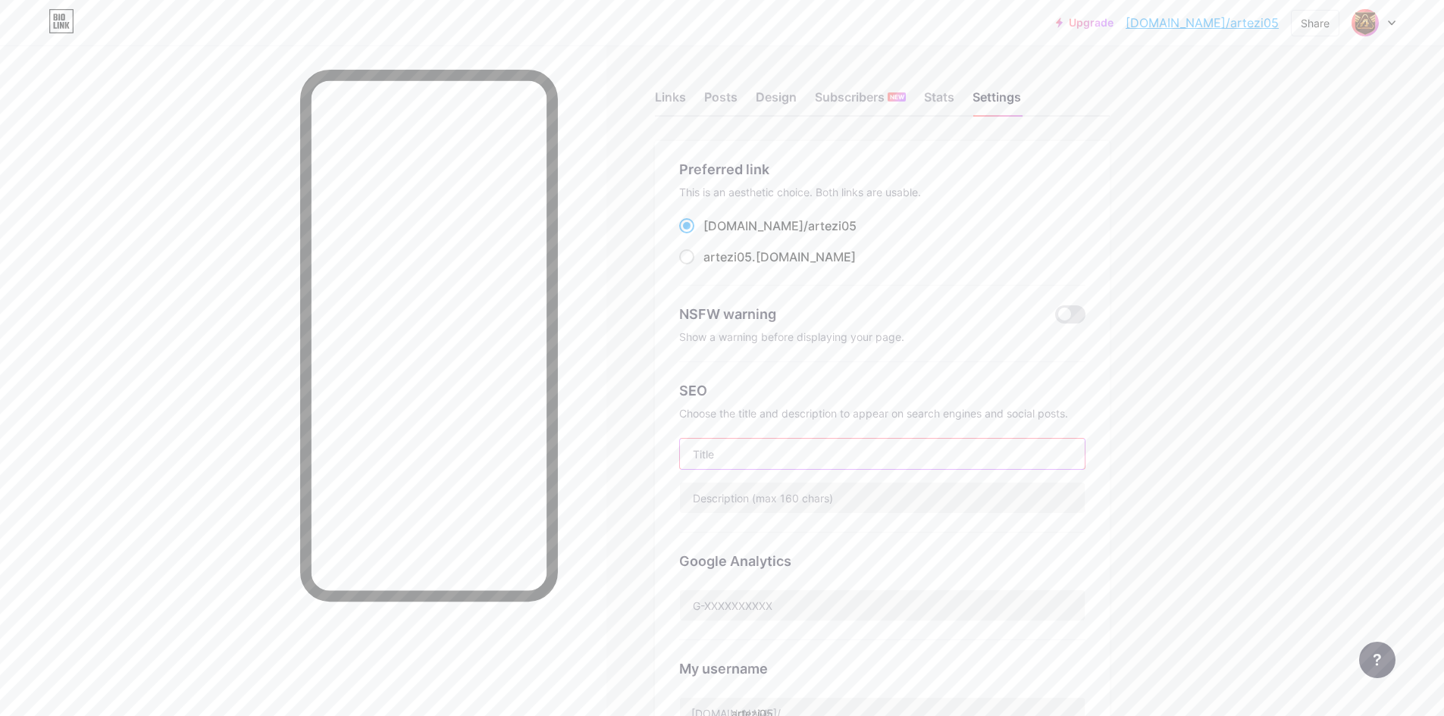
click at [814, 452] on input "text" at bounding box center [882, 454] width 405 height 30
click at [791, 452] on input "text" at bounding box center [882, 454] width 405 height 30
paste input "ASUSTOTO Situs Login Aman Tanpa VPN"
type input "ASUSTOTO Situs Login Aman Tanpa VPN"
click at [792, 497] on input "text" at bounding box center [882, 498] width 405 height 30
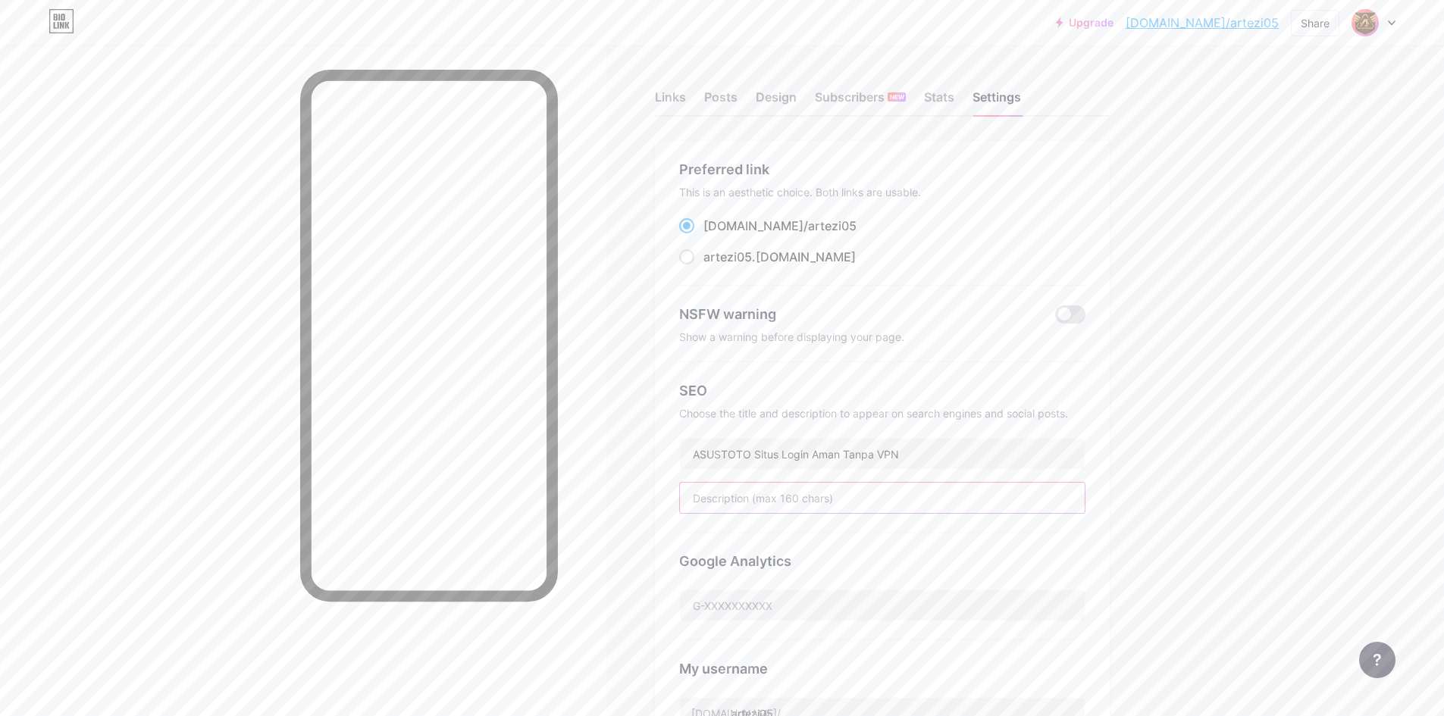
paste input "ASUSTOTO hadir sebagai situs login aman tanpa VPN, akses cepat, stabil, [PERSON…"
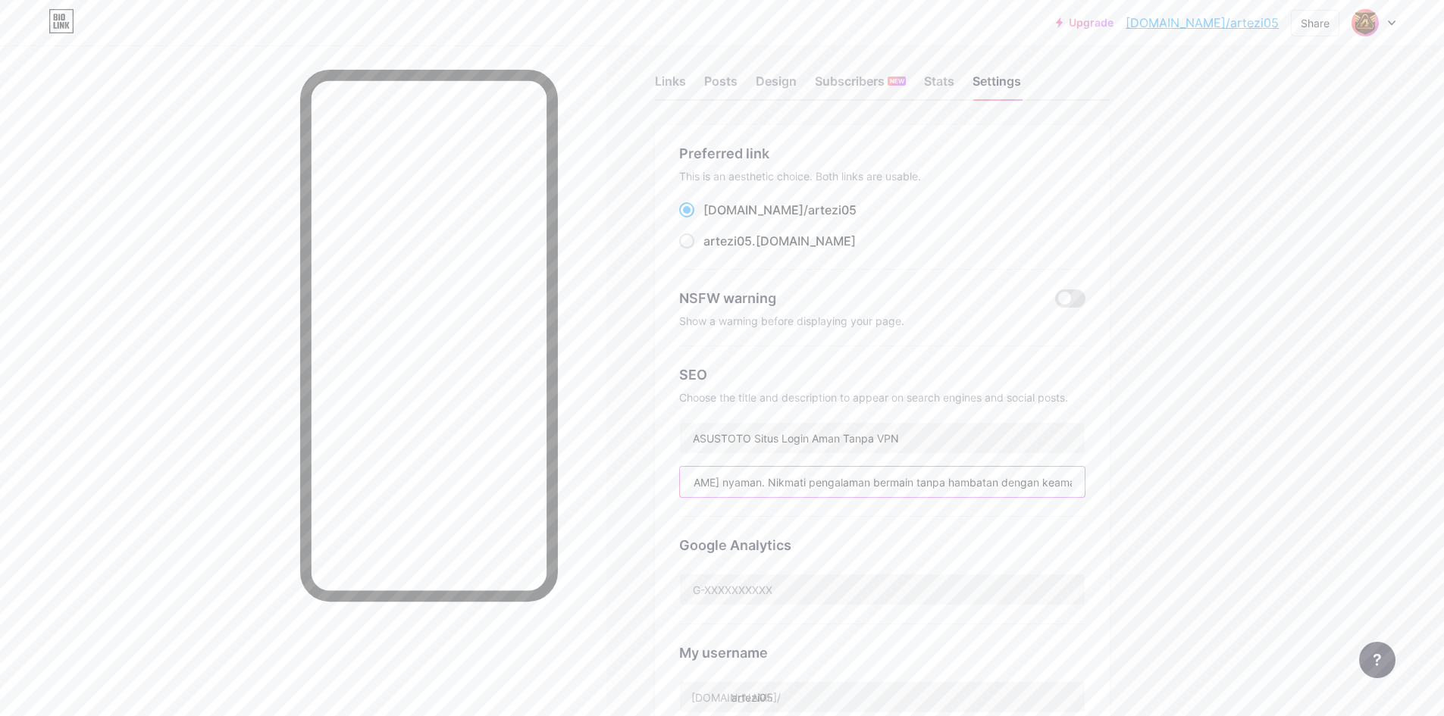
scroll to position [51, 0]
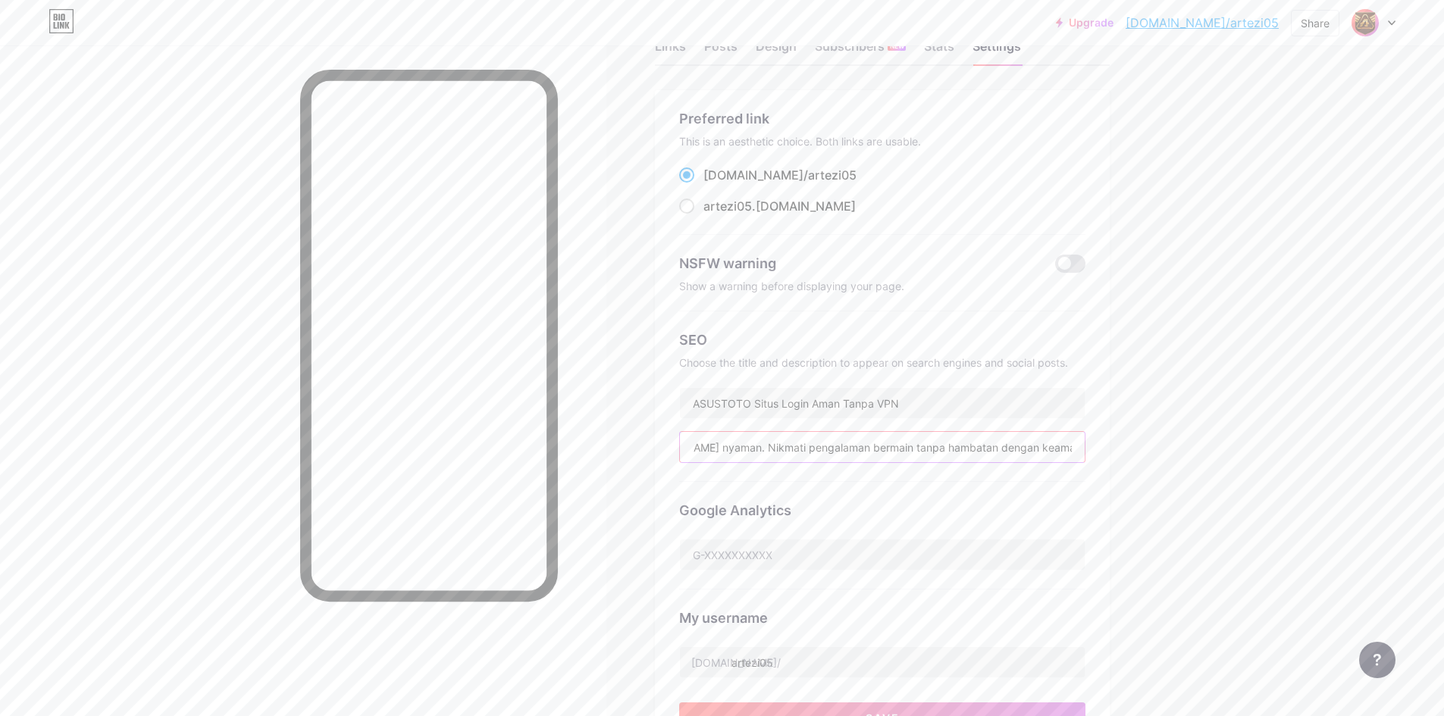
type input "ASUSTOTO hadir sebagai situs login aman tanpa VPN, akses cepat, stabil, [PERSON…"
click at [820, 647] on input "artezi05" at bounding box center [882, 662] width 405 height 30
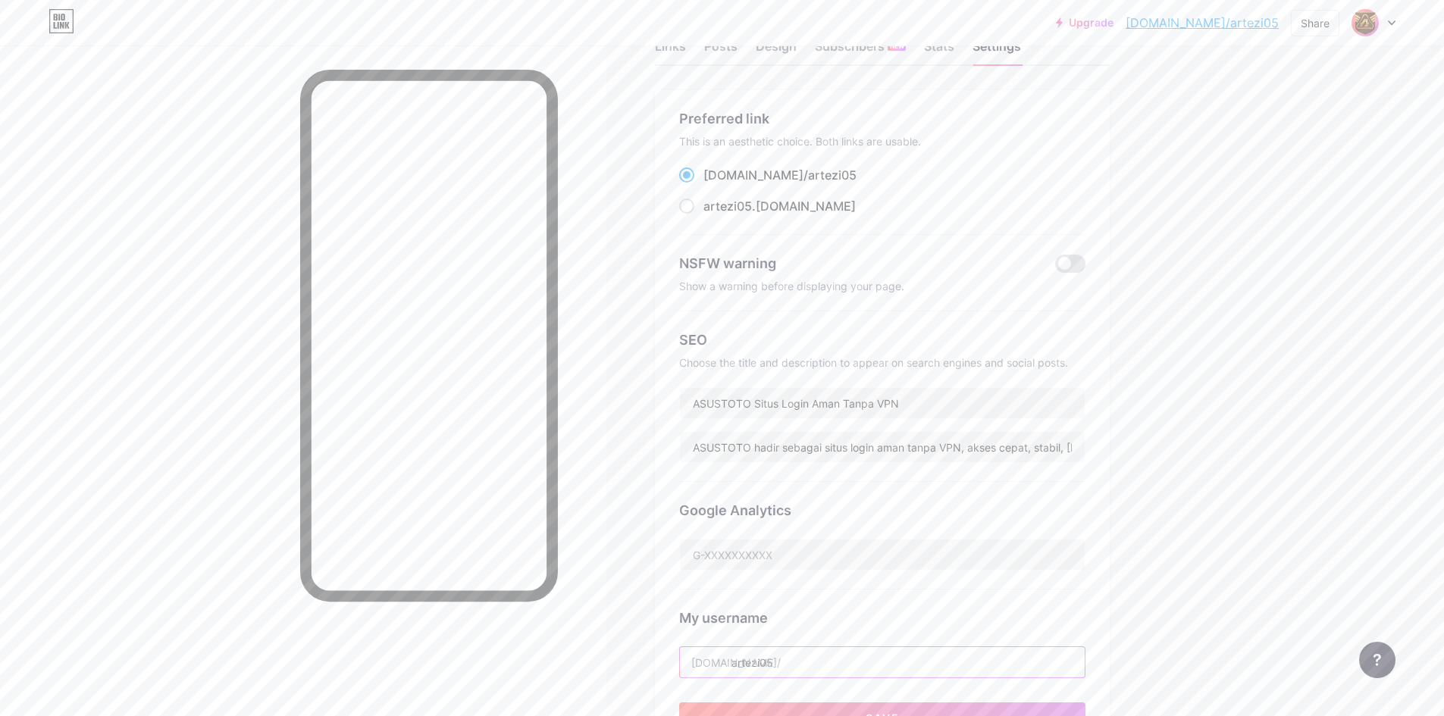
paste input "sustotoslotmaxwin"
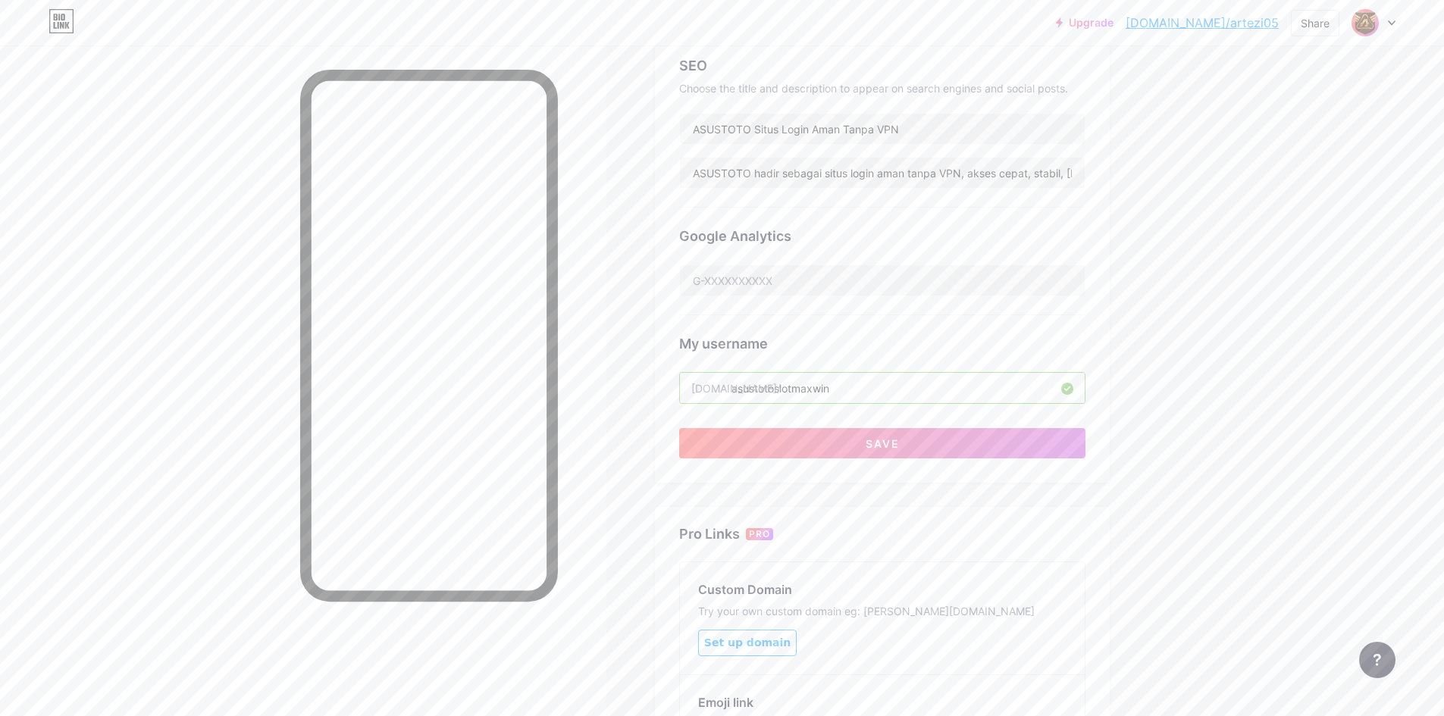
scroll to position [332, 0]
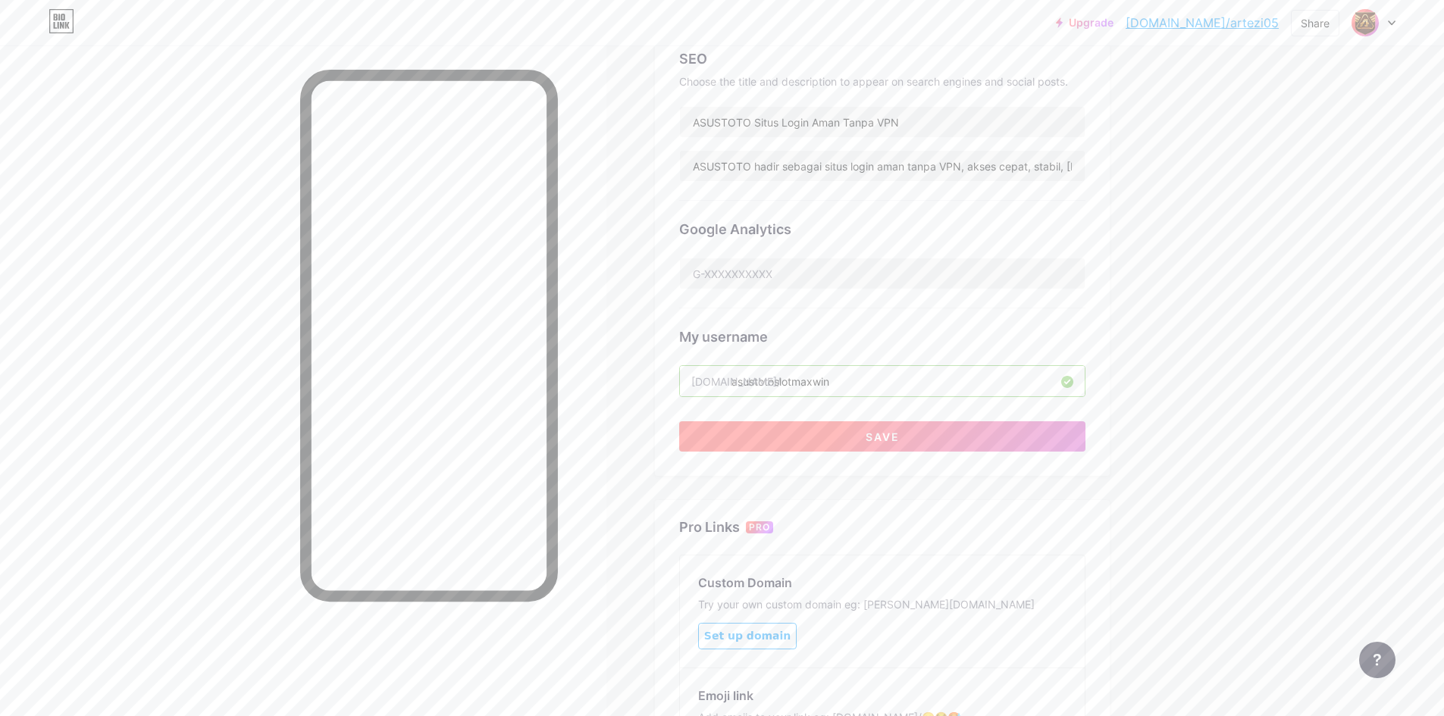
type input "asustotoslotmaxwin"
click at [1003, 434] on button "Save" at bounding box center [882, 437] width 406 height 30
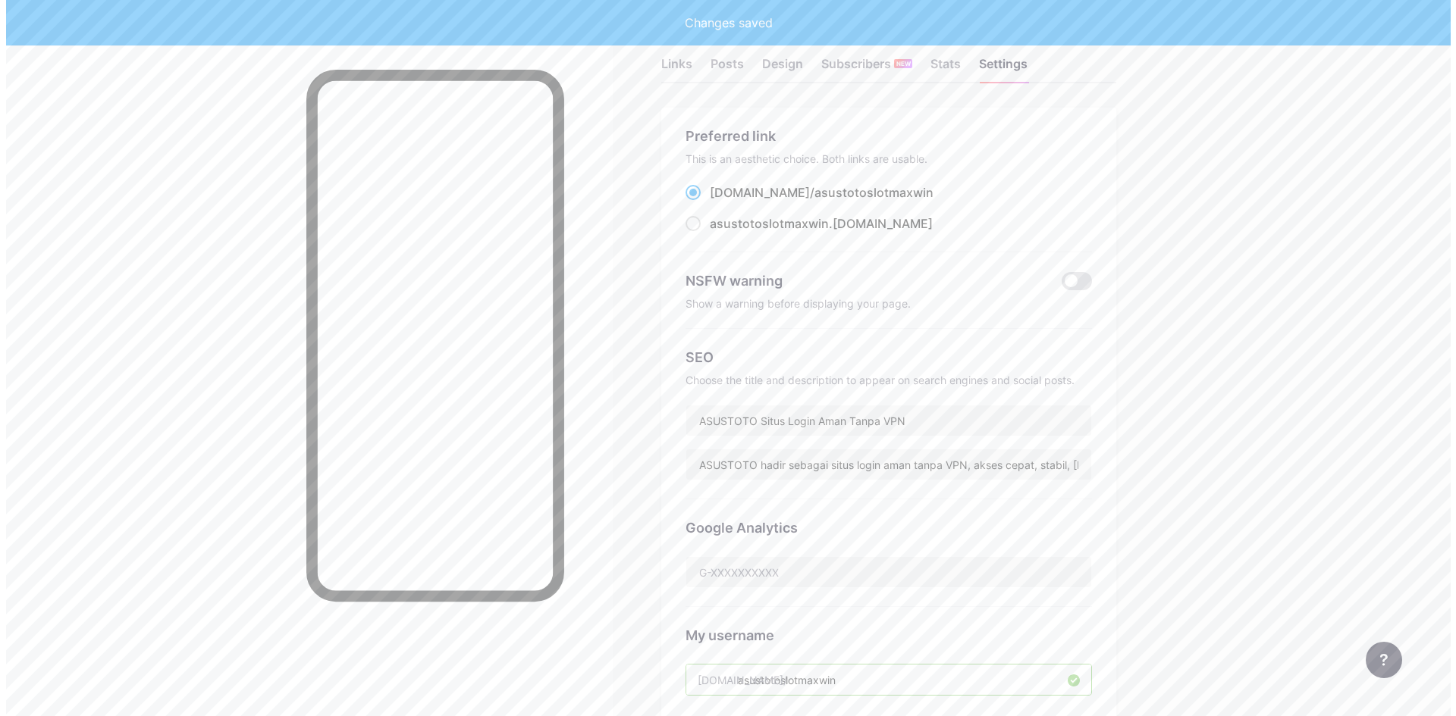
scroll to position [0, 0]
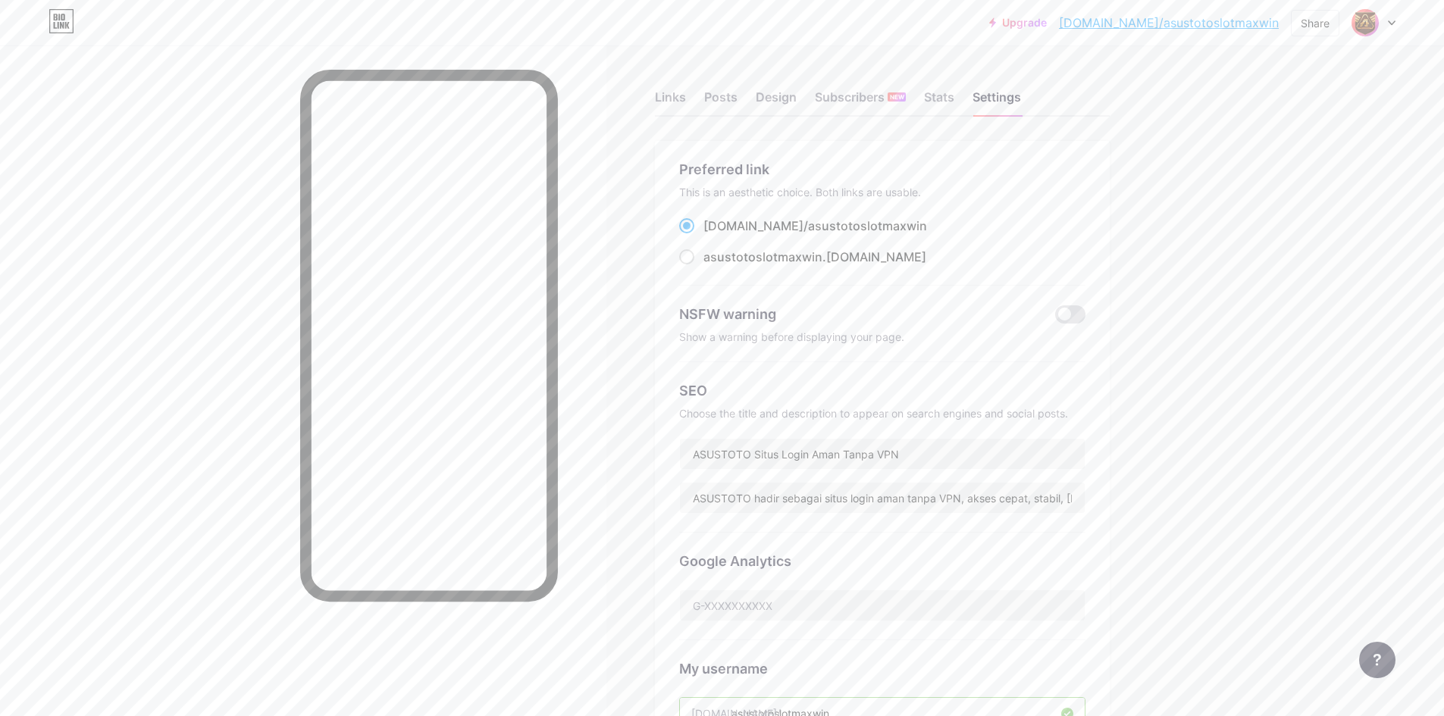
click at [1281, 25] on div "Upgrade [DOMAIN_NAME]/asusto... [DOMAIN_NAME]/asustotoslotmaxwin Share Switch a…" at bounding box center [1192, 22] width 406 height 27
copy div "[DOMAIN_NAME]/asustotoslotmaxwin Share Switch accounts ASUSTOTO Situs Login Ama…"
click at [1264, 99] on div "Upgrade [DOMAIN_NAME]/asusto... [DOMAIN_NAME]/asustotoslotmaxwin Share Switch a…" at bounding box center [722, 593] width 1444 height 1187
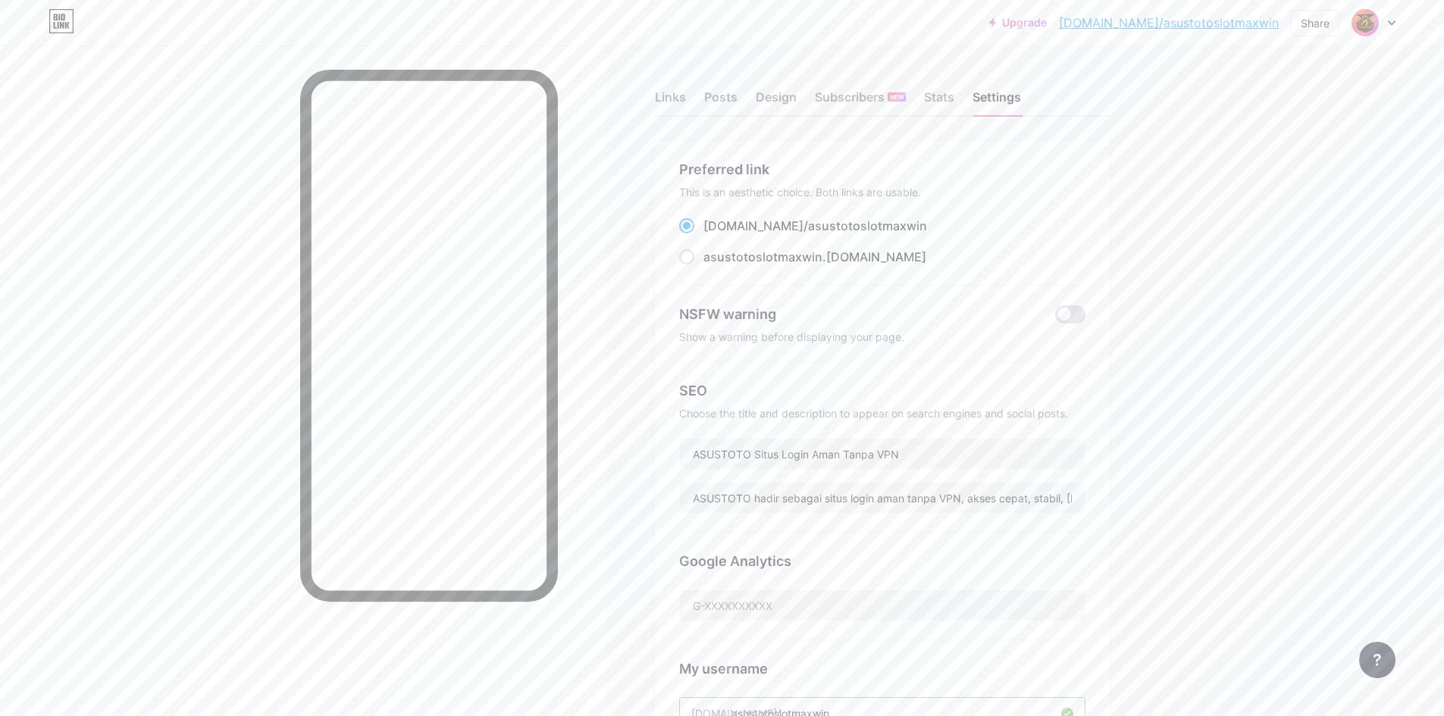
click at [1368, 24] on img at bounding box center [1365, 23] width 24 height 24
click at [1270, 216] on li "Logout" at bounding box center [1301, 213] width 188 height 41
click at [1243, 212] on li "Logout" at bounding box center [1301, 213] width 188 height 41
